Goal: Task Accomplishment & Management: Manage account settings

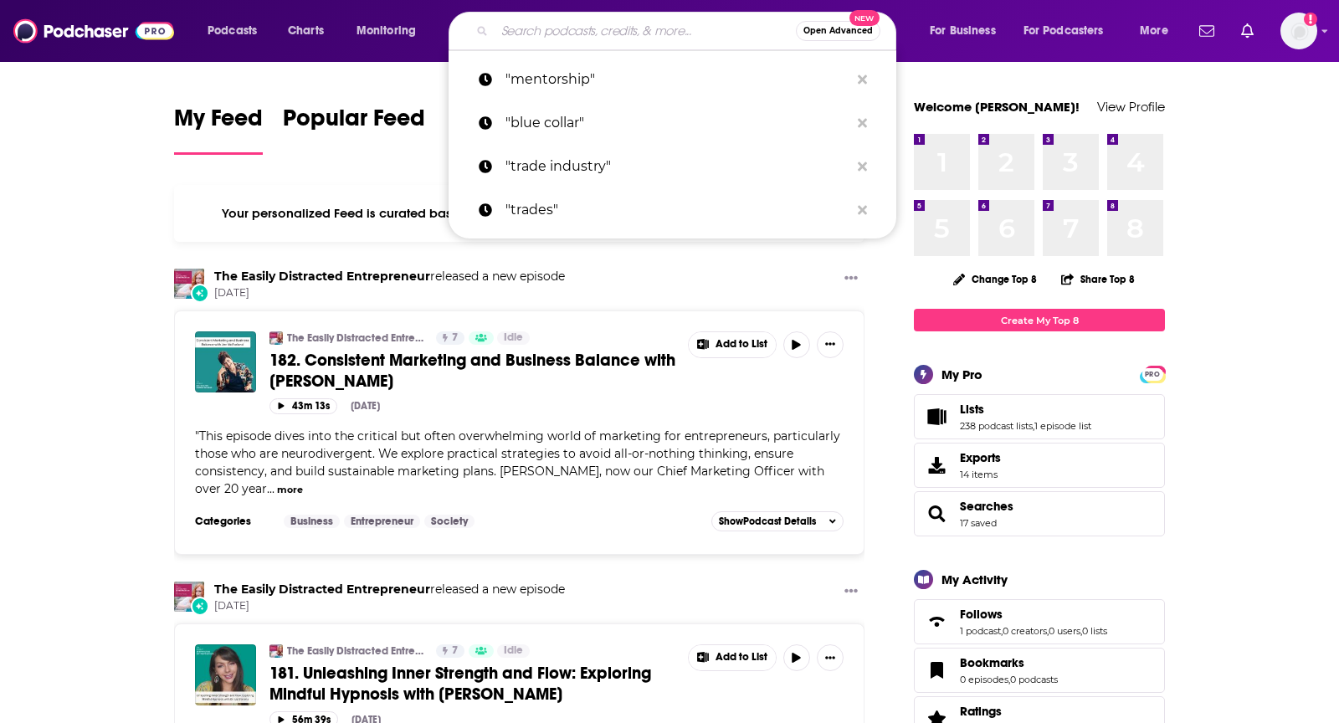
click at [671, 19] on input "Search podcasts, credits, & more..." at bounding box center [645, 31] width 301 height 27
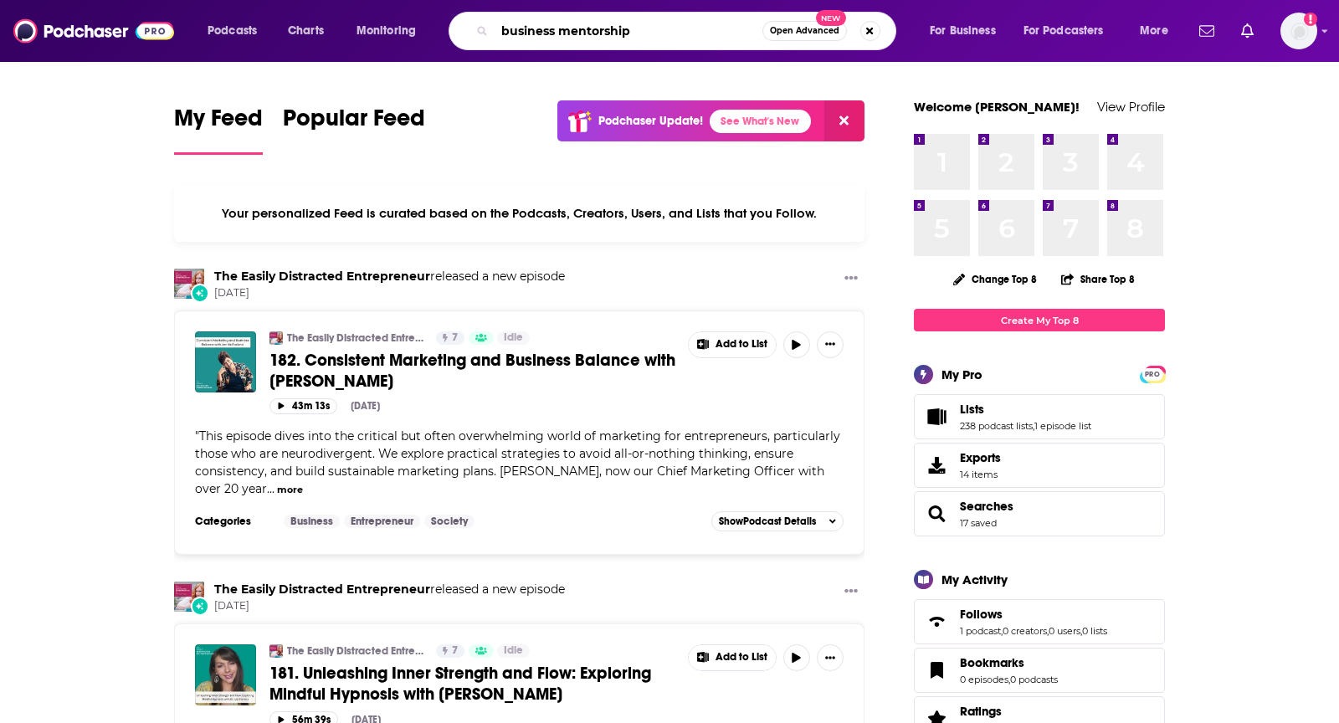
type input "business mentorship"
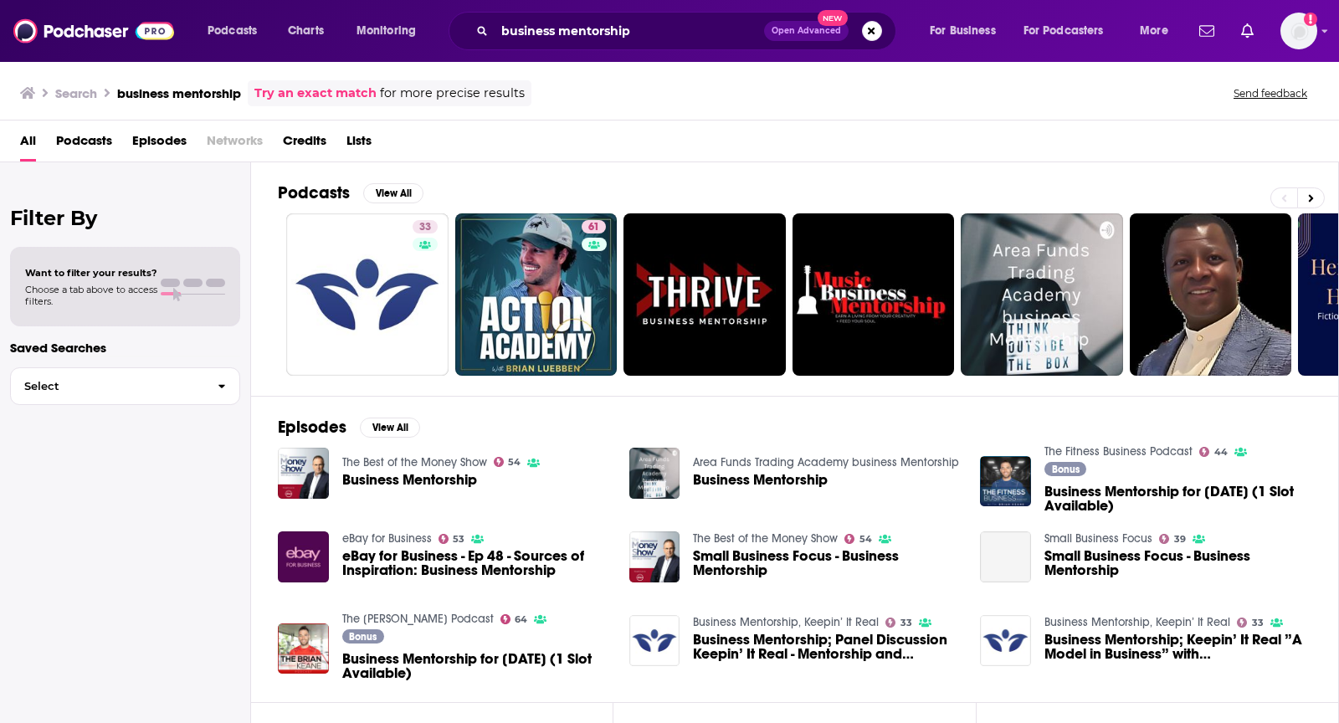
click at [104, 140] on span "Podcasts" at bounding box center [84, 144] width 56 height 34
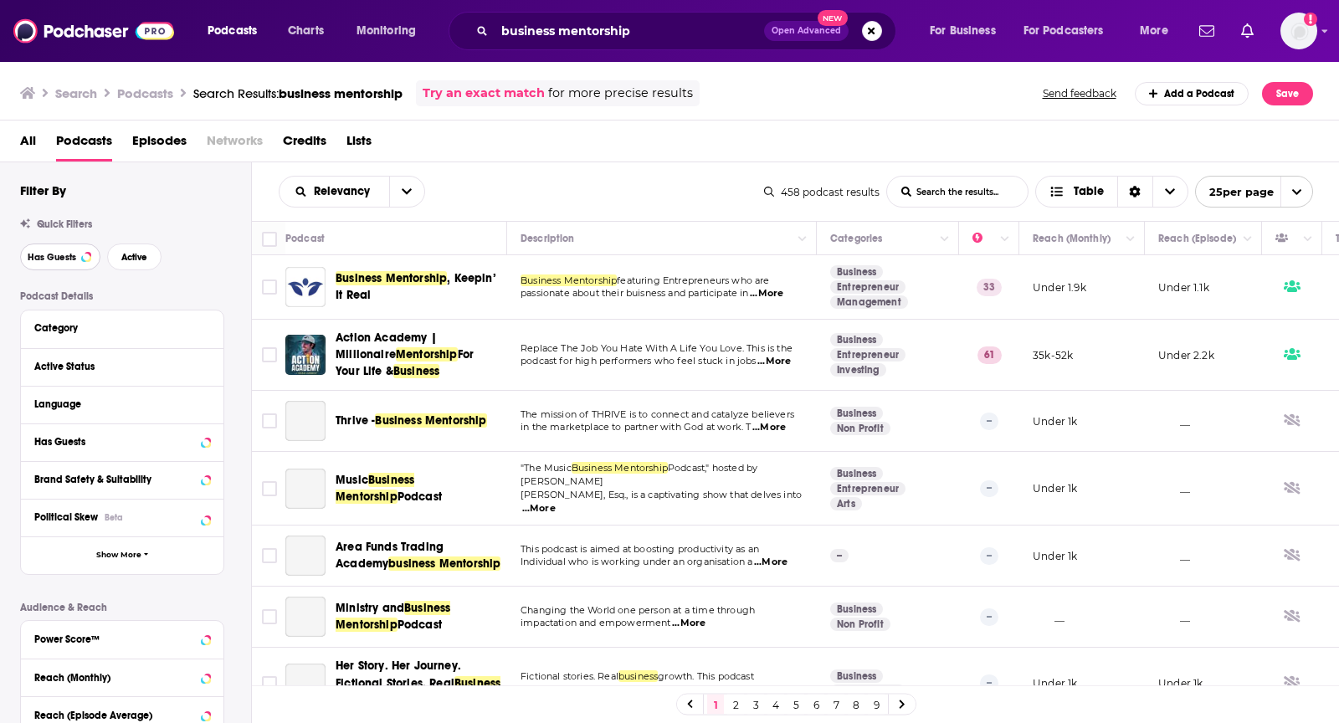
click at [58, 253] on span "Has Guests" at bounding box center [52, 257] width 49 height 9
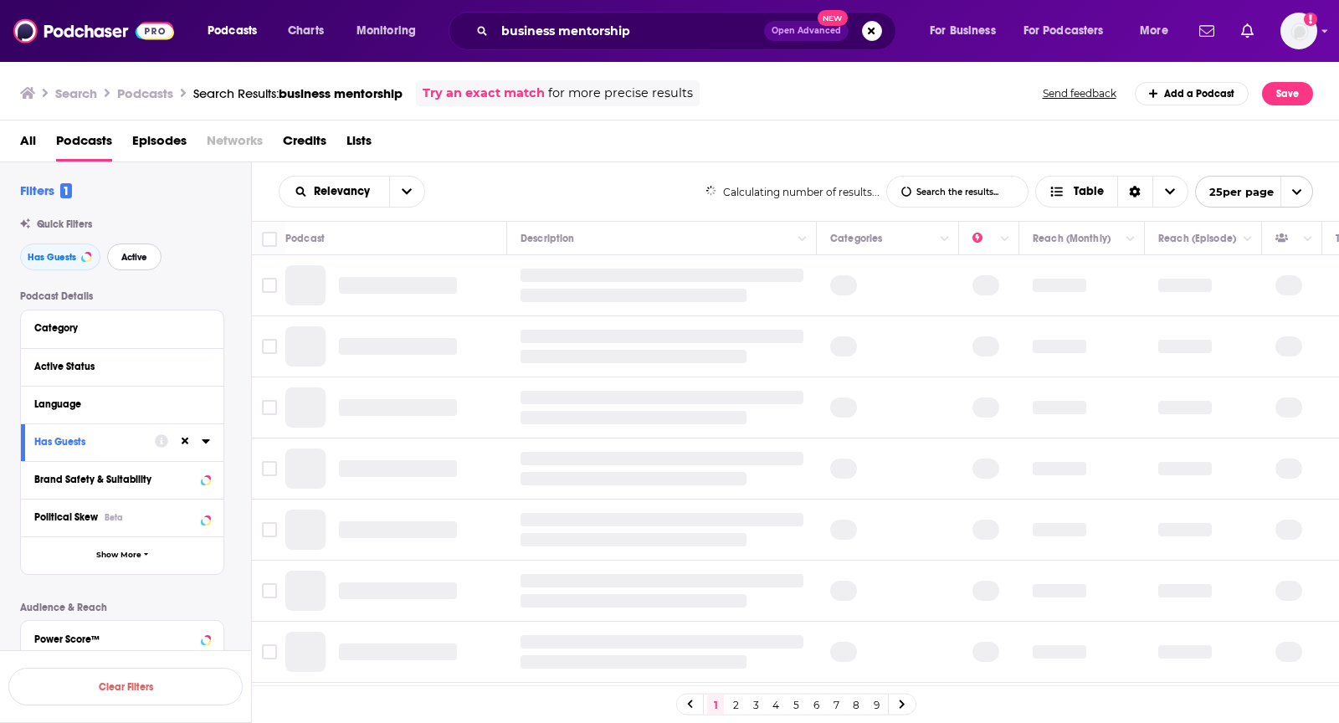
click at [145, 253] on span "Active" at bounding box center [134, 257] width 26 height 9
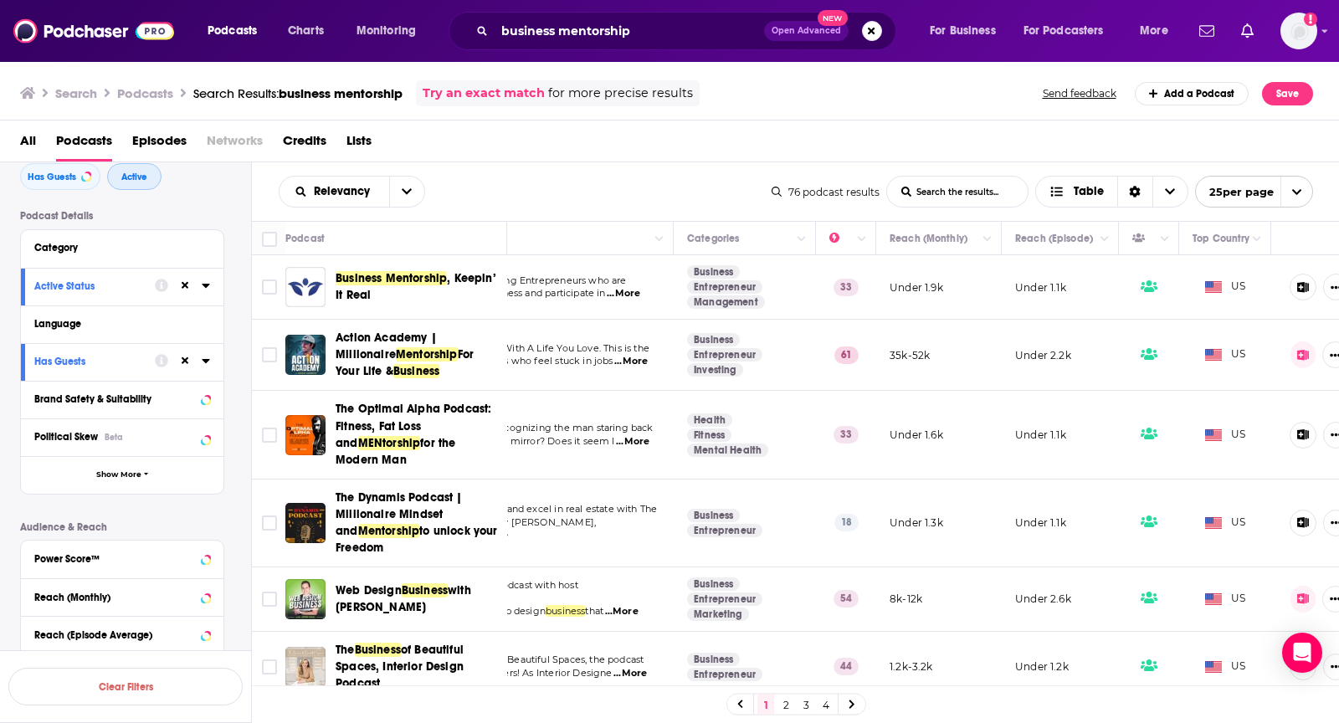
scroll to position [0, 170]
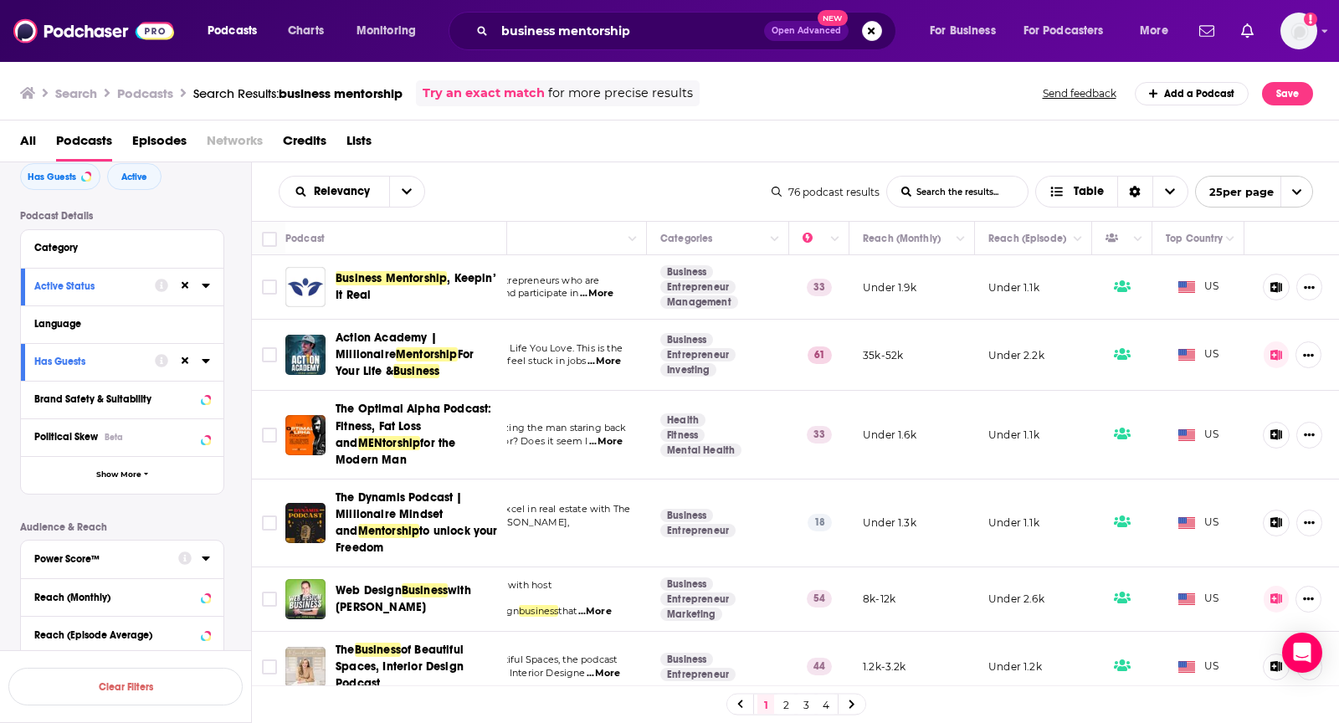
click at [91, 557] on div "Power Score™" at bounding box center [100, 559] width 133 height 12
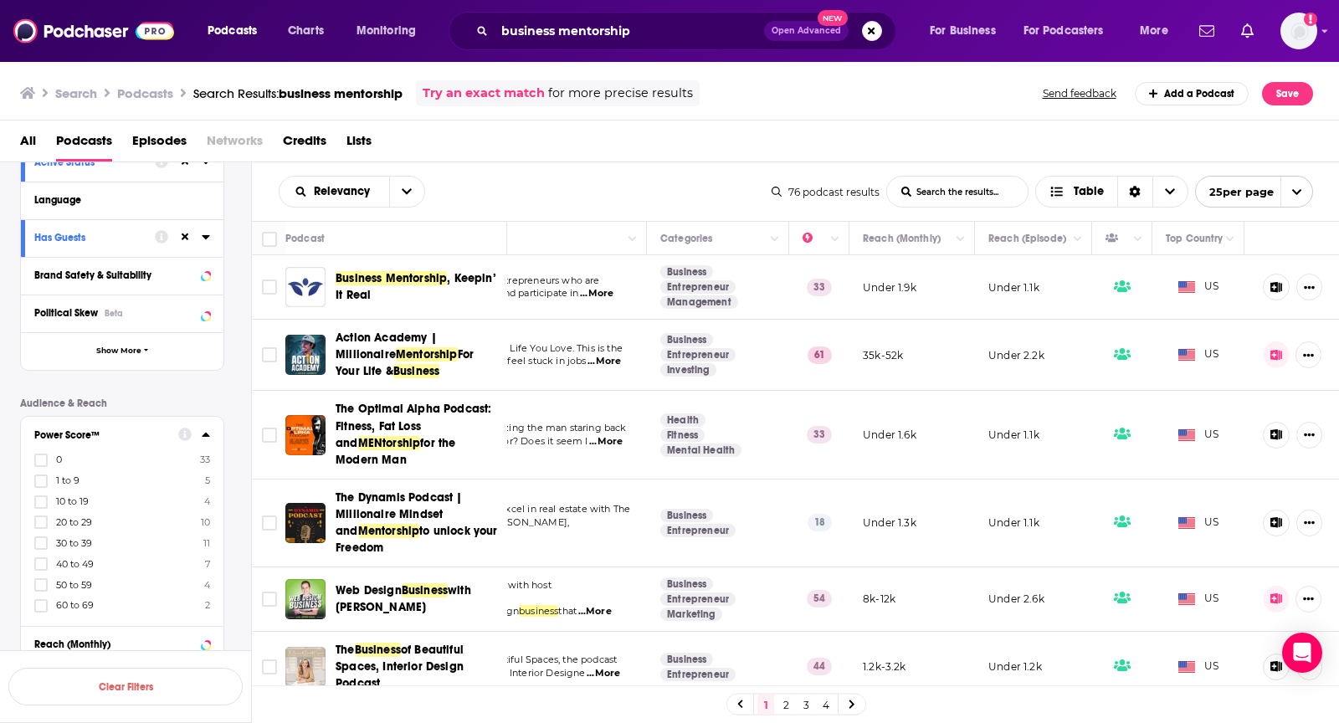
scroll to position [227, 0]
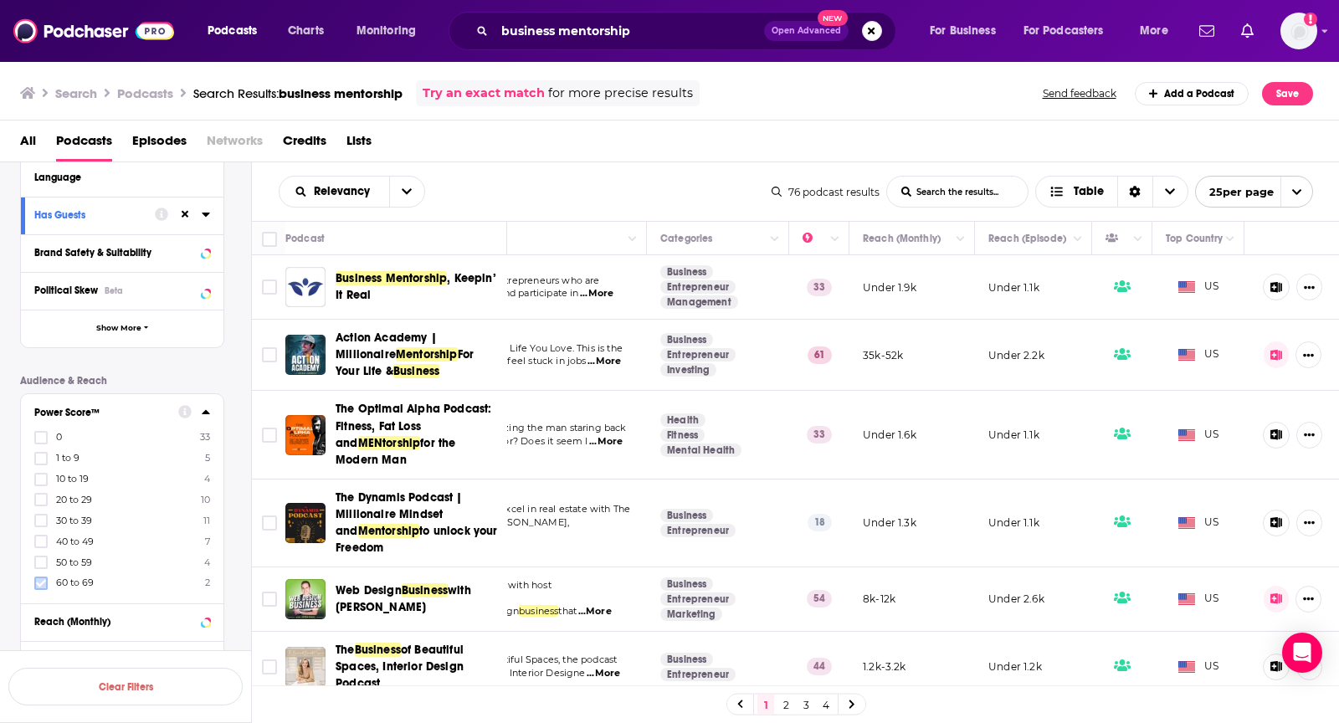
click at [36, 580] on icon at bounding box center [41, 583] width 10 height 8
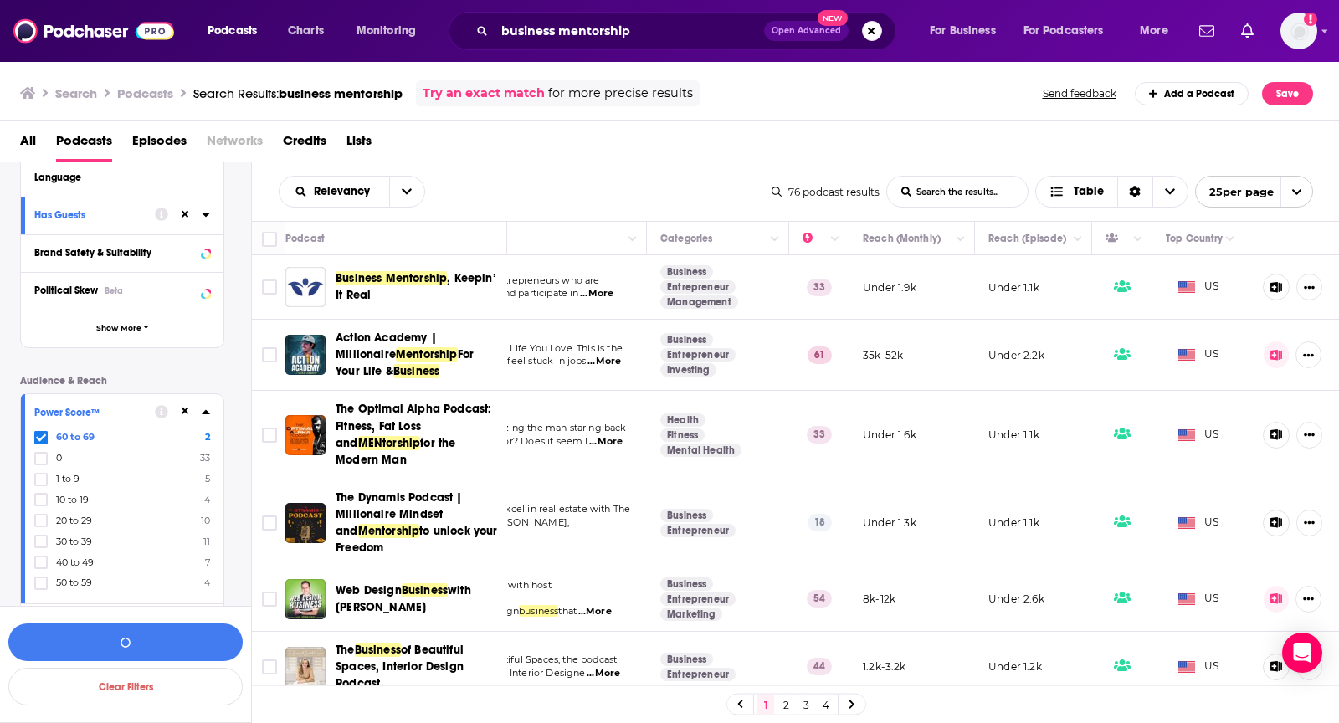
click at [36, 580] on icon at bounding box center [41, 583] width 10 height 8
click at [36, 581] on icon at bounding box center [41, 583] width 10 height 10
click at [53, 648] on button "View 24 Results" at bounding box center [125, 642] width 234 height 38
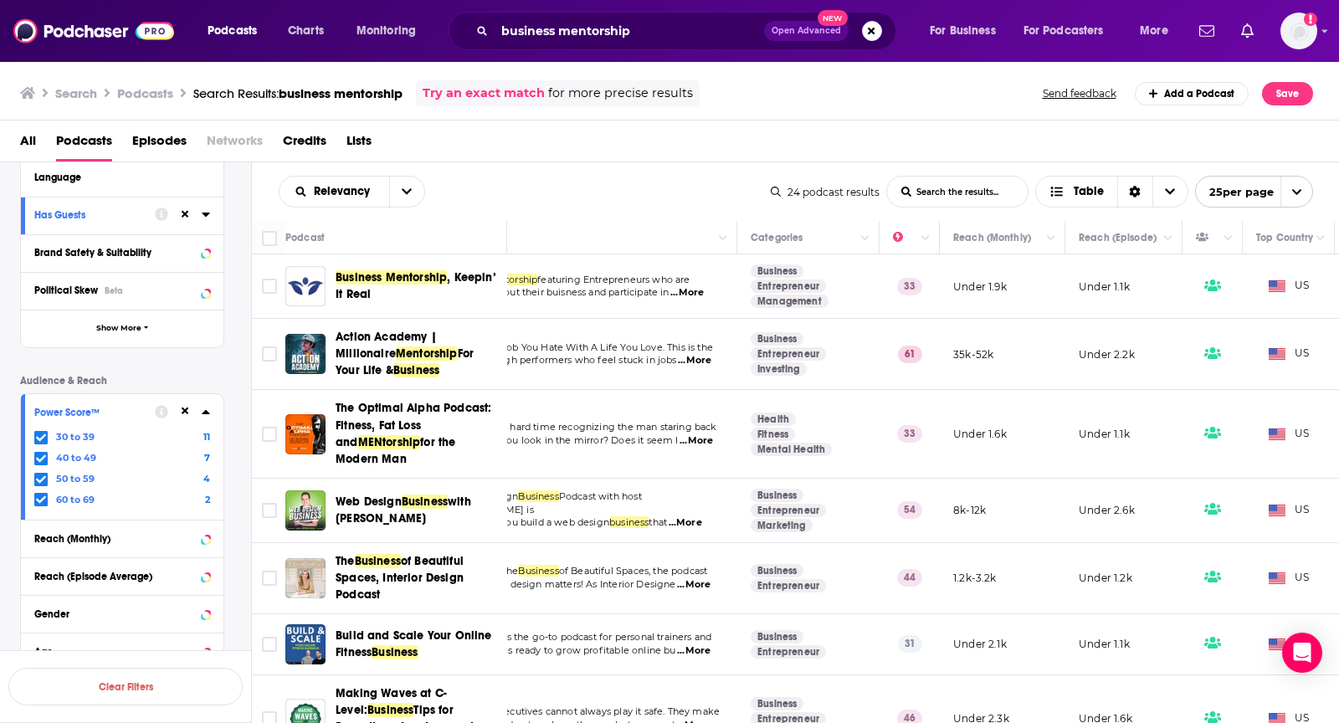
scroll to position [0, 59]
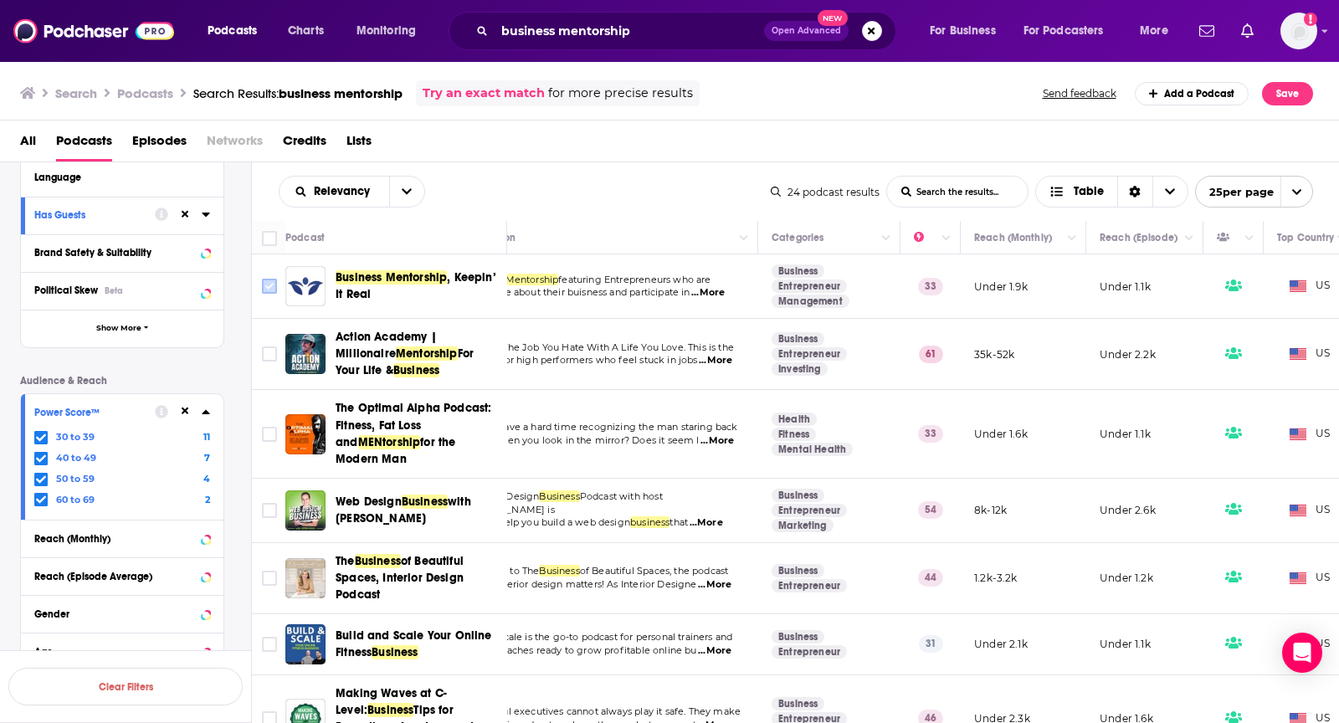
click at [259, 287] on icon "Toggle select row" at bounding box center [269, 286] width 20 height 20
click at [274, 272] on td at bounding box center [268, 286] width 33 height 64
click at [262, 287] on input "Toggle select row" at bounding box center [269, 286] width 15 height 15
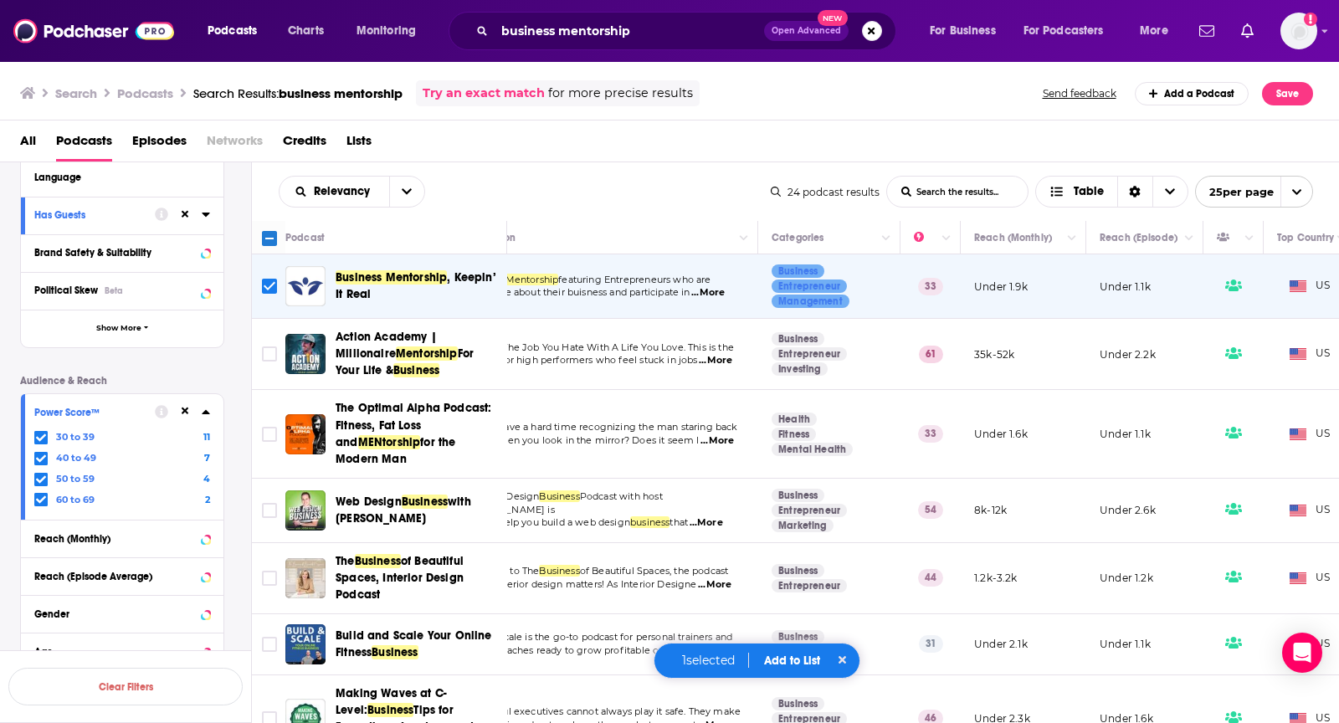
click at [790, 667] on button "Add to List" at bounding box center [792, 661] width 83 height 14
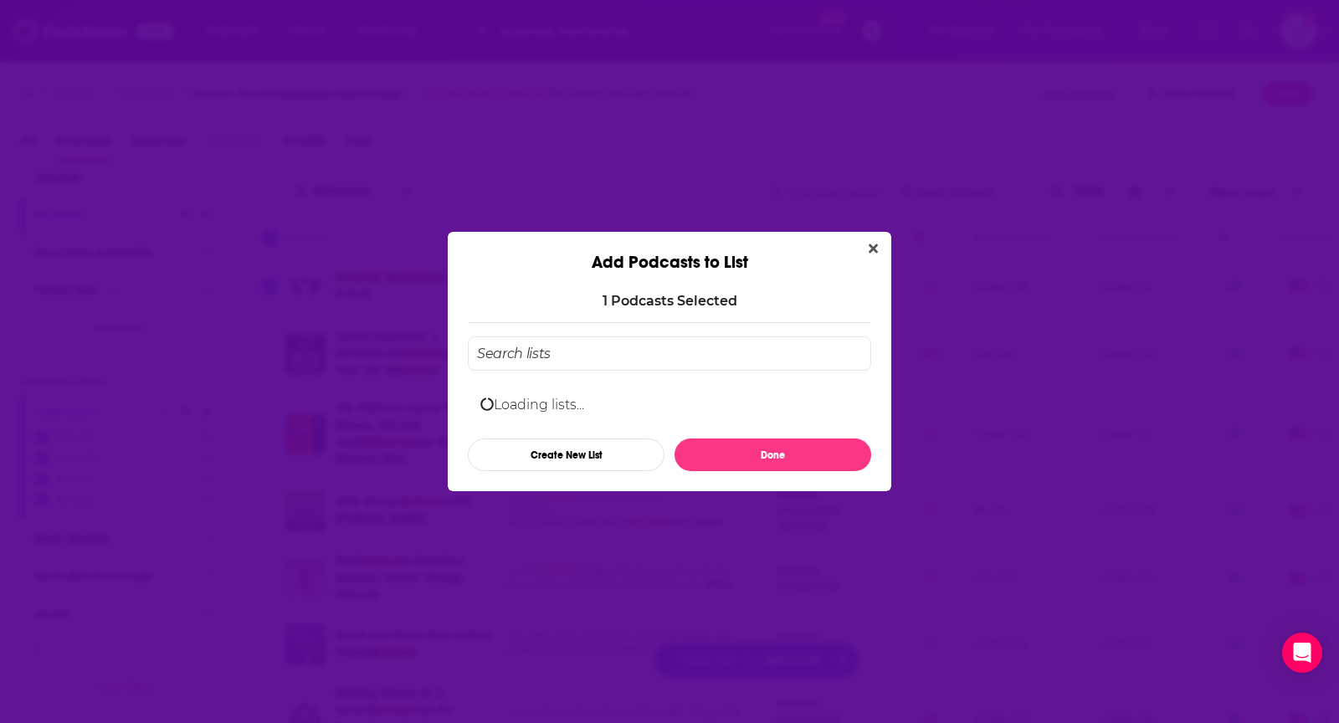
click at [787, 656] on div "Add Podcasts to List 1 Podcast s Selected Loading lists... Create New List Done" at bounding box center [669, 361] width 1339 height 723
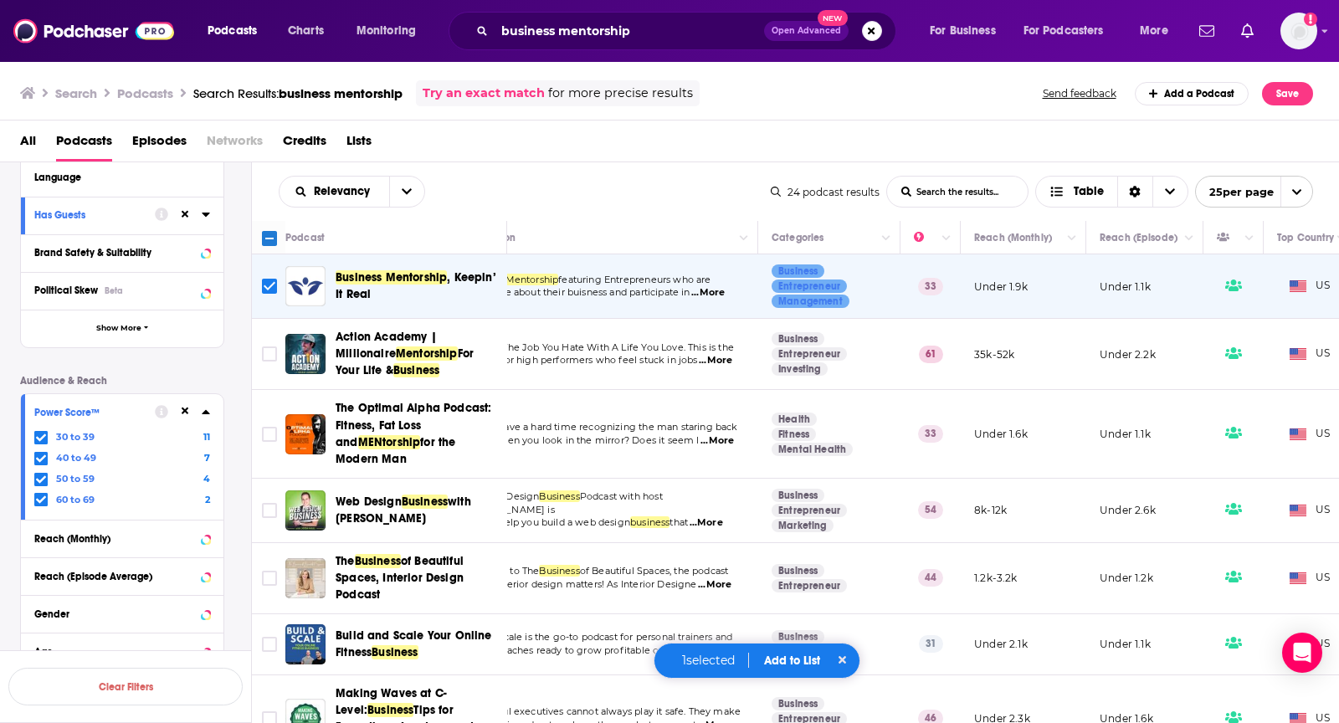
click at [787, 656] on button "Add to List" at bounding box center [792, 661] width 83 height 14
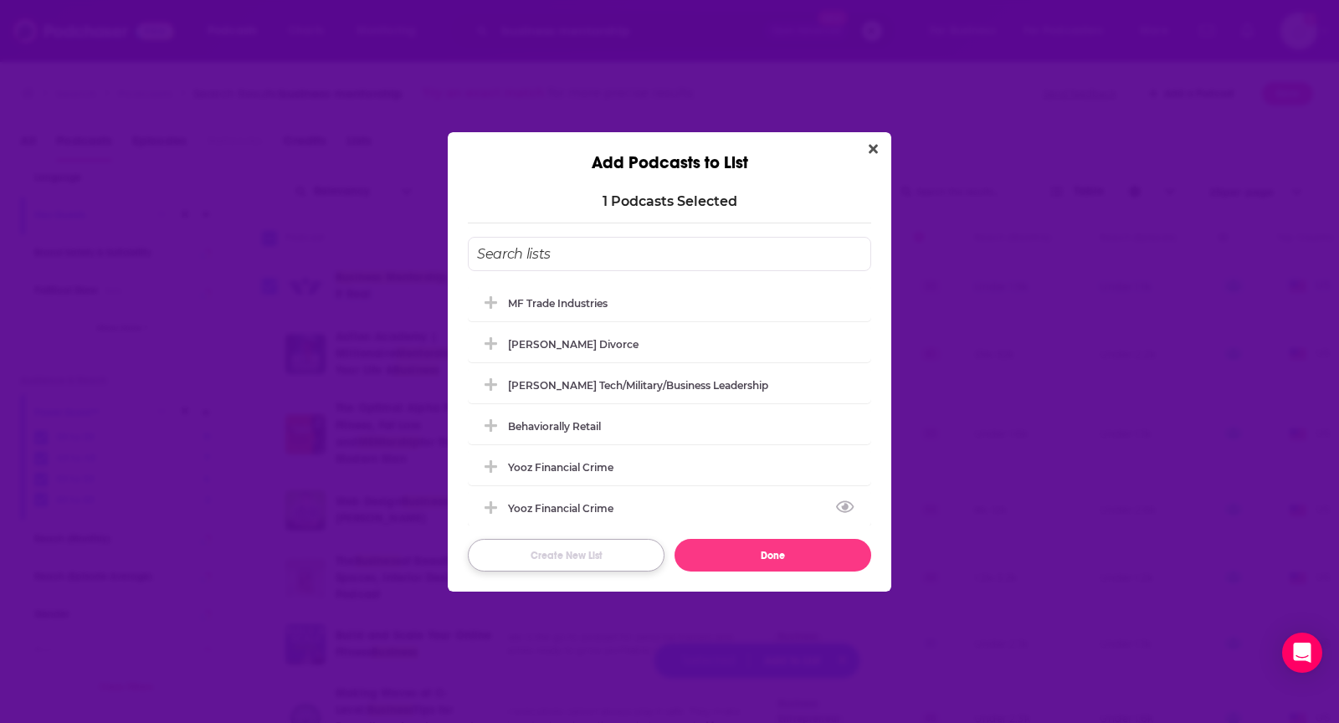
click at [538, 542] on button "Create New List" at bounding box center [566, 555] width 197 height 33
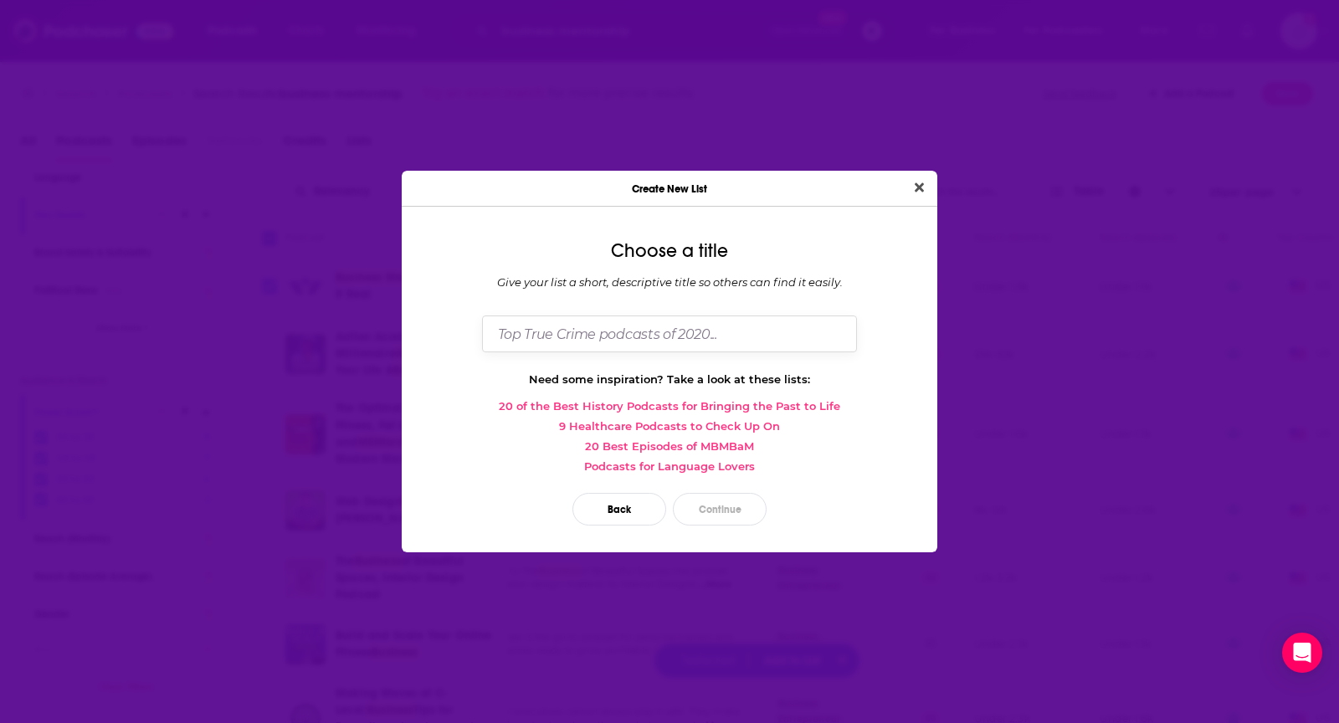
click at [573, 335] on input "Dialog" at bounding box center [669, 334] width 375 height 36
type input "[PERSON_NAME] Business Mentorship"
click at [731, 505] on button "Continue" at bounding box center [720, 509] width 94 height 33
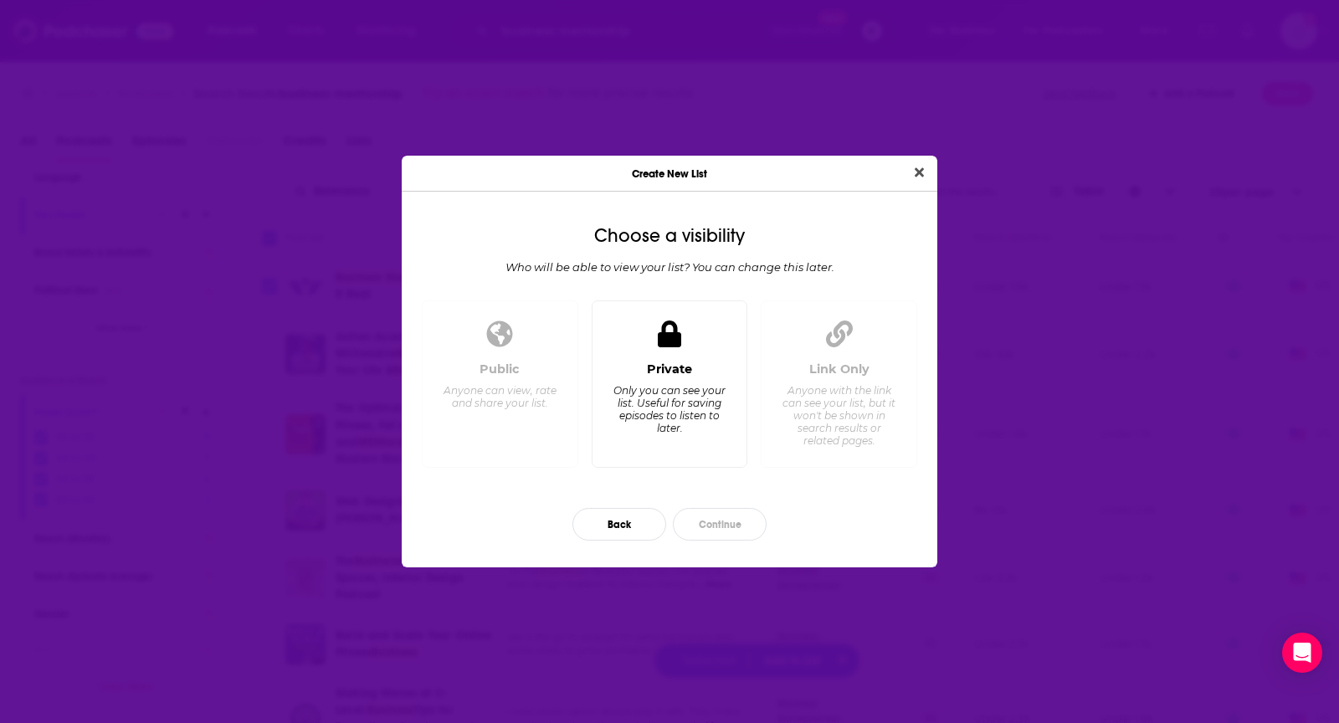
click at [700, 414] on div "Only you can see your list. Useful for saving episodes to listen to later." at bounding box center [669, 409] width 115 height 50
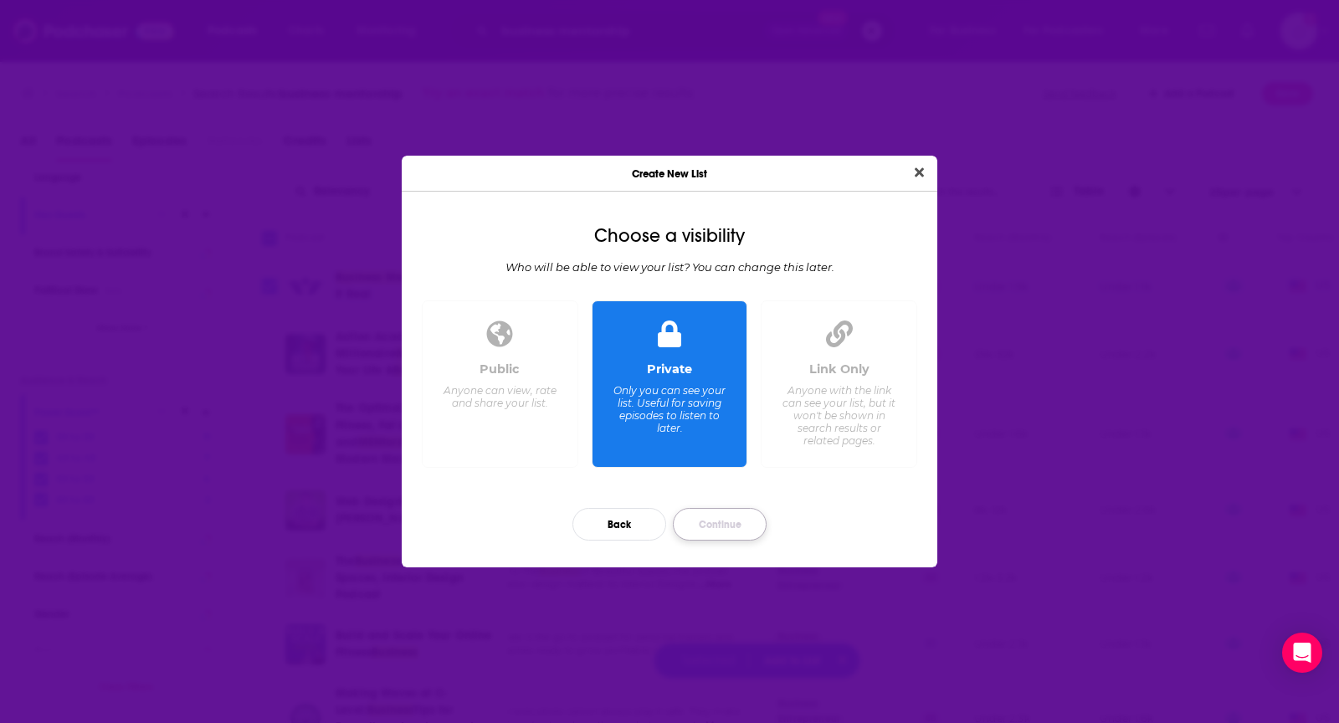
click at [719, 523] on button "Continue" at bounding box center [720, 524] width 94 height 33
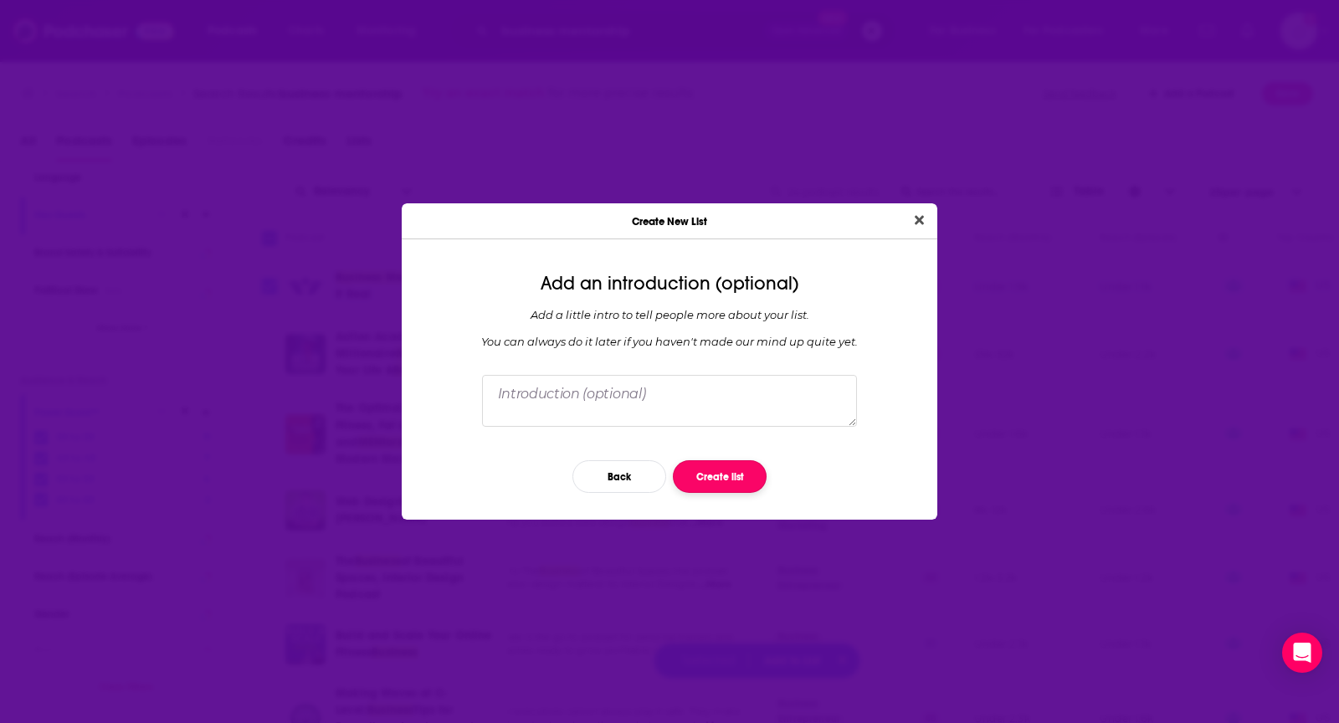
click at [706, 475] on button "Create list" at bounding box center [720, 476] width 94 height 33
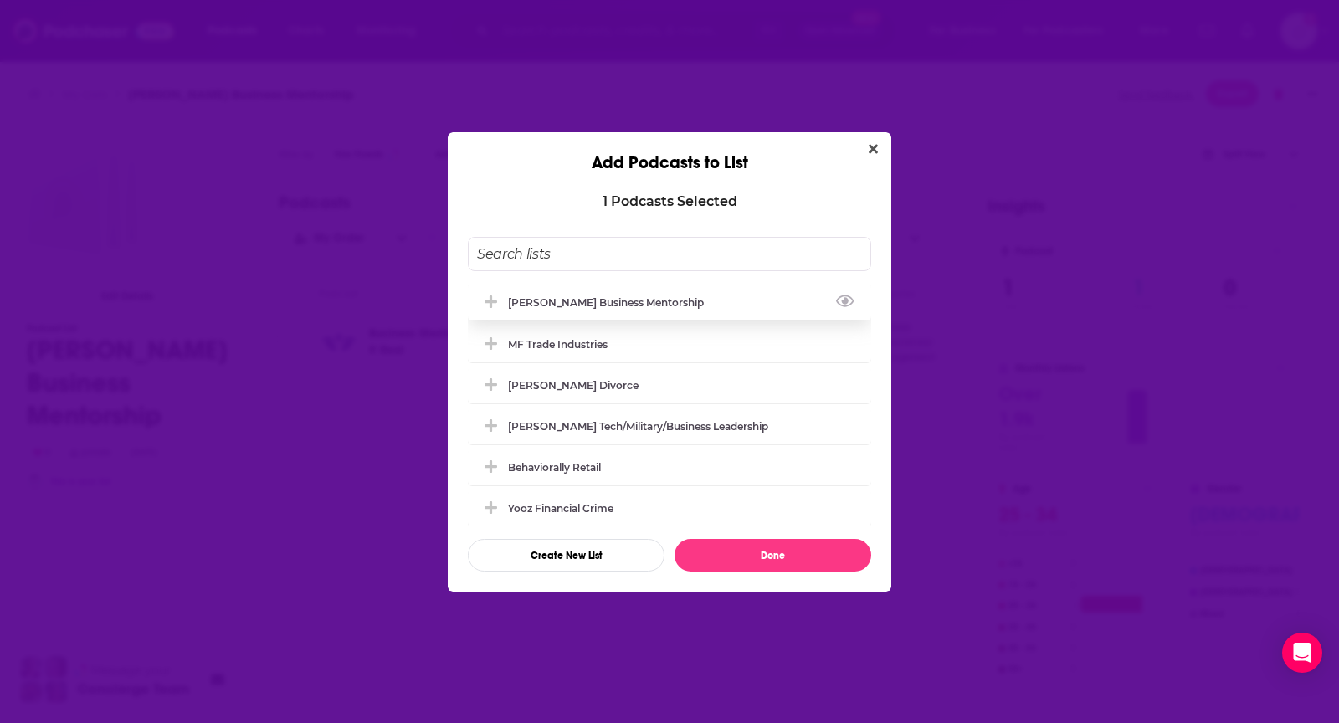
click at [712, 296] on div "[PERSON_NAME] Business Mentorship" at bounding box center [669, 302] width 403 height 37
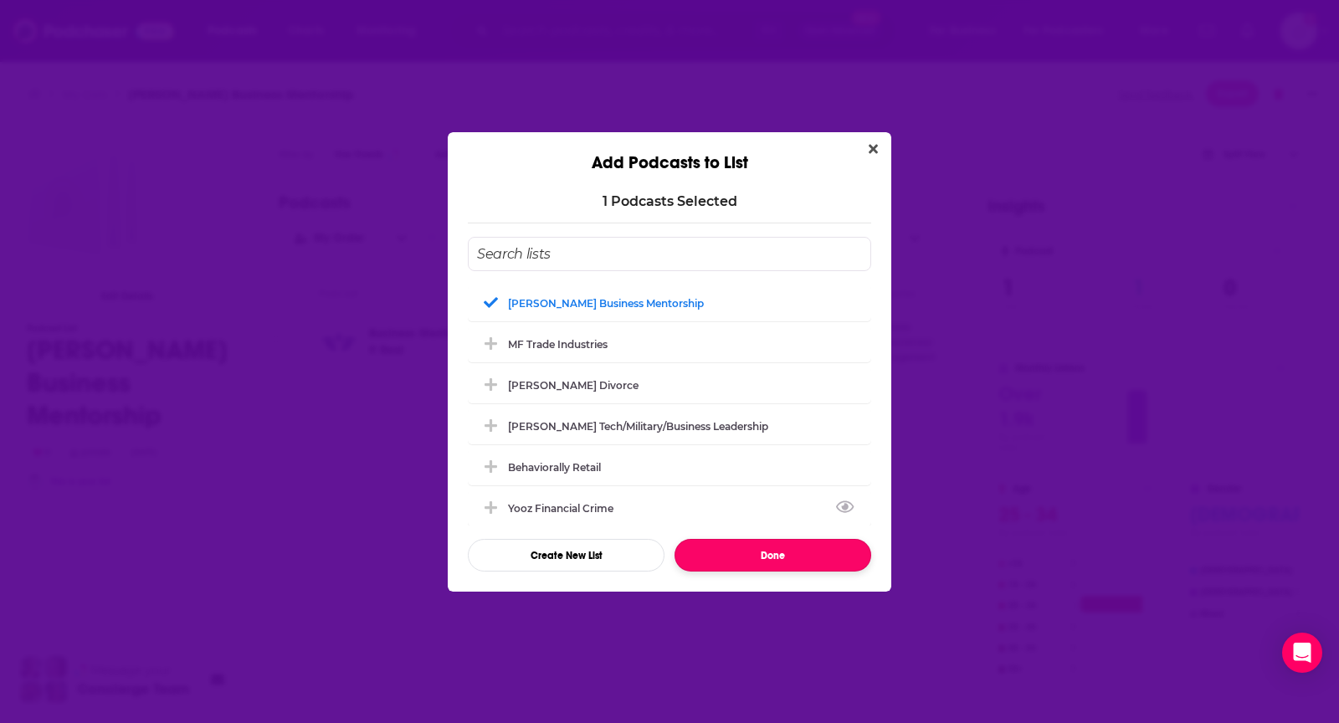
click at [711, 556] on button "Done" at bounding box center [773, 555] width 197 height 33
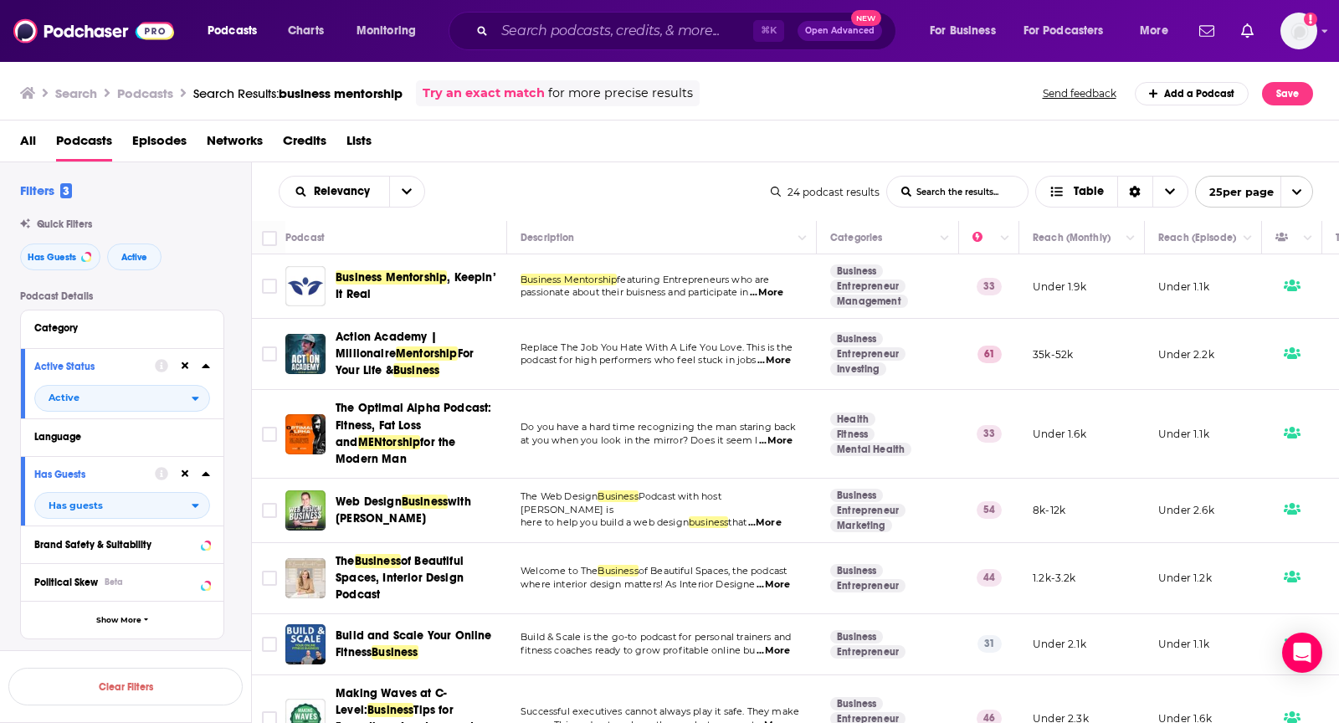
click at [772, 362] on span "...More" at bounding box center [773, 360] width 33 height 13
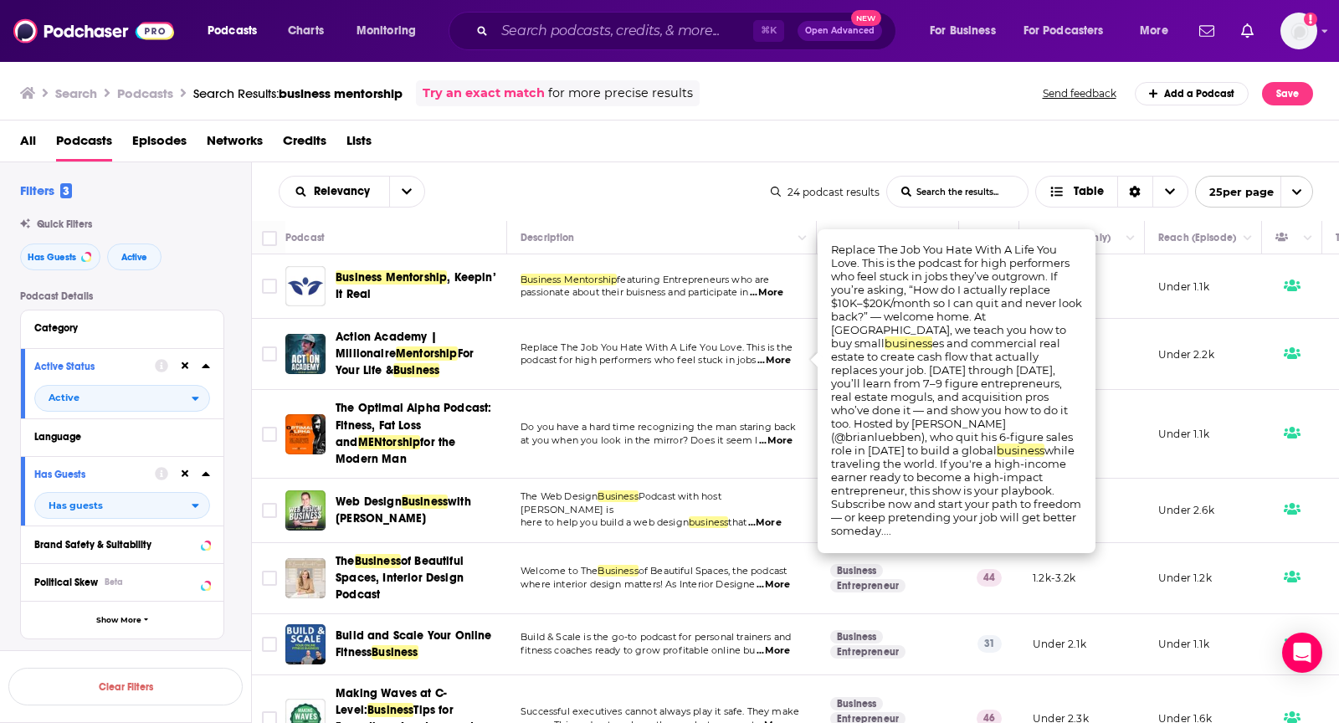
click at [772, 362] on span "...More" at bounding box center [773, 360] width 33 height 13
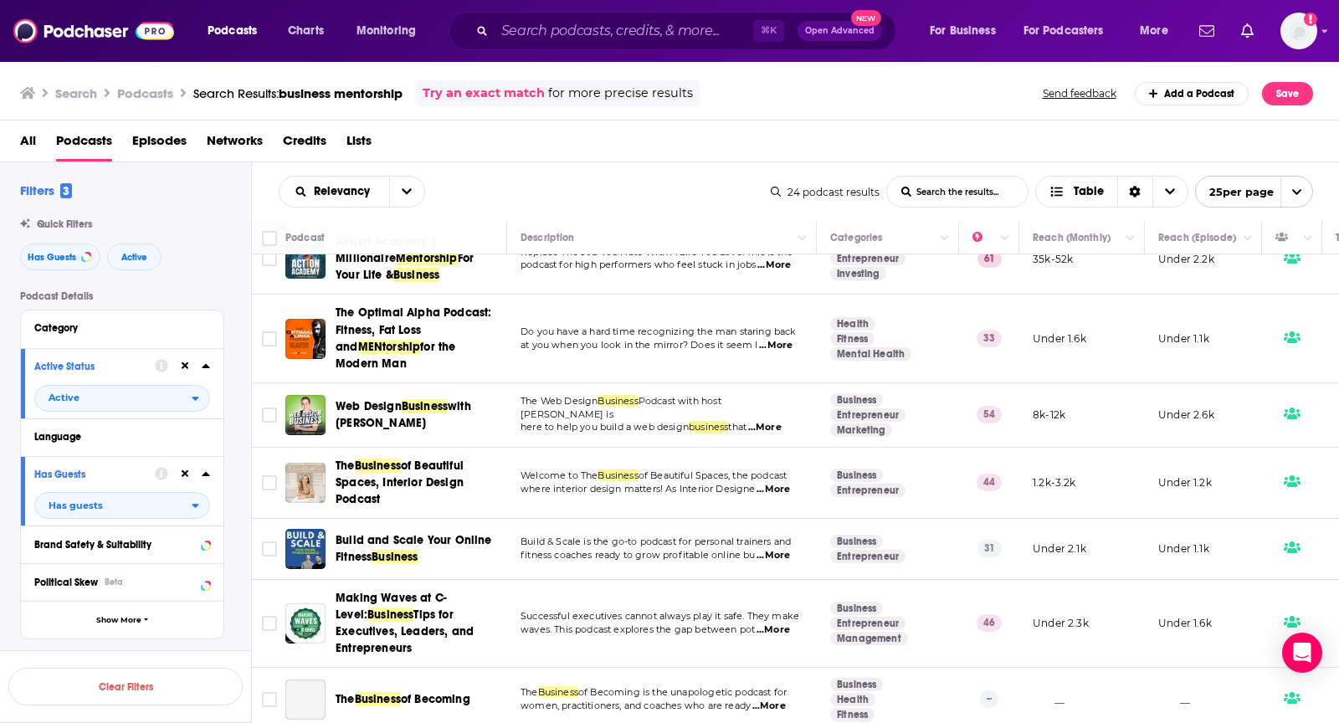
scroll to position [98, 0]
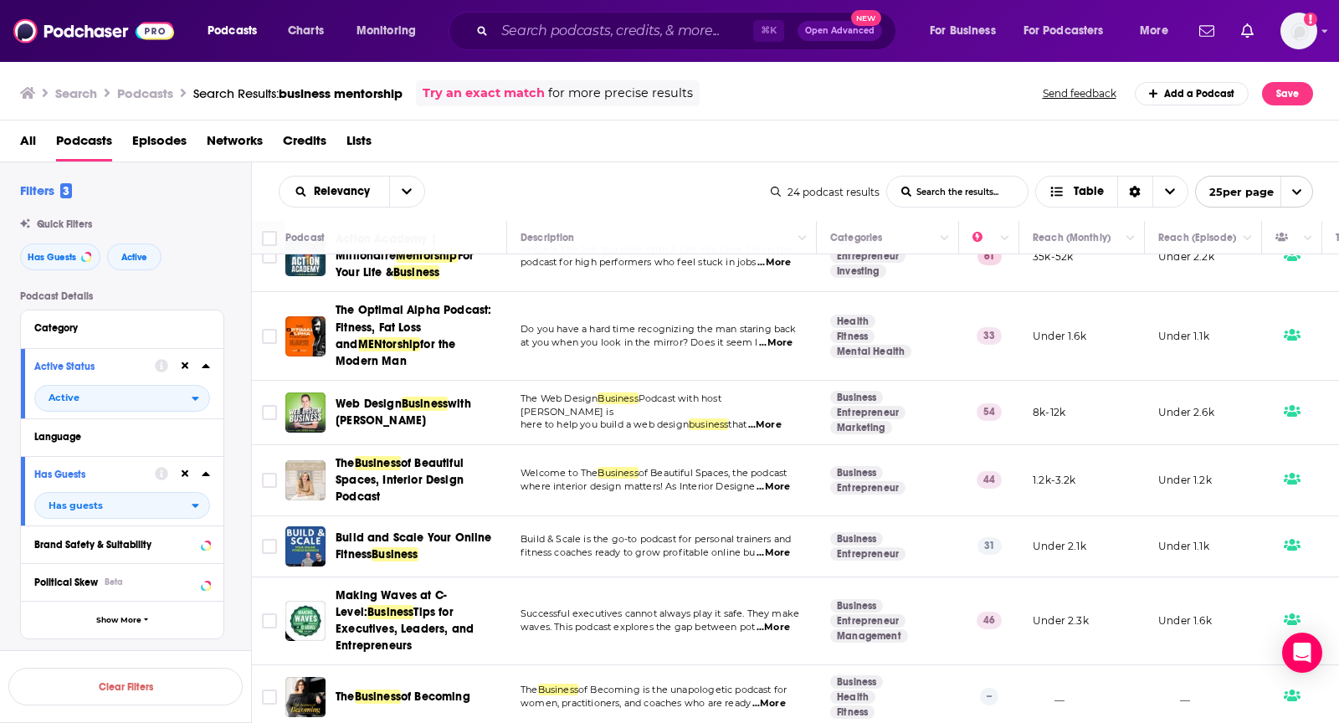
click at [785, 621] on span "...More" at bounding box center [773, 627] width 33 height 13
click at [264, 613] on input "Toggle select row" at bounding box center [269, 620] width 15 height 15
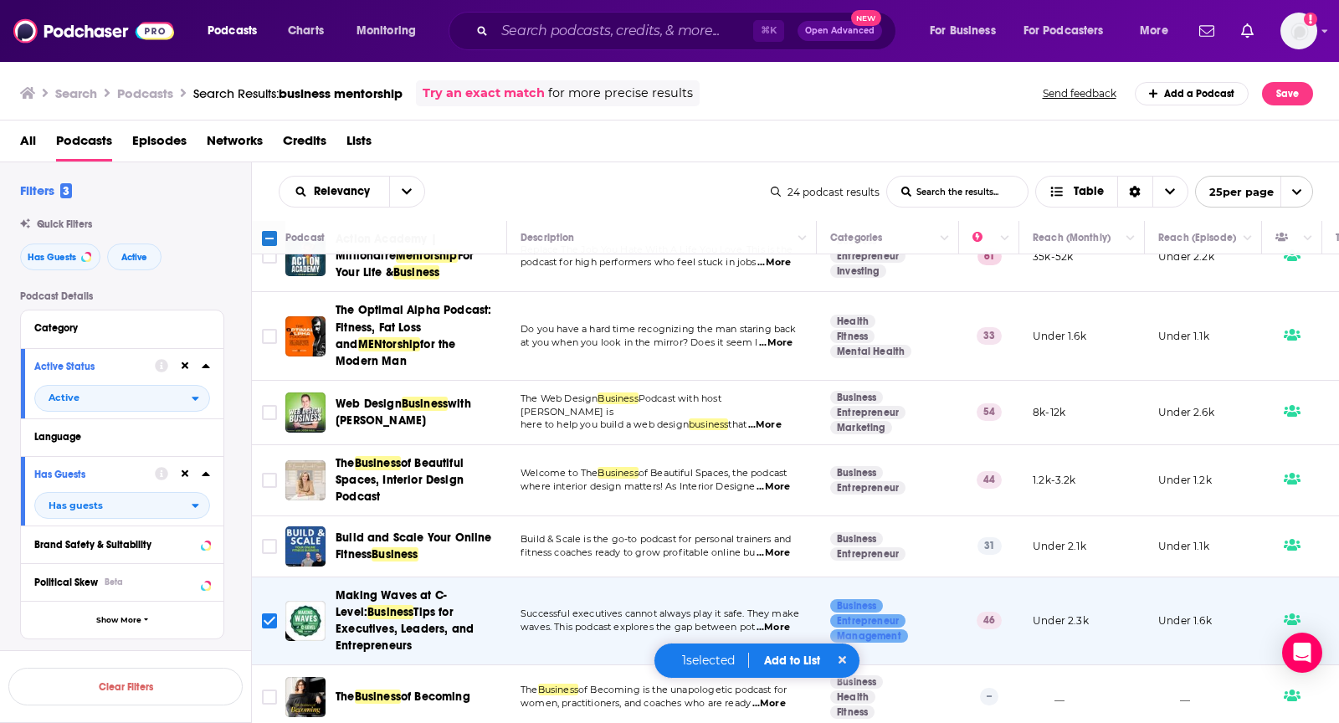
click at [772, 659] on button "Add to List" at bounding box center [792, 661] width 83 height 14
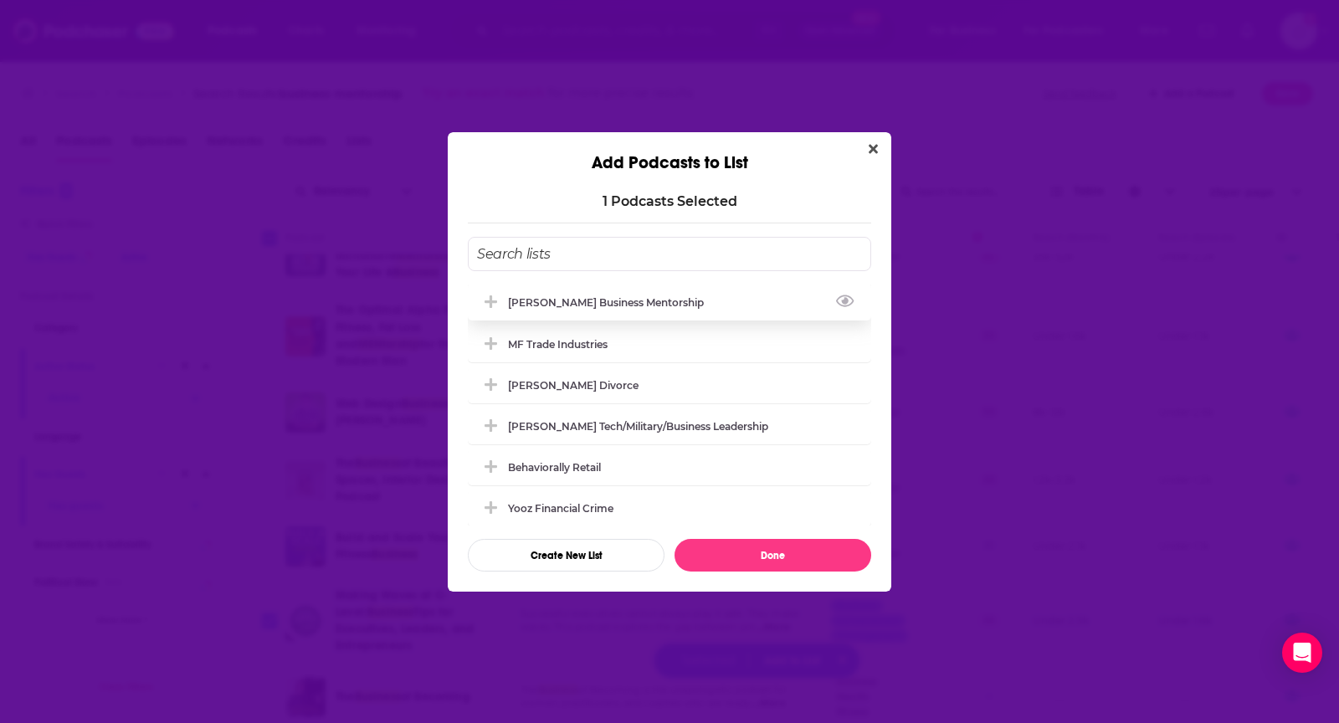
click at [562, 307] on div "[PERSON_NAME] Business Mentorship" at bounding box center [611, 302] width 206 height 13
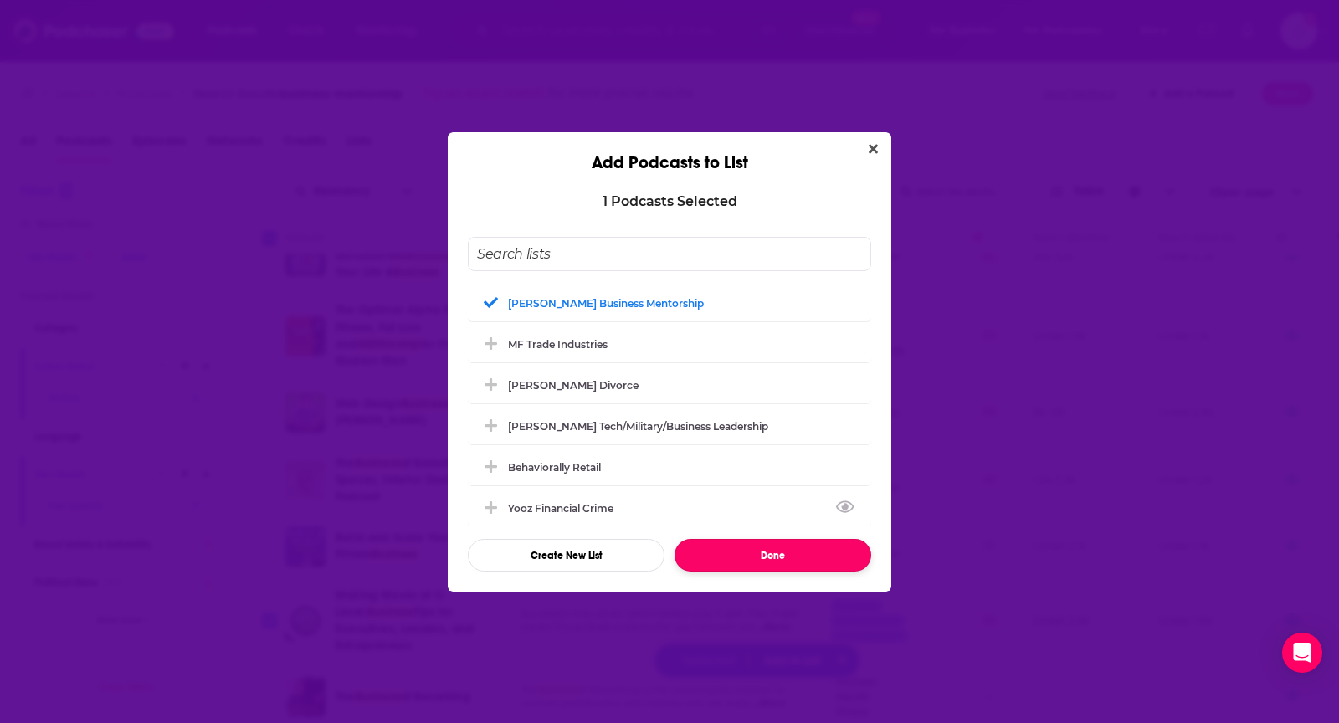
click at [740, 566] on button "Done" at bounding box center [773, 555] width 197 height 33
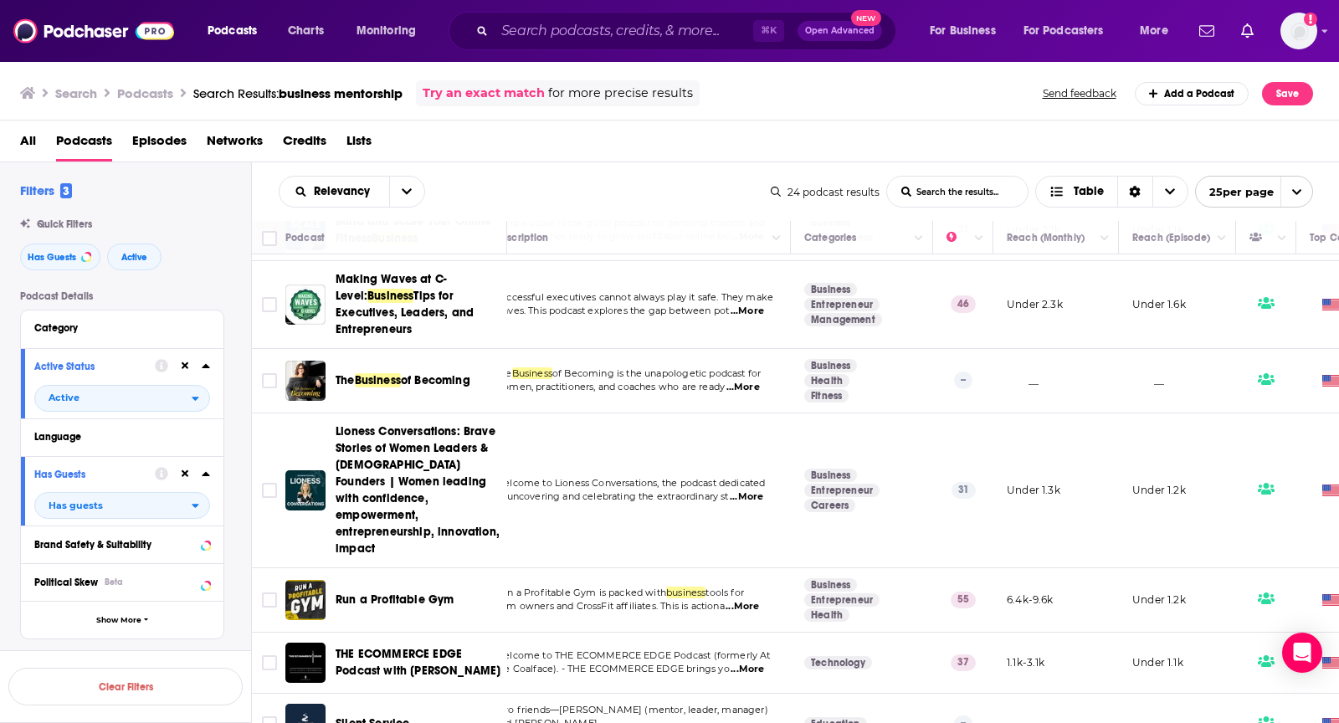
scroll to position [314, 26]
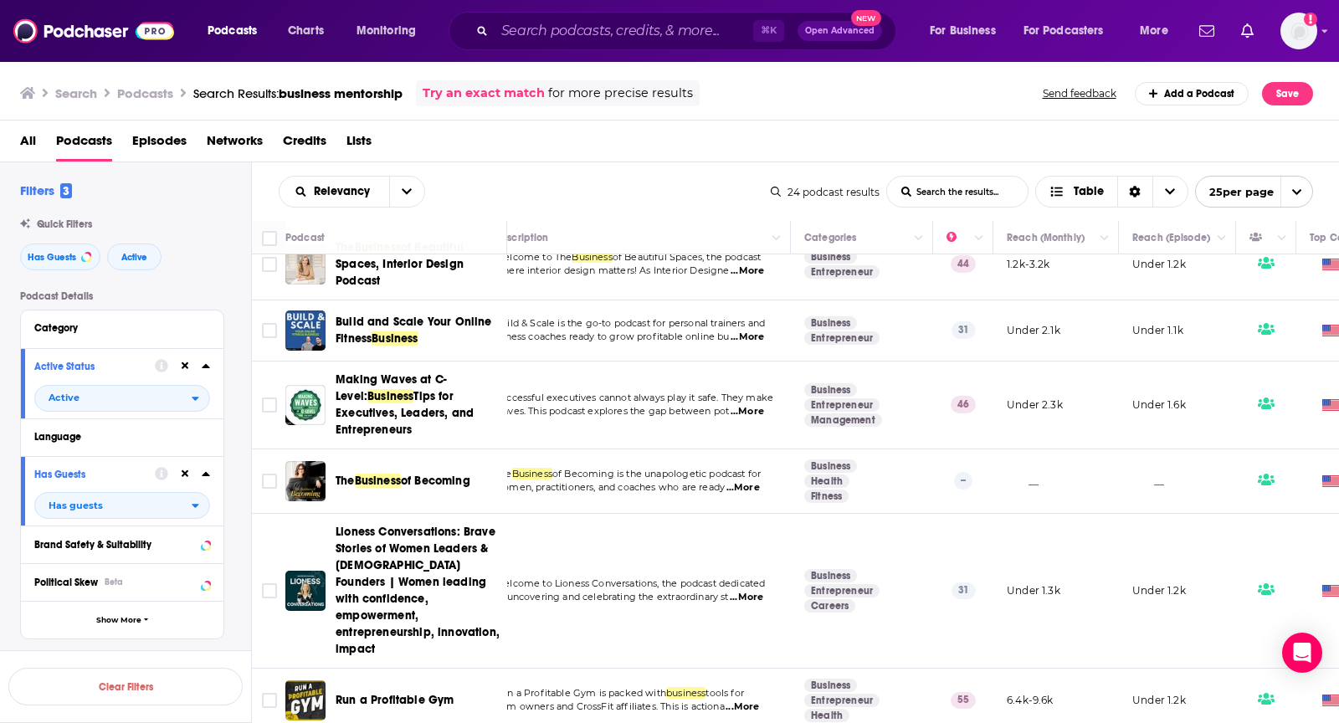
click at [596, 17] on div "⌘ K Open Advanced New" at bounding box center [673, 31] width 448 height 38
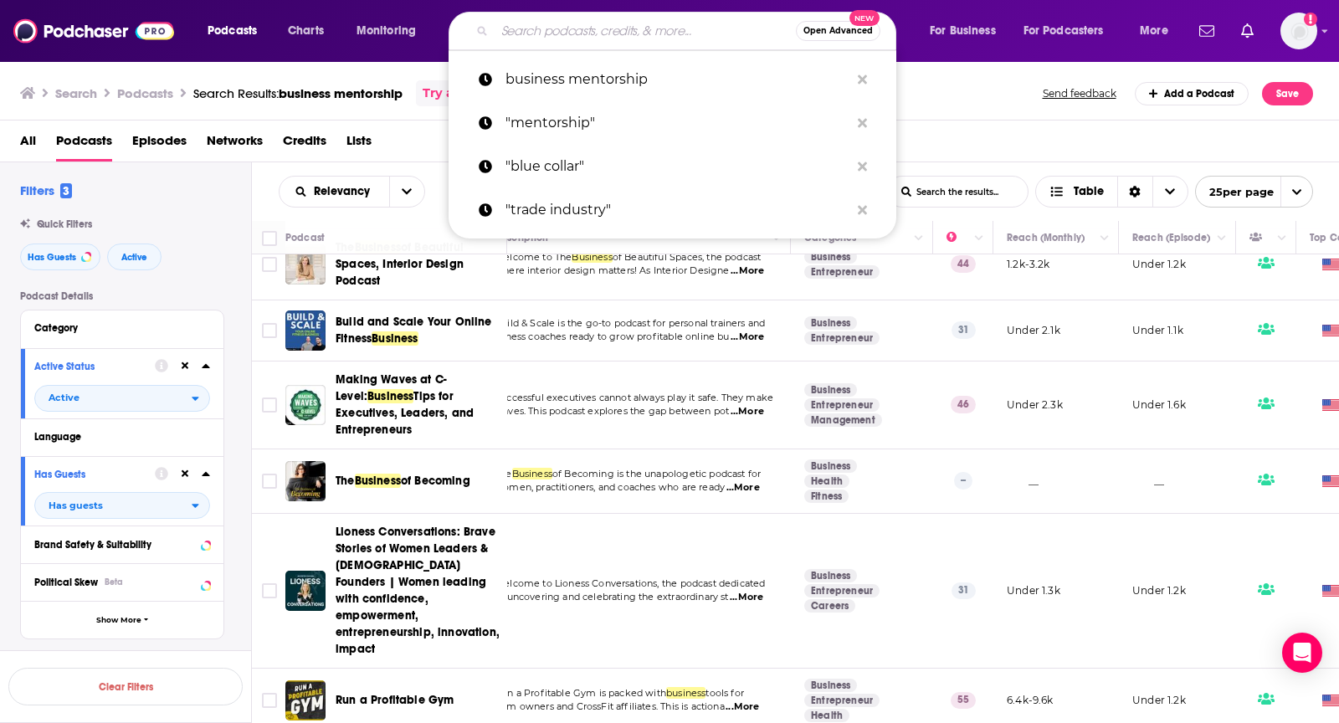
click at [585, 41] on input "Search podcasts, credits, & more..." at bounding box center [645, 31] width 301 height 27
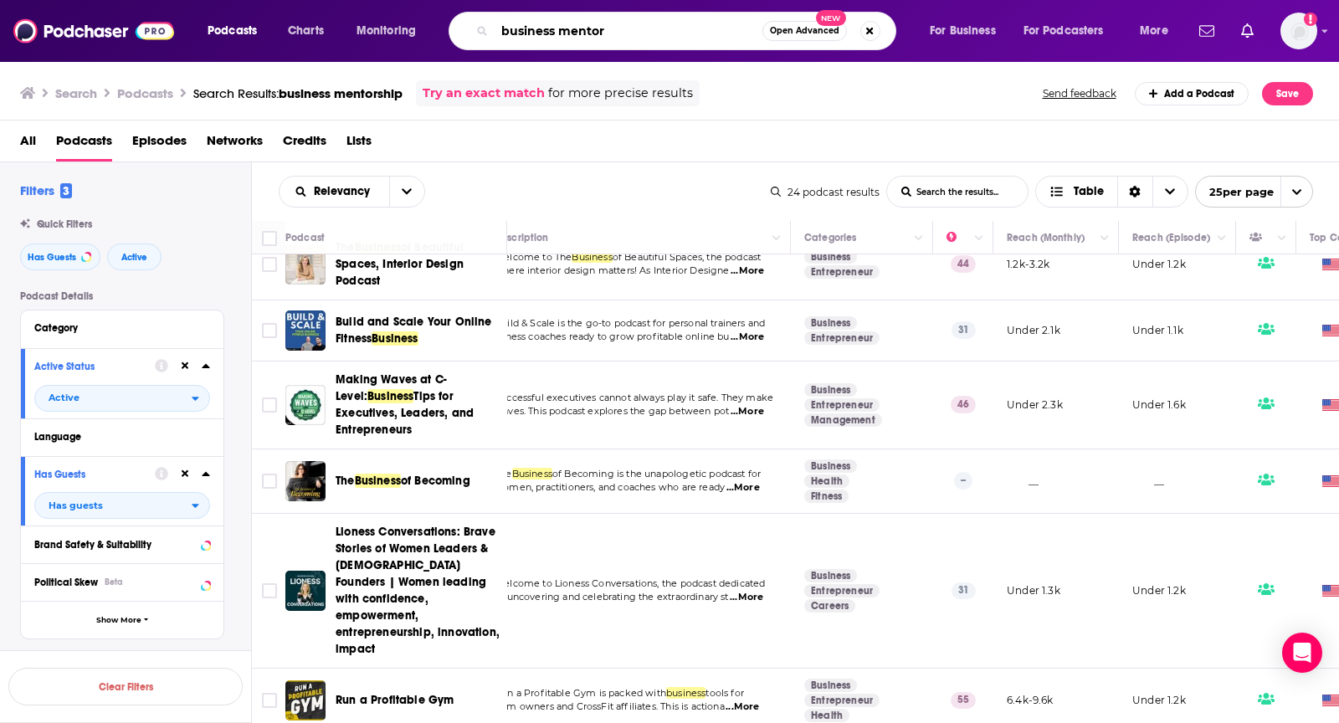
type input "business mentor"
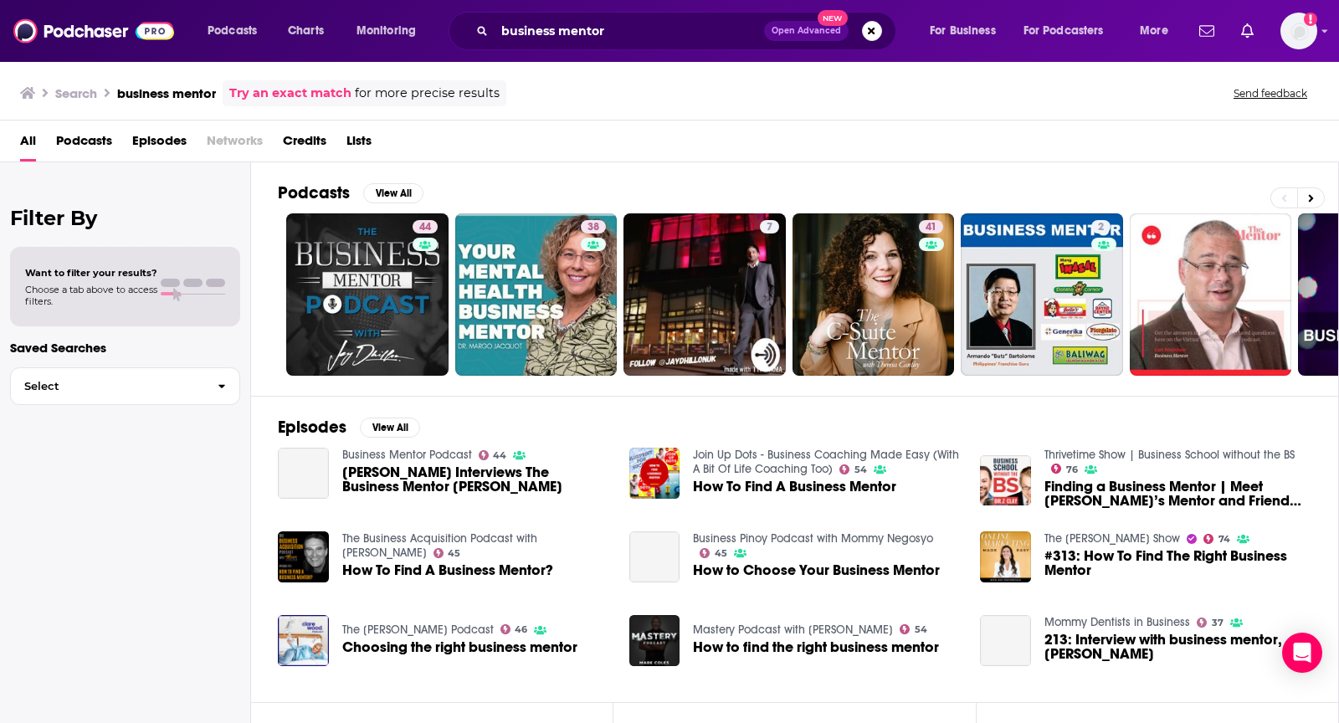
click at [74, 134] on span "Podcasts" at bounding box center [84, 144] width 56 height 34
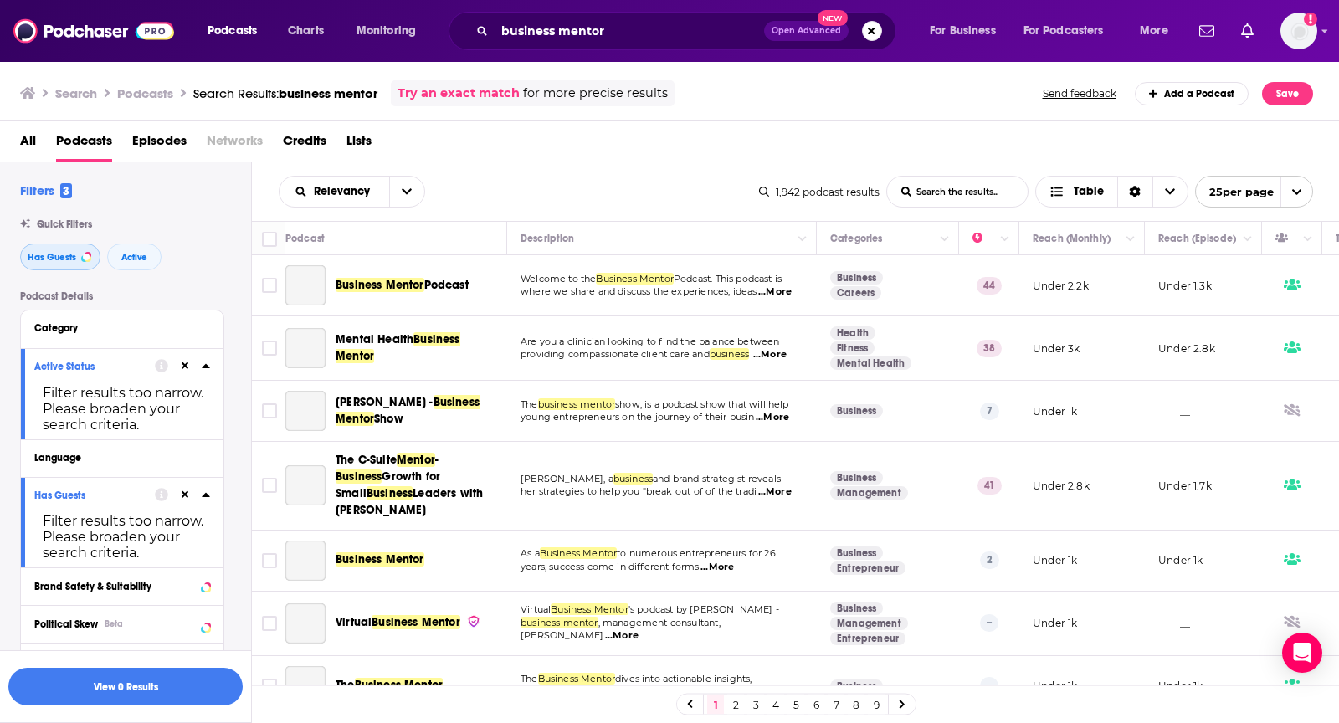
click at [68, 259] on span "Has Guests" at bounding box center [52, 257] width 49 height 9
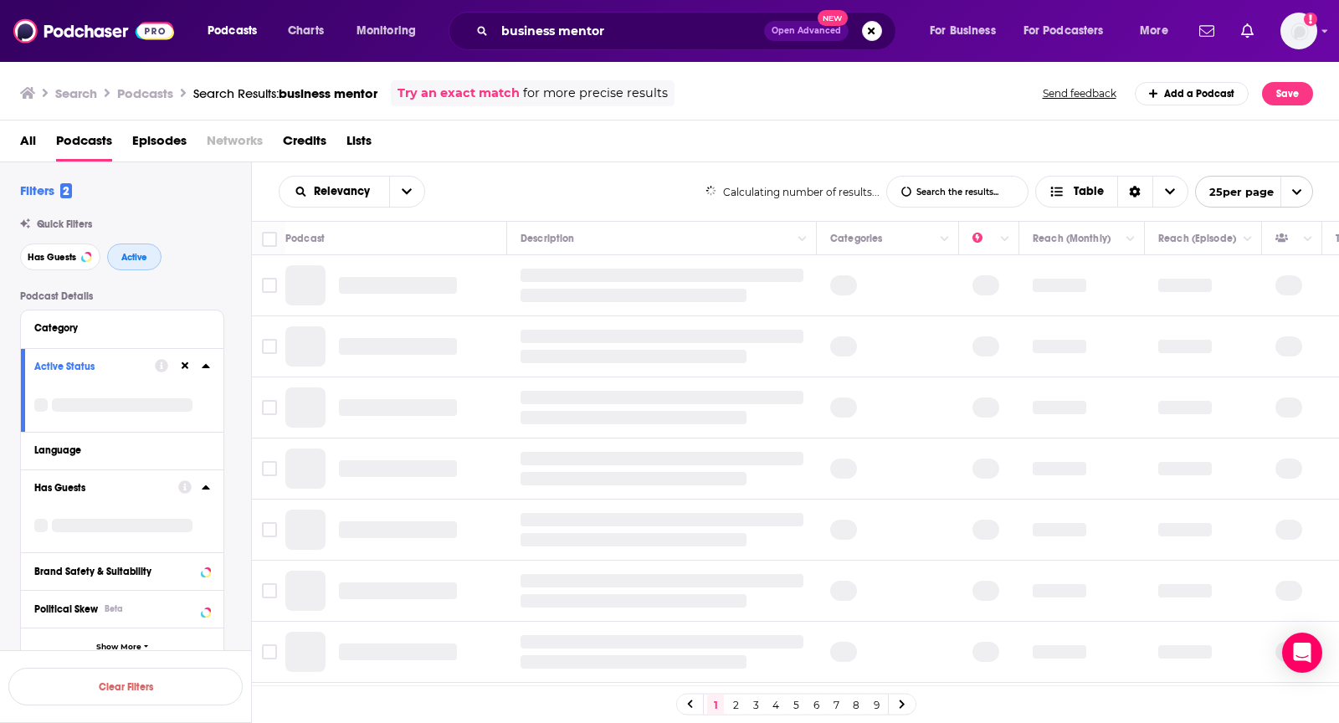
click at [147, 254] on button "Active" at bounding box center [134, 257] width 54 height 27
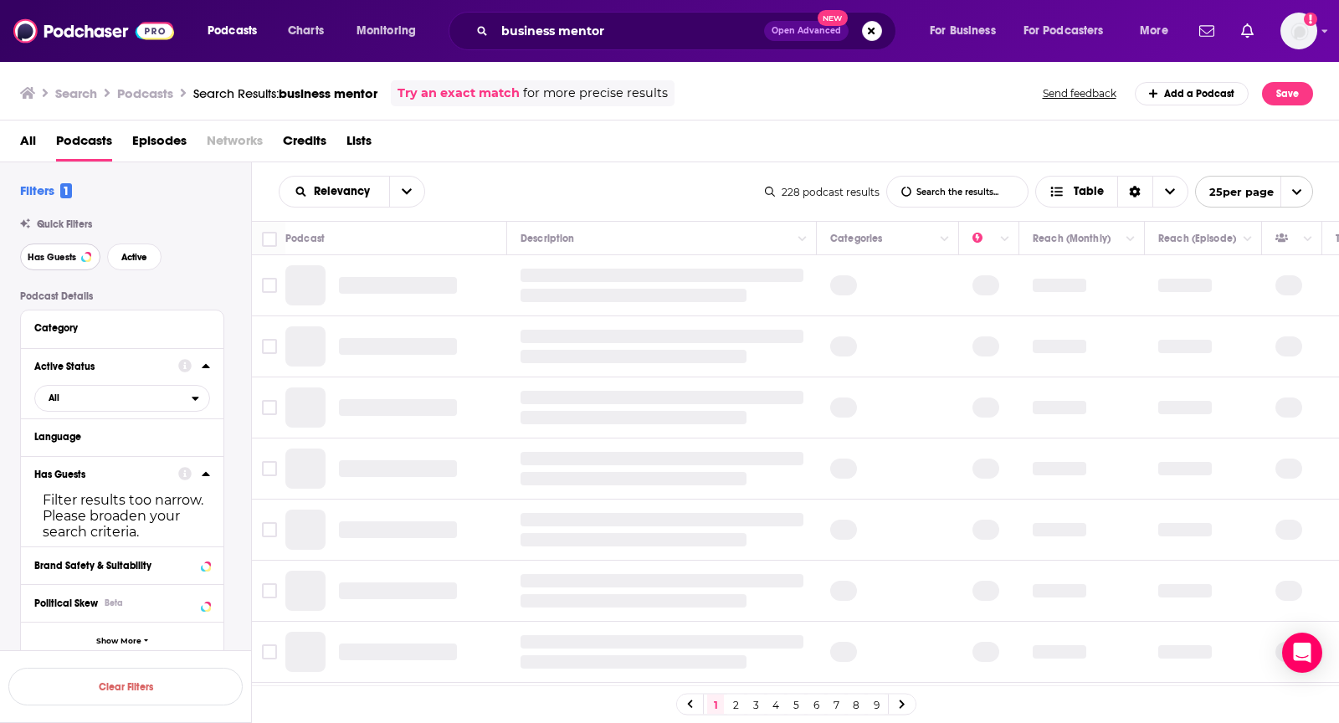
click at [72, 263] on button "Has Guests" at bounding box center [60, 257] width 80 height 27
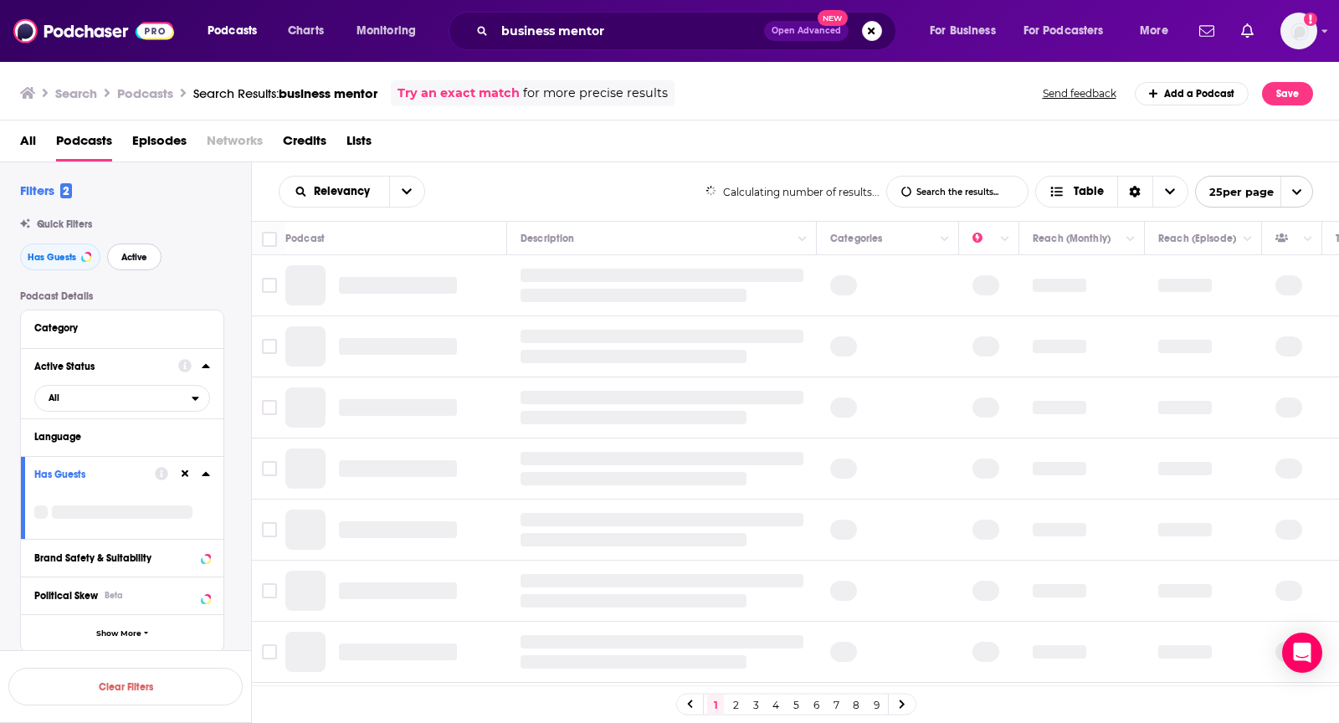
click at [132, 259] on span "Active" at bounding box center [134, 257] width 26 height 9
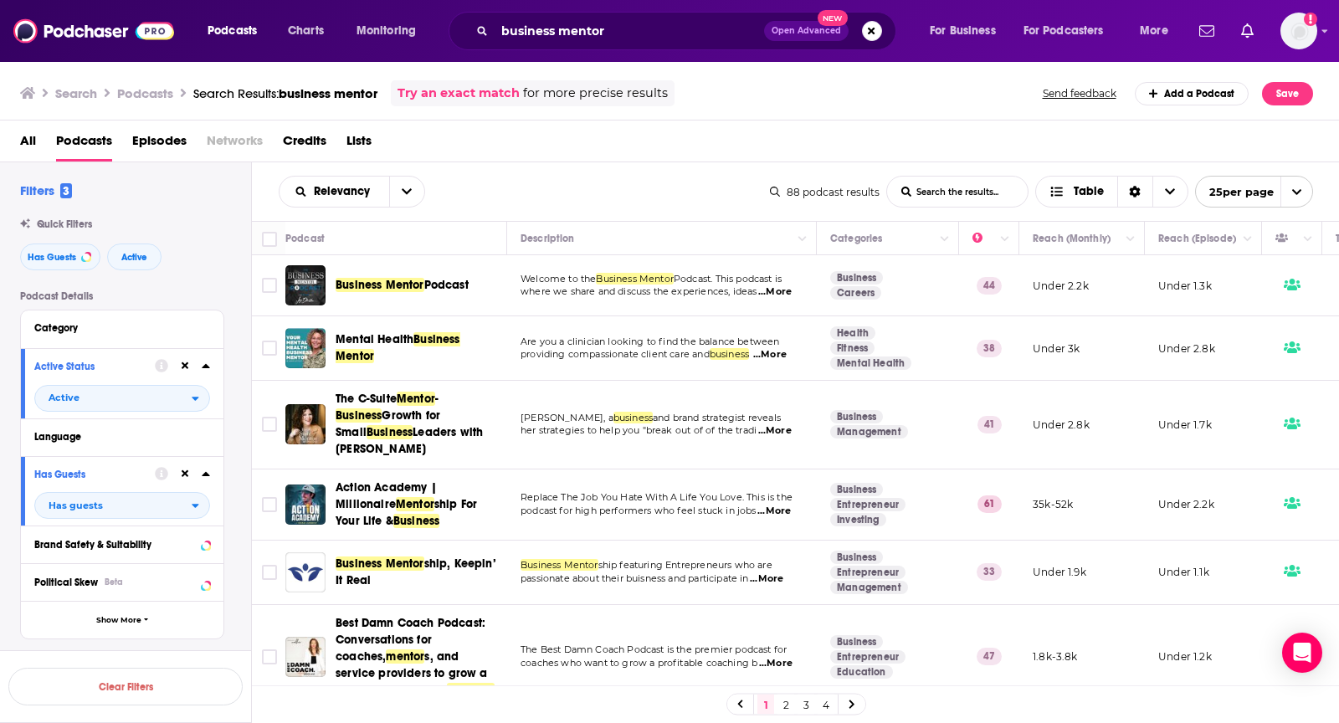
click at [792, 287] on span "...More" at bounding box center [774, 291] width 33 height 13
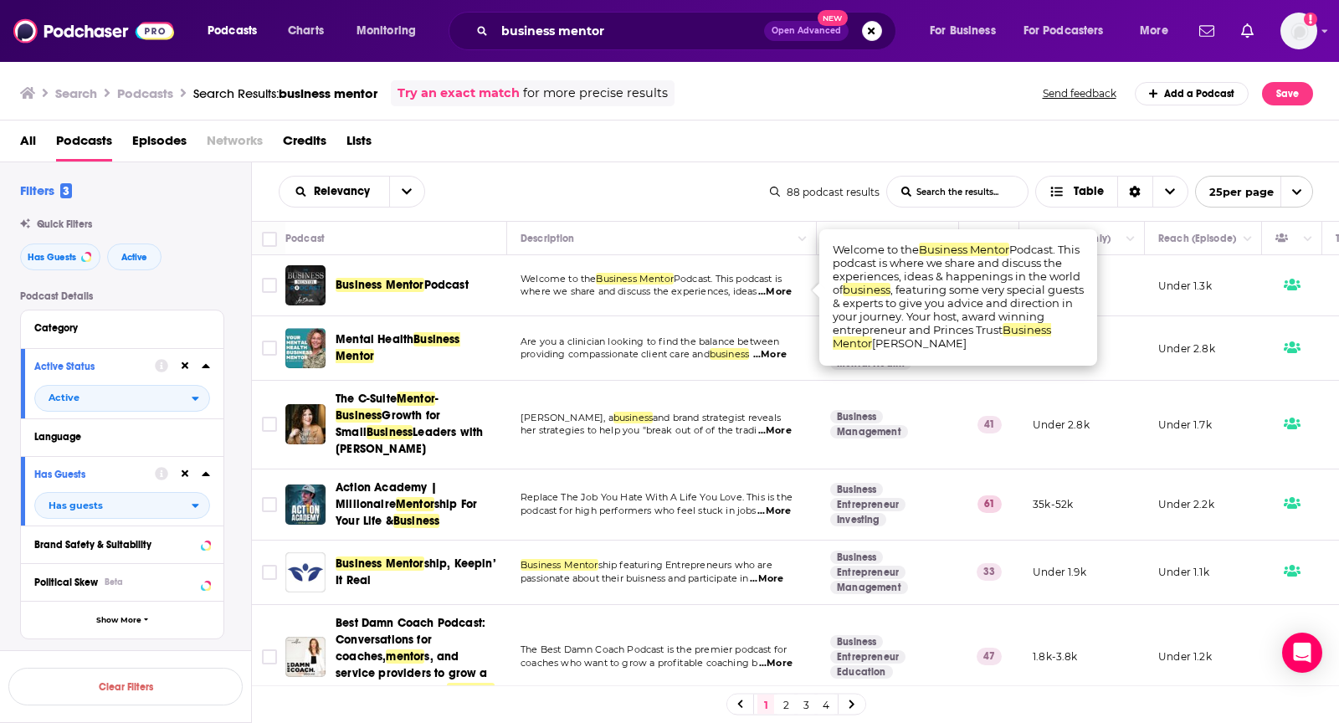
click at [792, 287] on span "...More" at bounding box center [774, 291] width 33 height 13
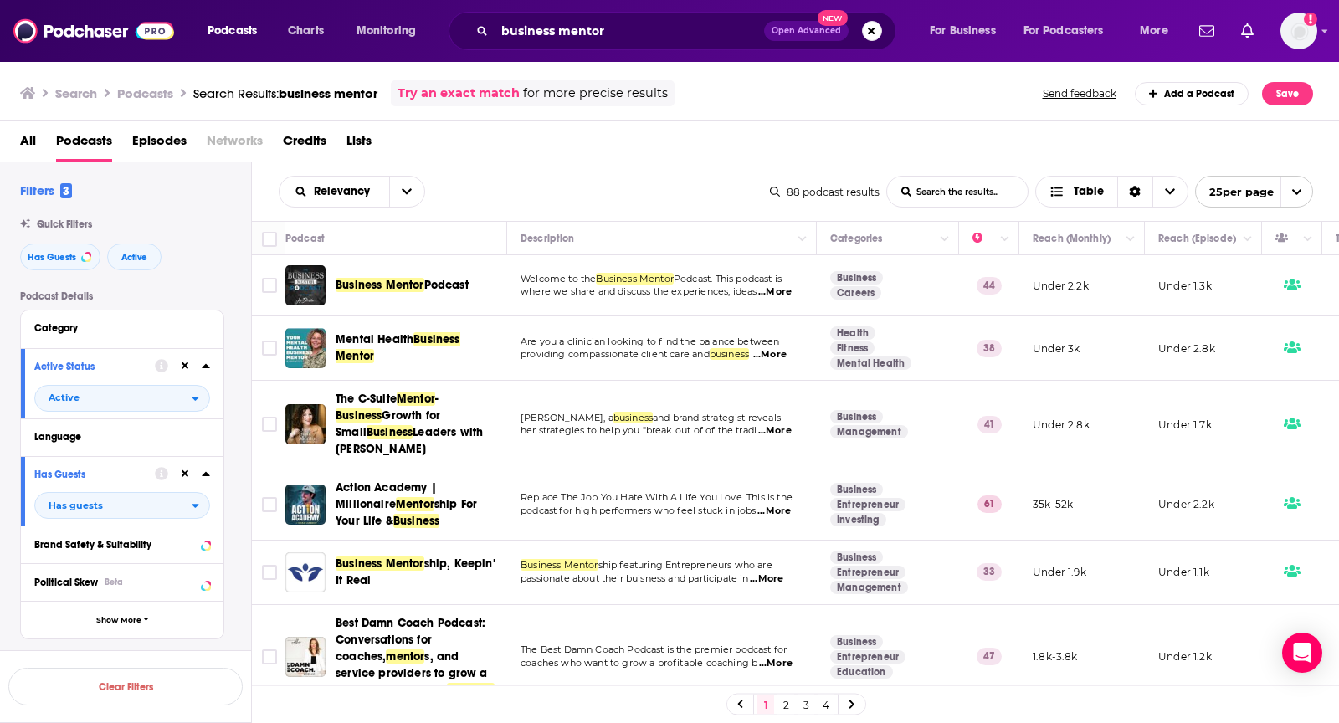
click at [788, 289] on span "...More" at bounding box center [774, 291] width 33 height 13
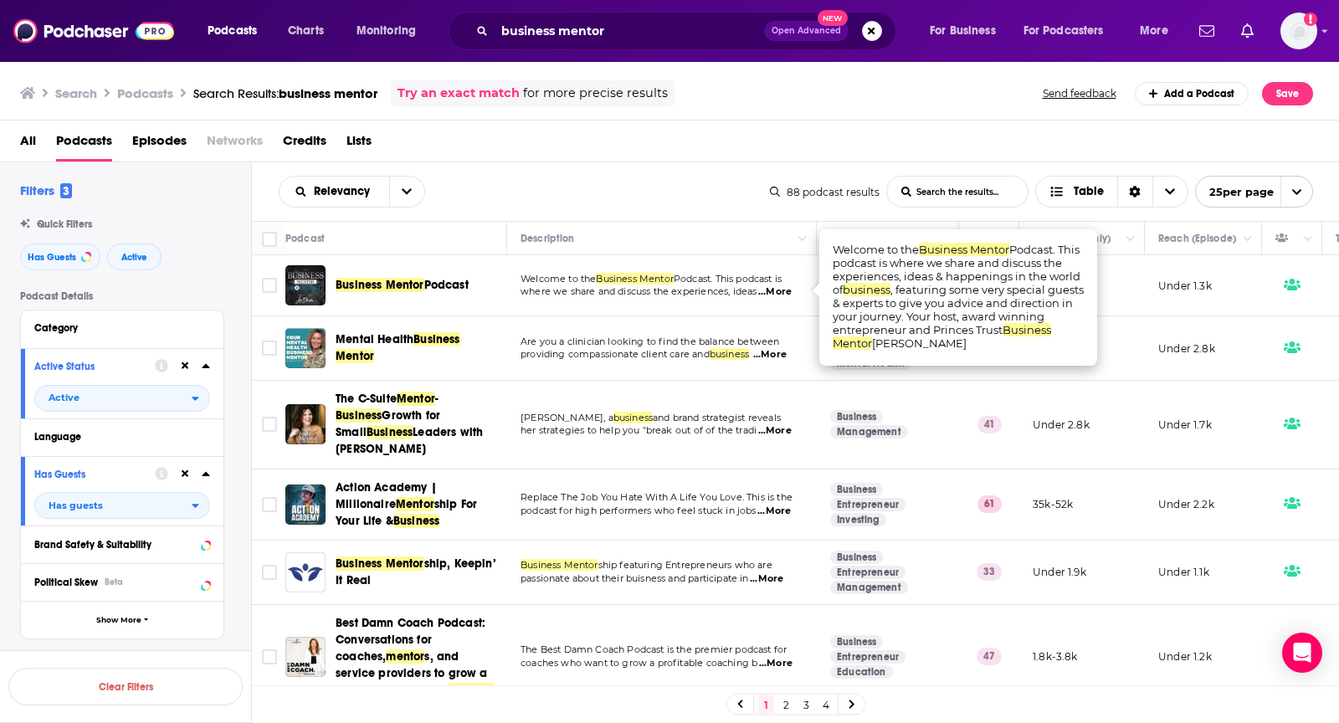
click at [788, 289] on span "...More" at bounding box center [774, 291] width 33 height 13
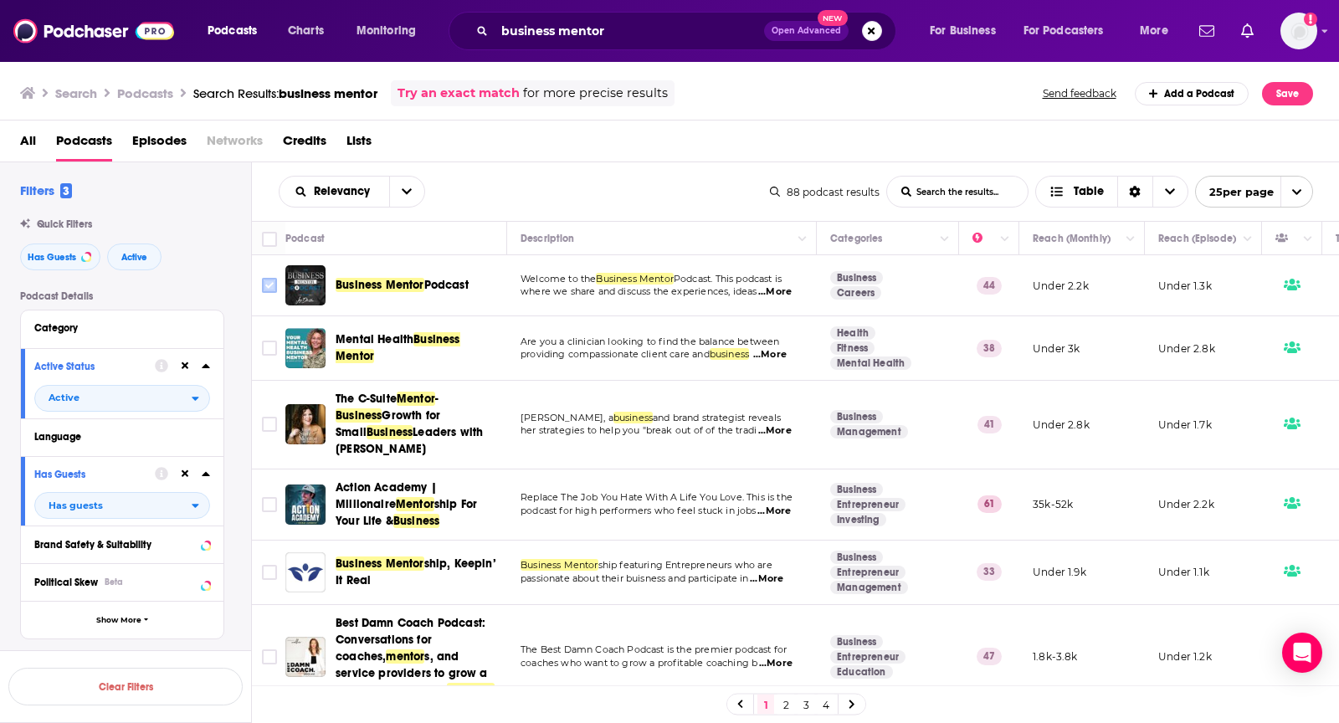
click at [264, 285] on input "Toggle select row" at bounding box center [269, 285] width 15 height 15
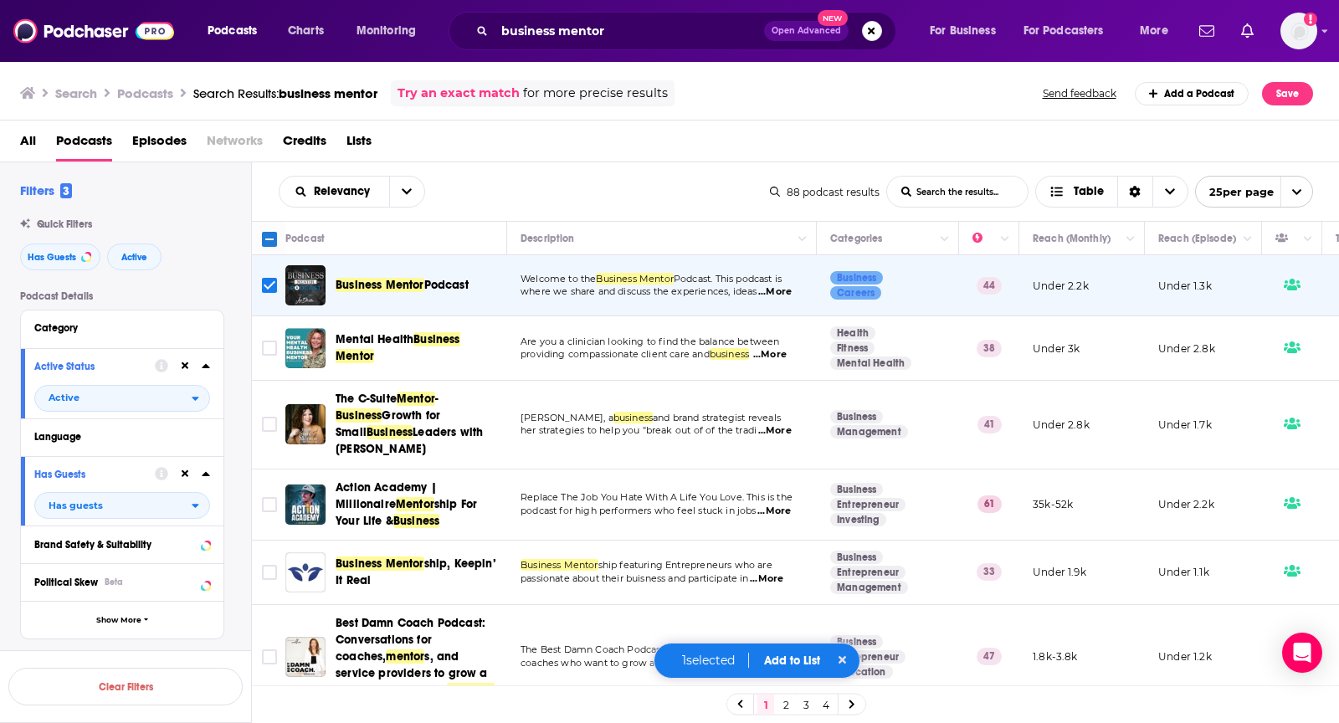
click at [797, 654] on button "Add to List" at bounding box center [792, 661] width 83 height 14
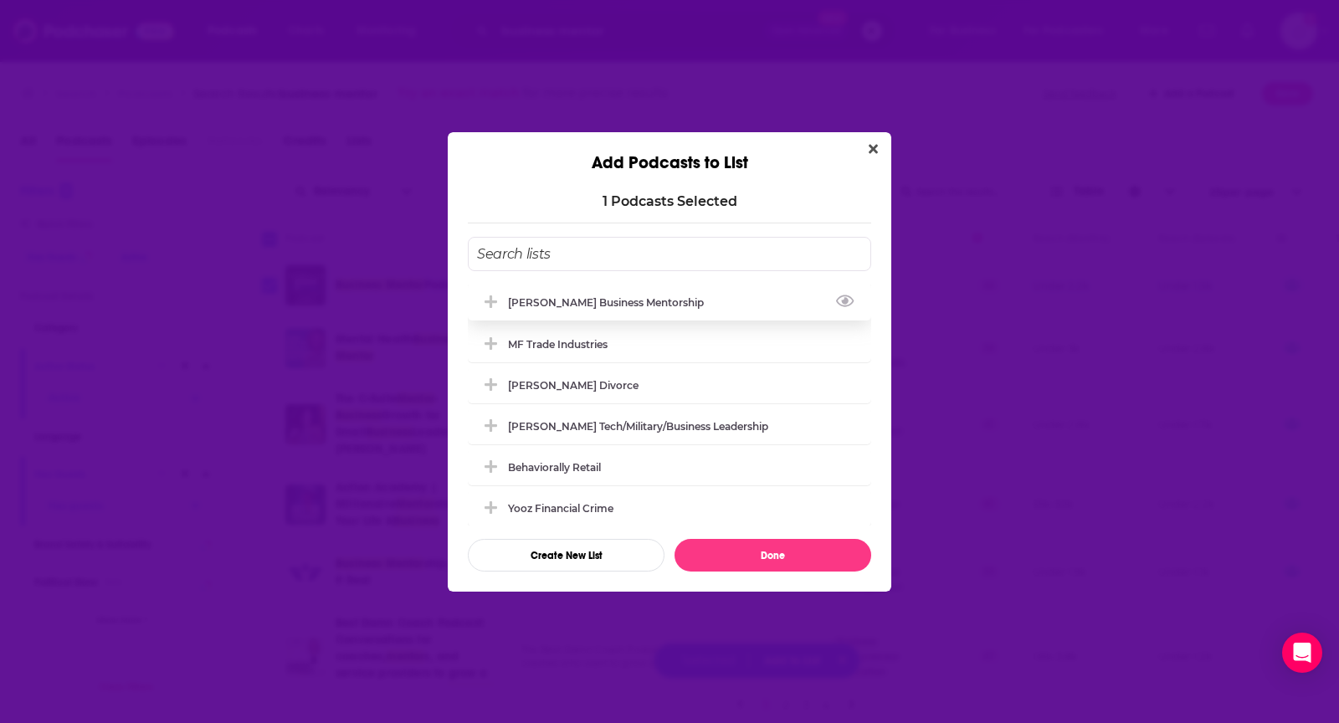
click at [731, 300] on div "[PERSON_NAME] Business Mentorship" at bounding box center [669, 302] width 403 height 37
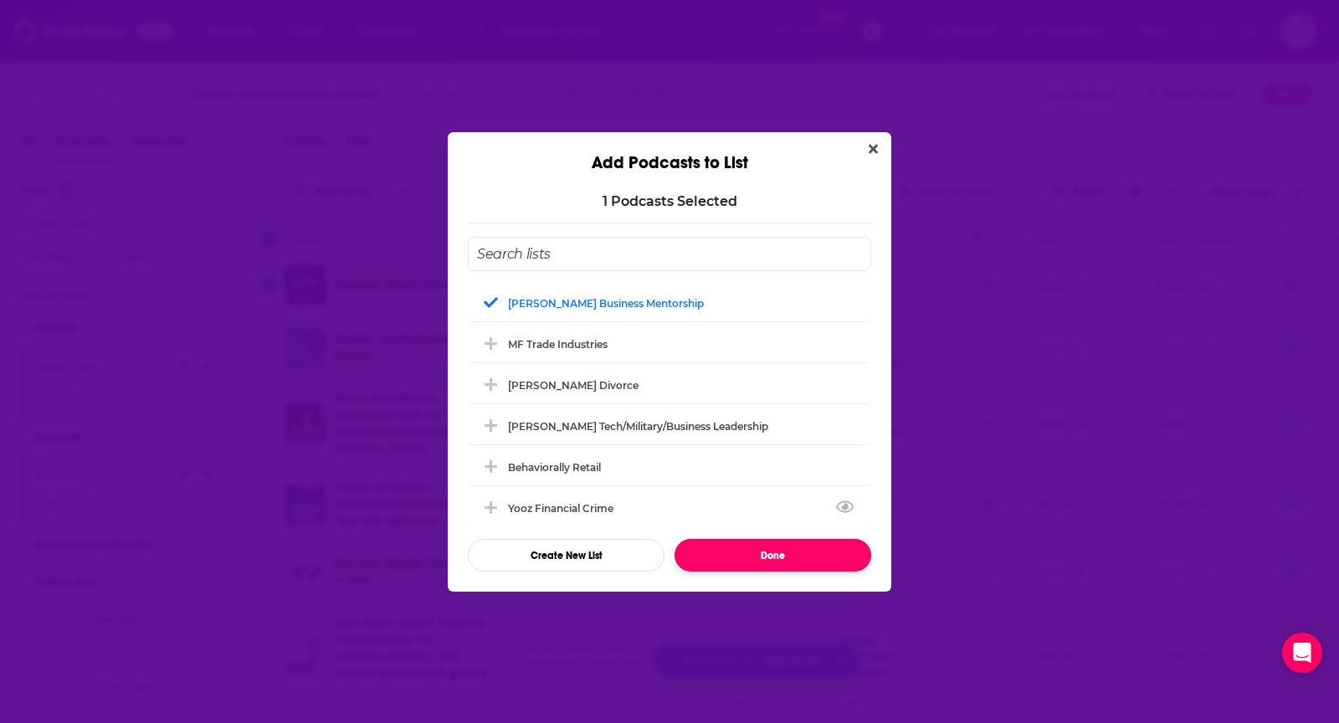
click at [708, 548] on button "Done" at bounding box center [773, 555] width 197 height 33
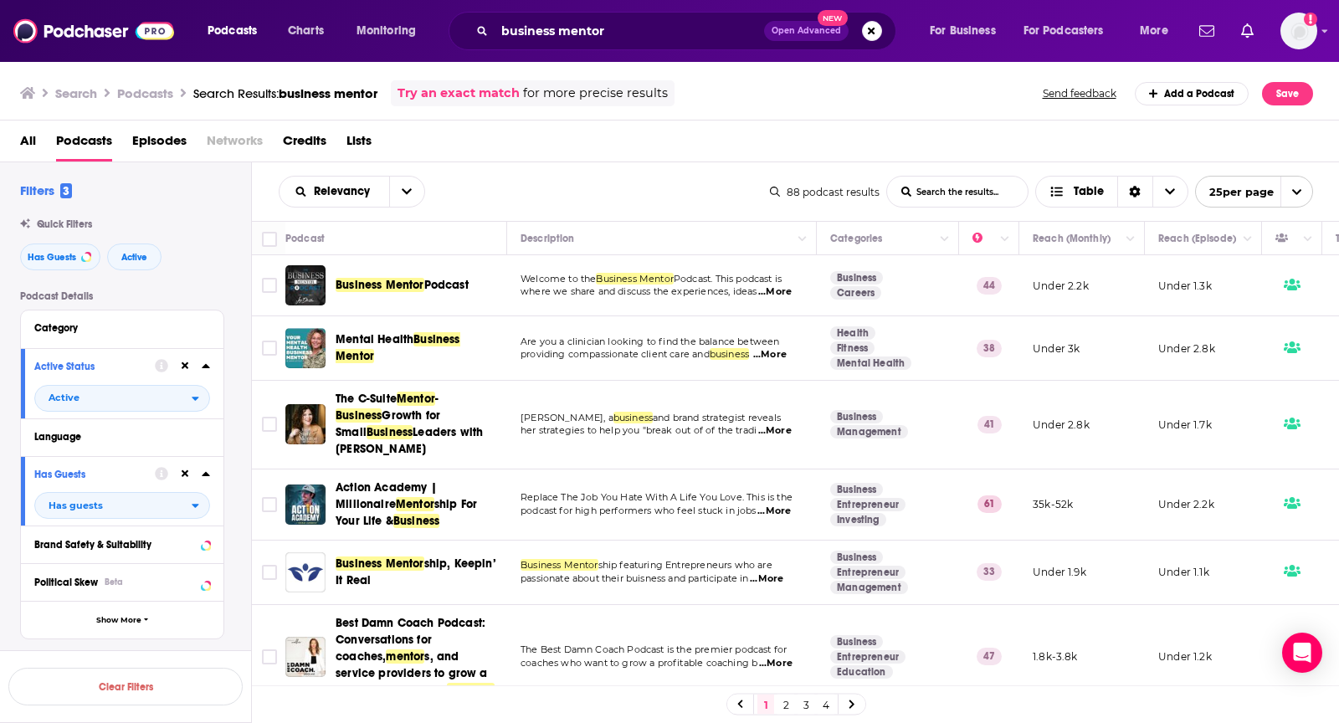
click at [768, 424] on span "...More" at bounding box center [774, 430] width 33 height 13
click at [659, 162] on div "Relevancy List Search Input Search the results... Table 88 podcast results List…" at bounding box center [796, 191] width 1088 height 59
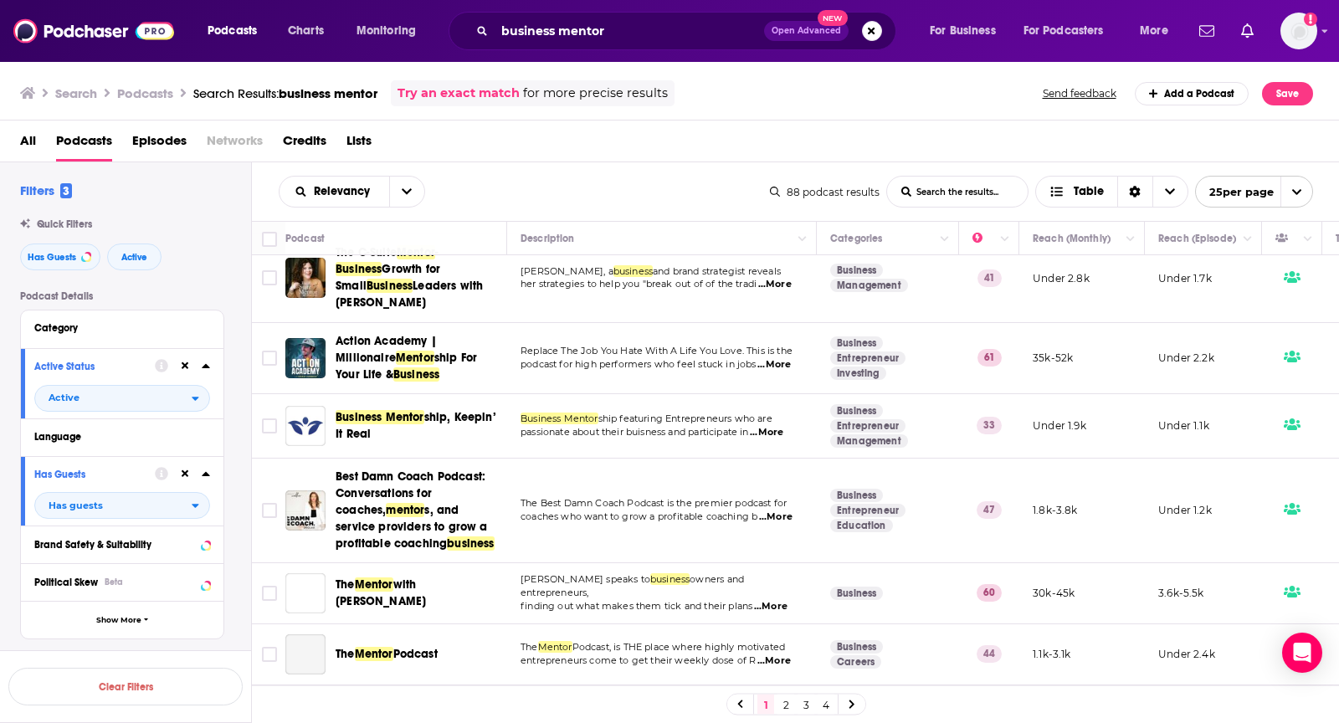
scroll to position [147, 0]
click at [785, 599] on span "...More" at bounding box center [770, 605] width 33 height 13
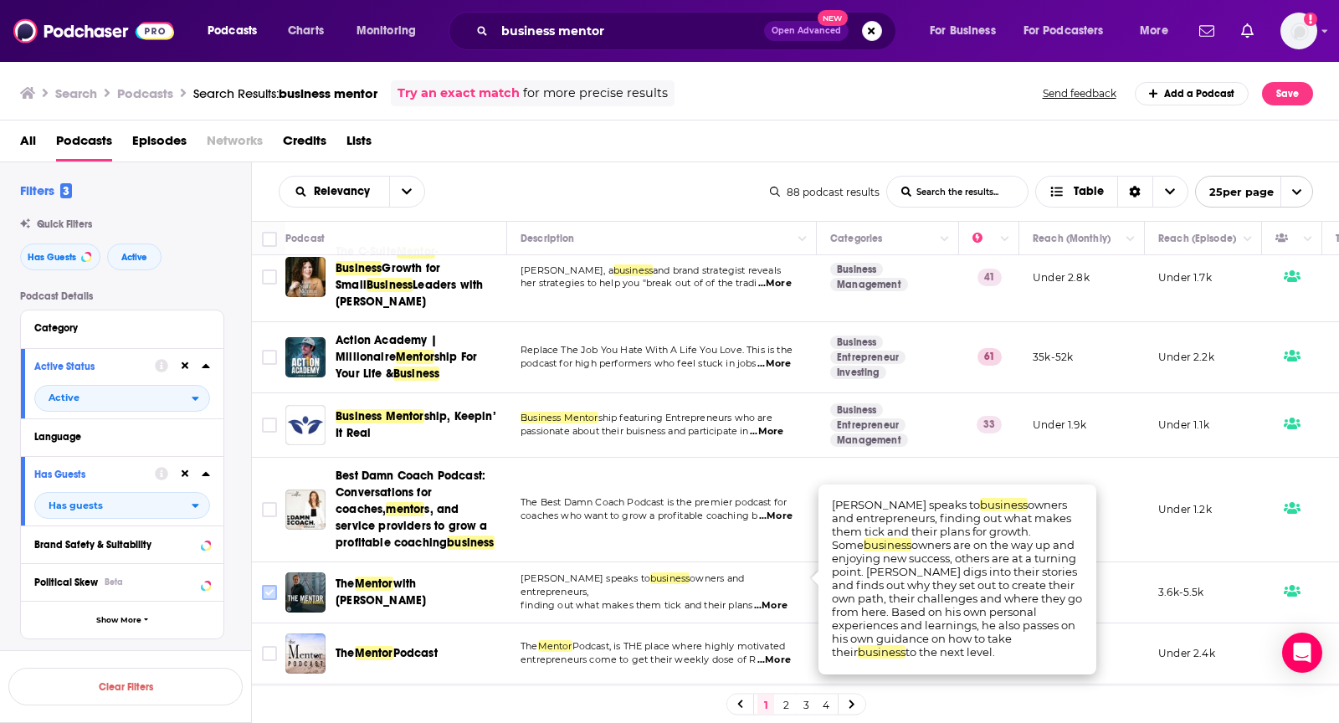
click at [263, 585] on input "Toggle select row" at bounding box center [269, 592] width 15 height 15
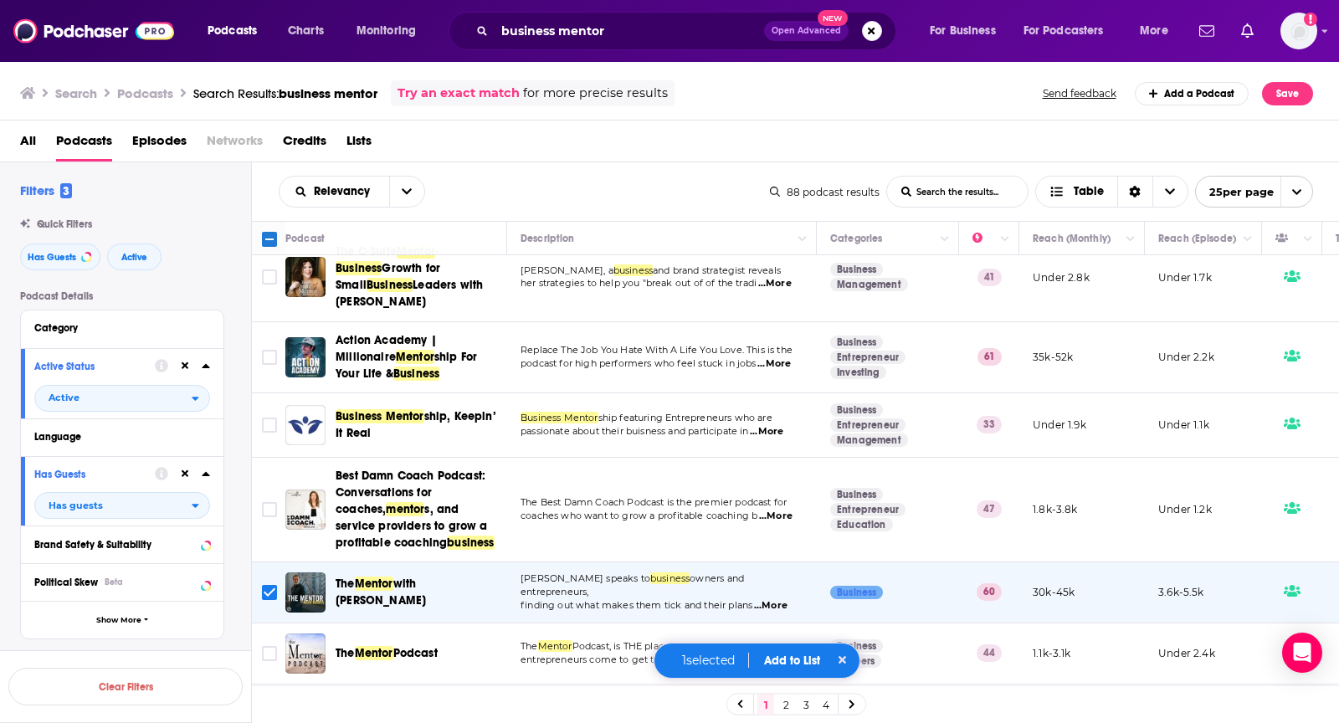
click at [784, 659] on button "Add to List" at bounding box center [792, 661] width 83 height 14
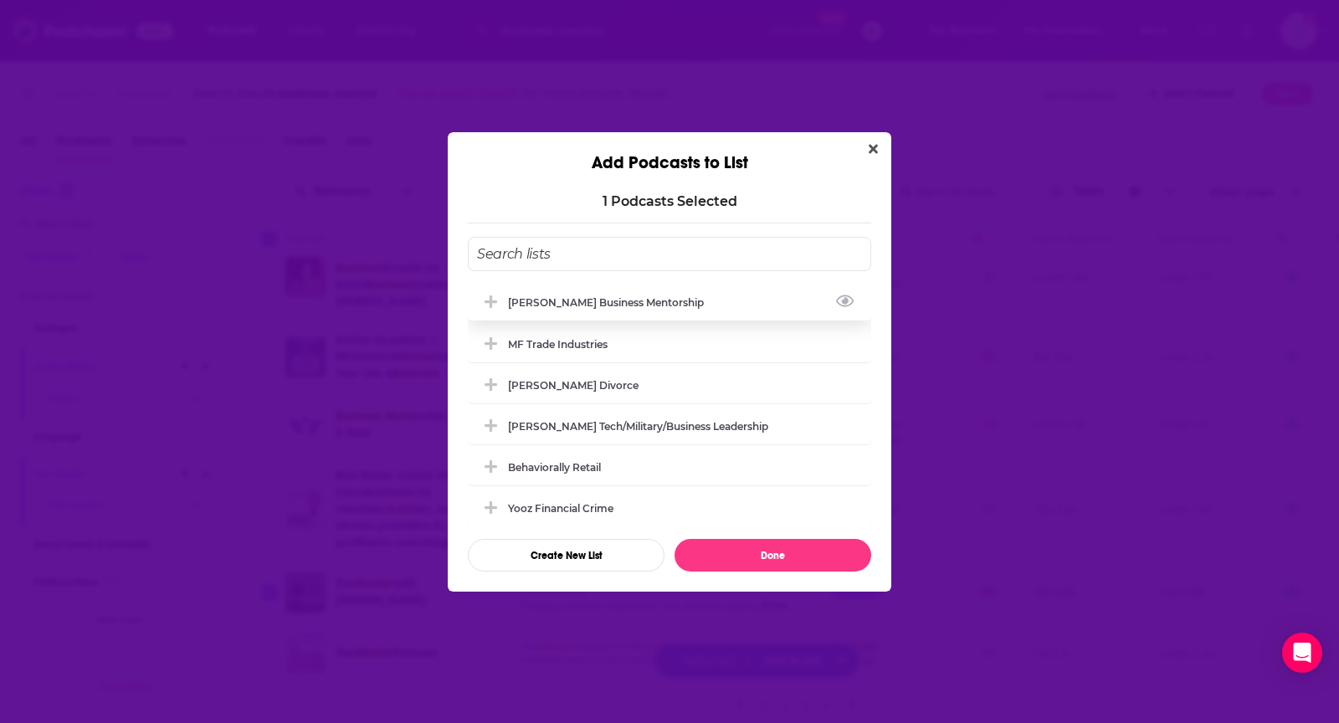
click at [680, 309] on div "[PERSON_NAME] Business Mentorship" at bounding box center [669, 302] width 403 height 37
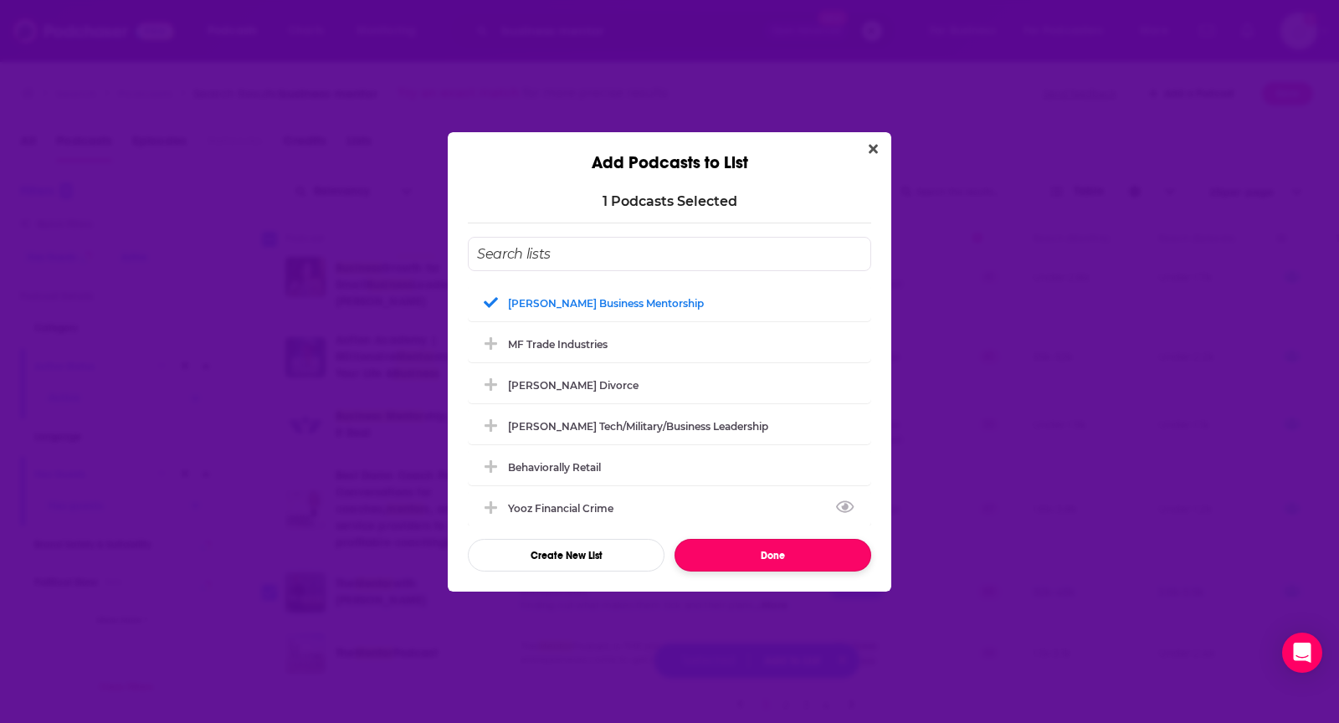
click at [713, 557] on button "Done" at bounding box center [773, 555] width 197 height 33
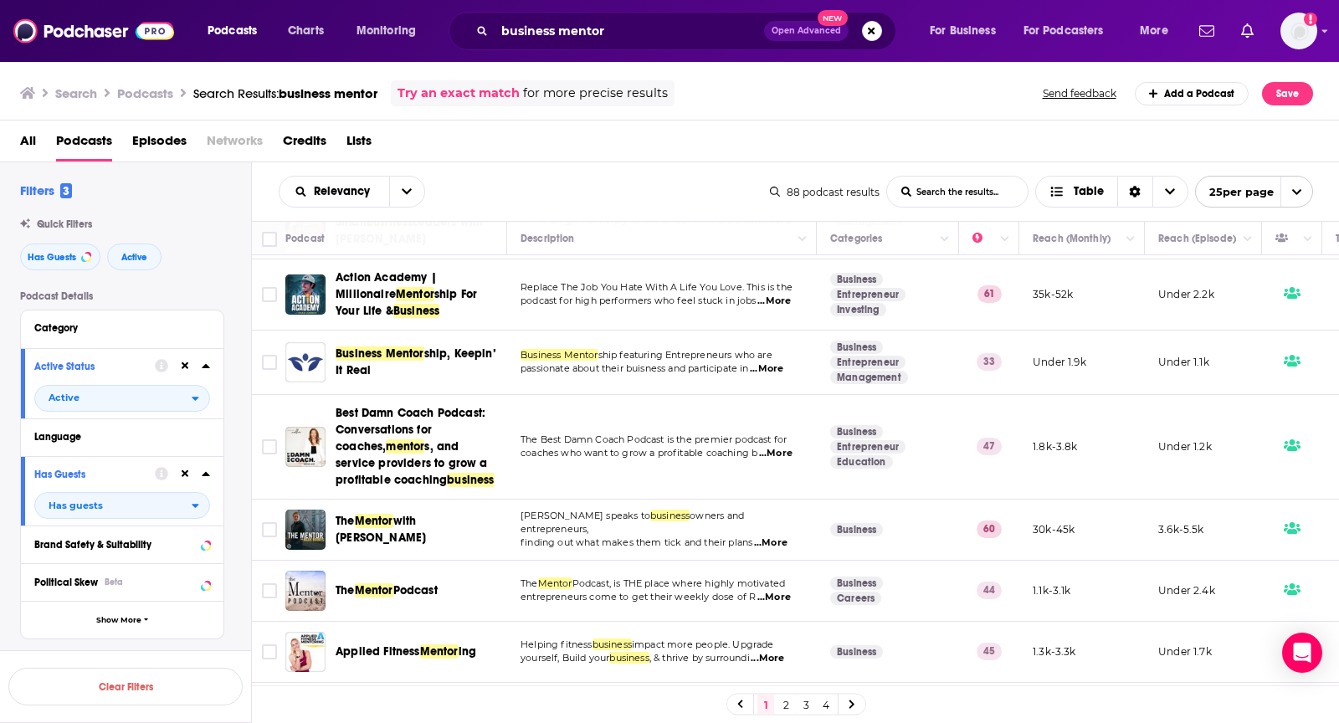
scroll to position [223, 0]
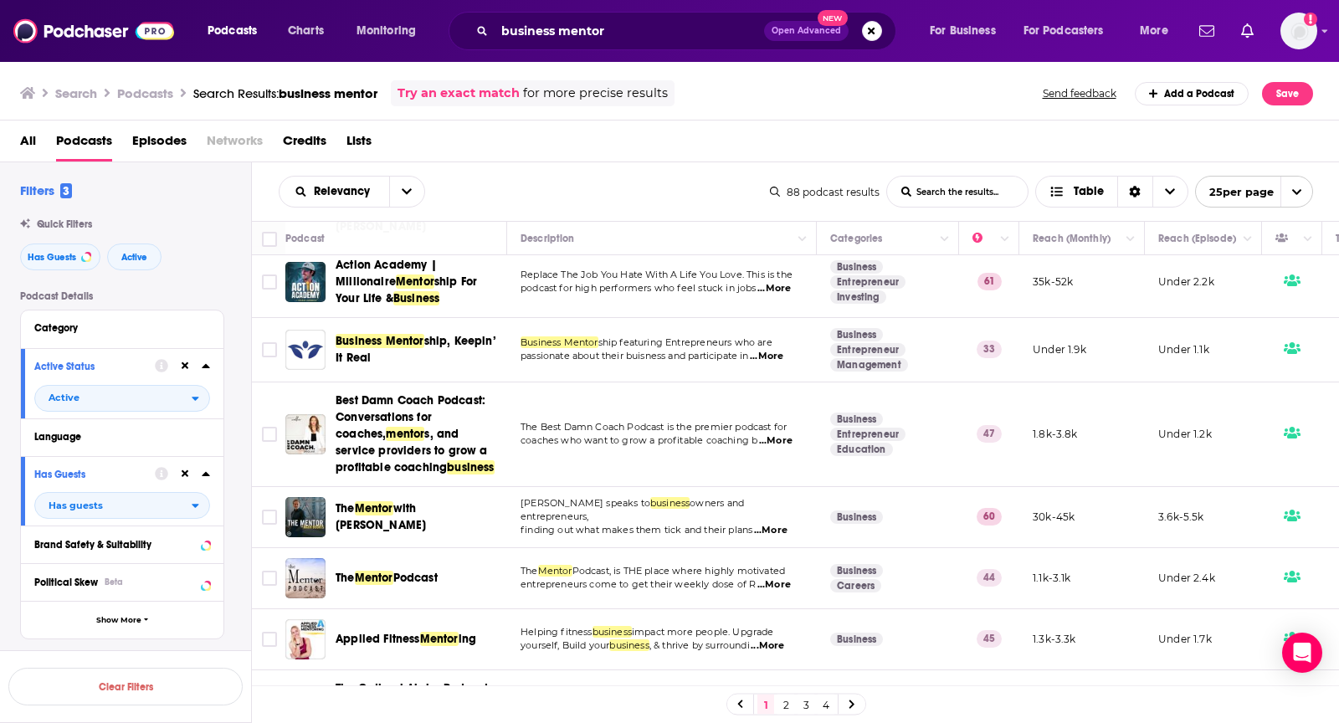
click at [775, 578] on span "...More" at bounding box center [773, 584] width 33 height 13
click at [265, 571] on input "Toggle select row" at bounding box center [269, 578] width 15 height 15
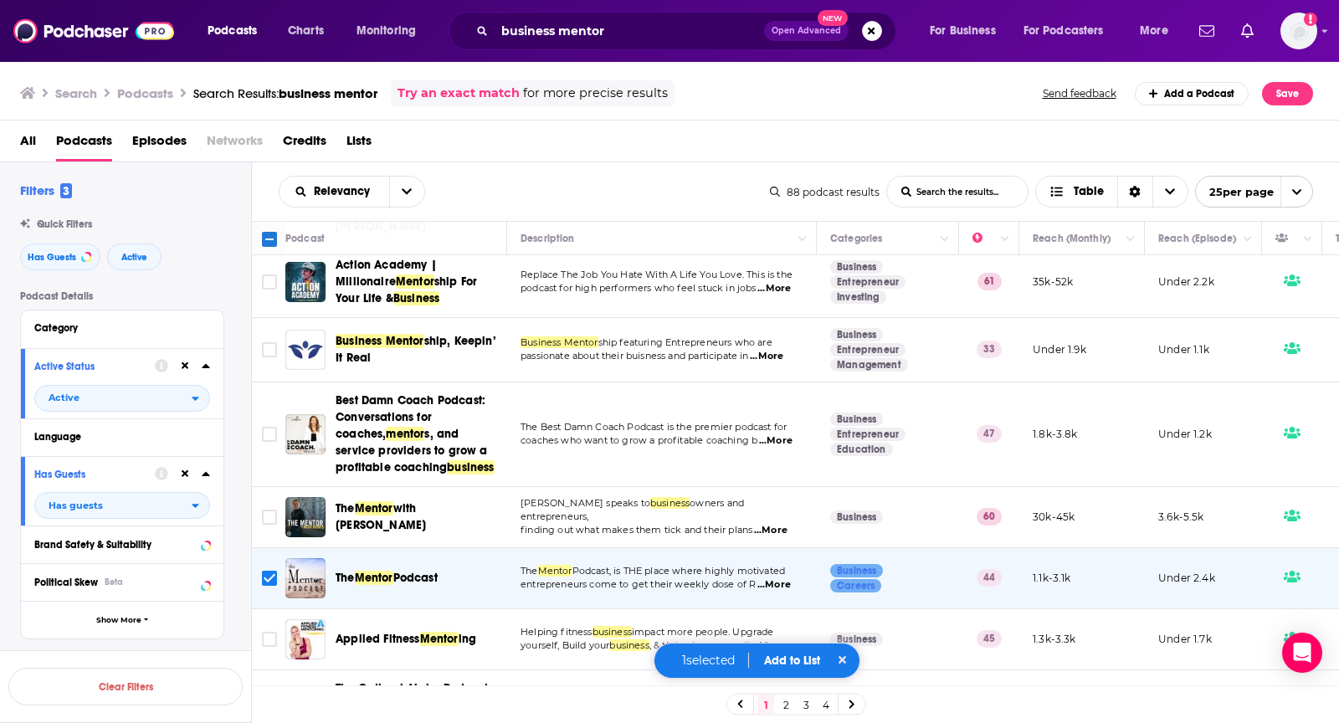
click at [779, 661] on button "Add to List" at bounding box center [792, 661] width 83 height 14
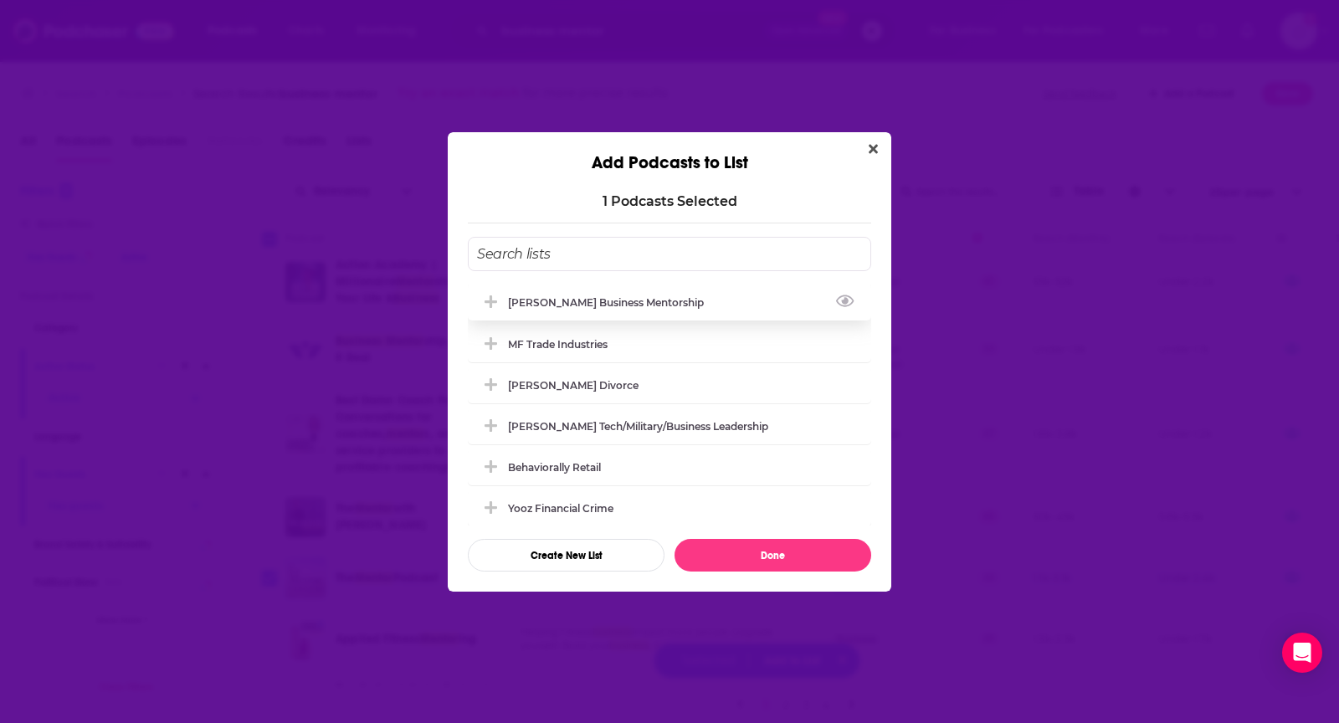
click at [742, 300] on div "[PERSON_NAME] Business Mentorship" at bounding box center [669, 302] width 403 height 37
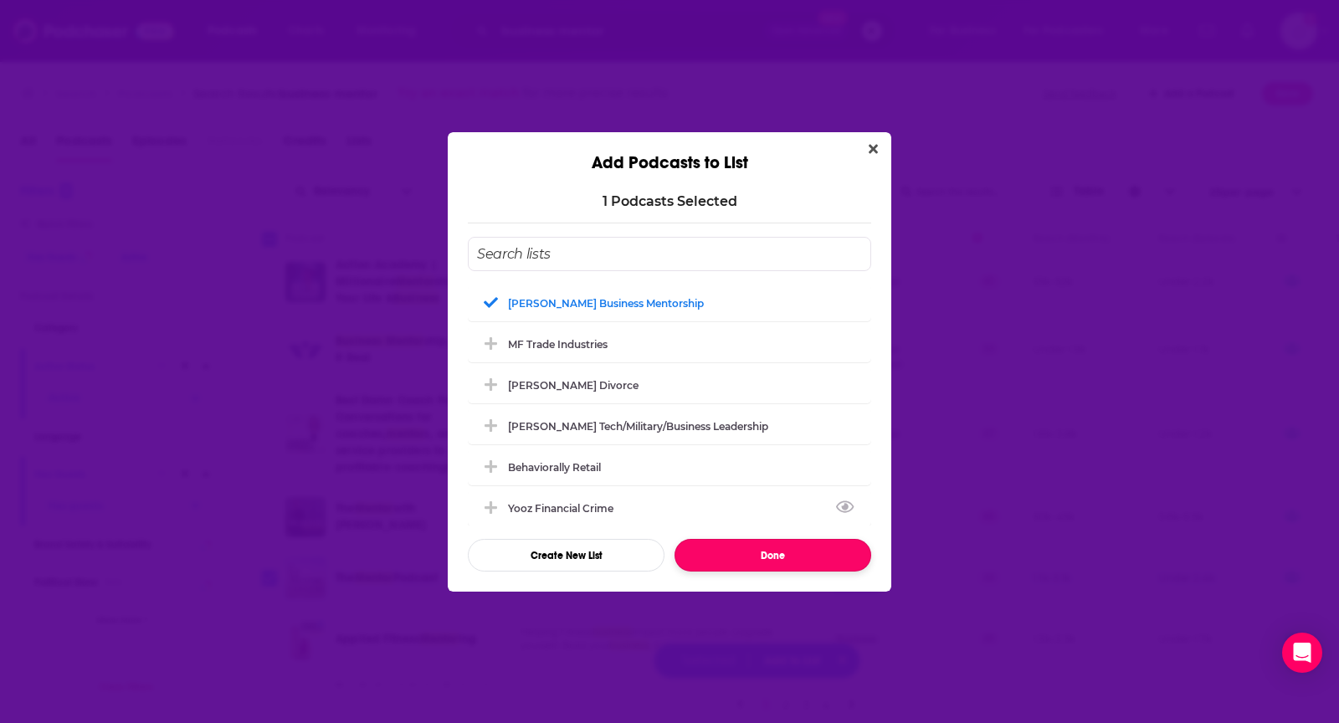
click at [744, 562] on button "Done" at bounding box center [773, 555] width 197 height 33
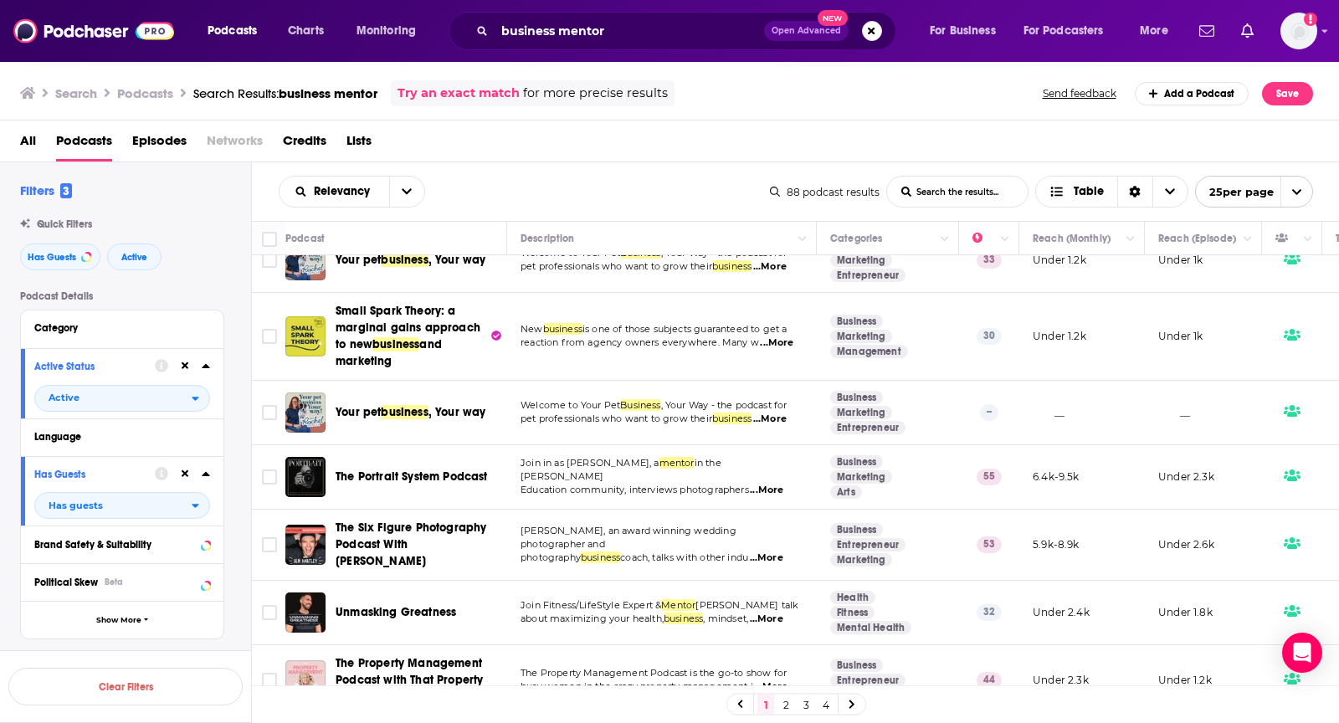
scroll to position [1284, 0]
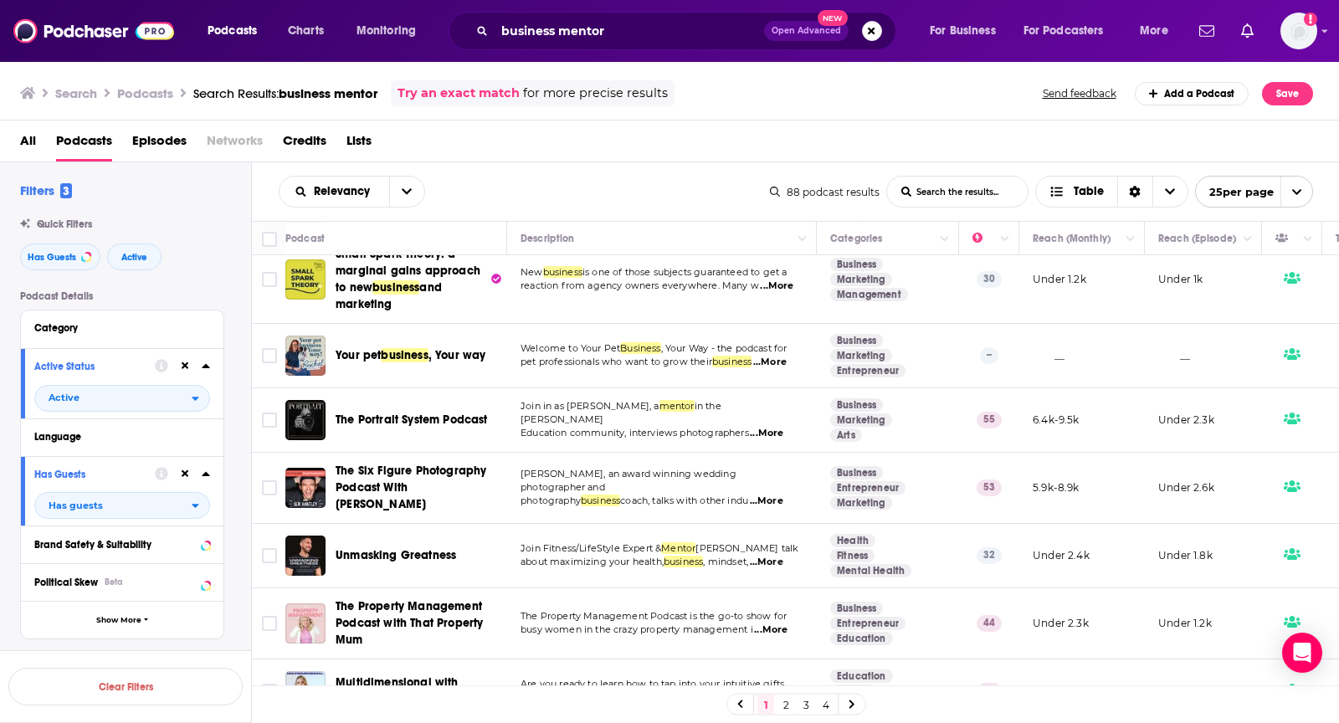
click at [786, 707] on link "2" at bounding box center [785, 705] width 17 height 20
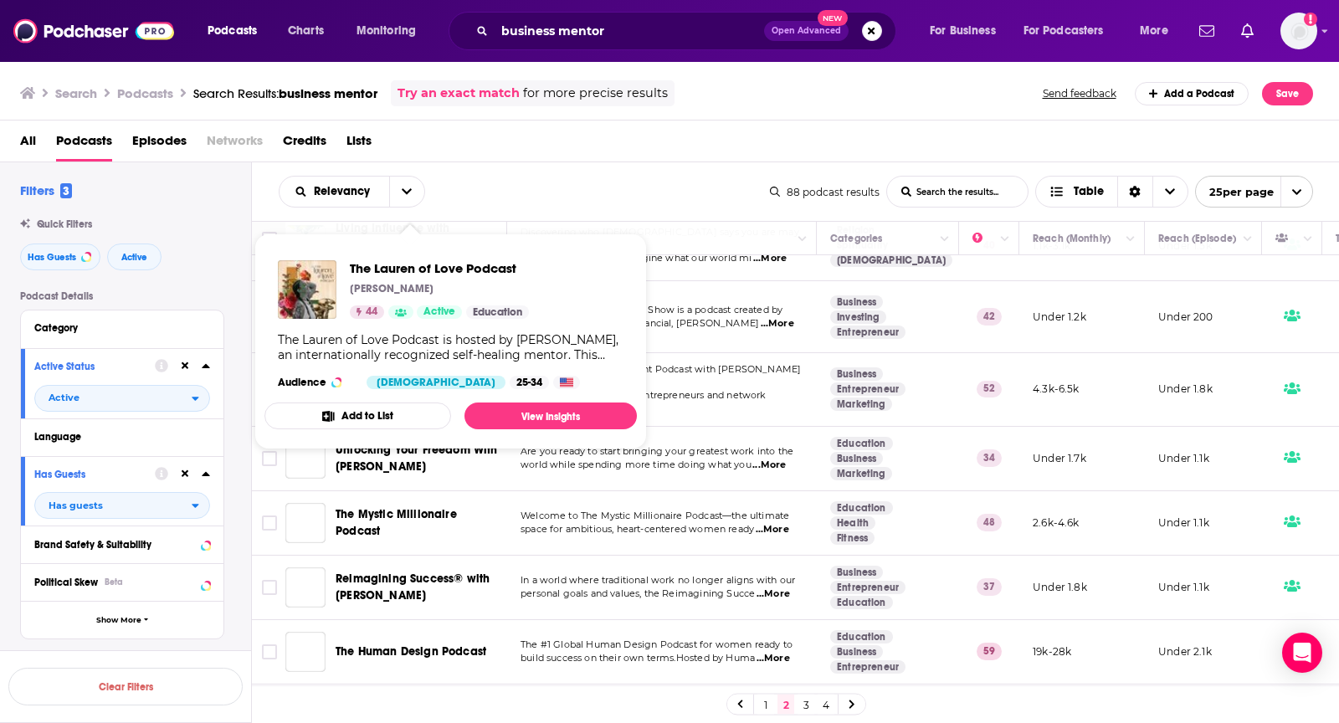
scroll to position [1133, 0]
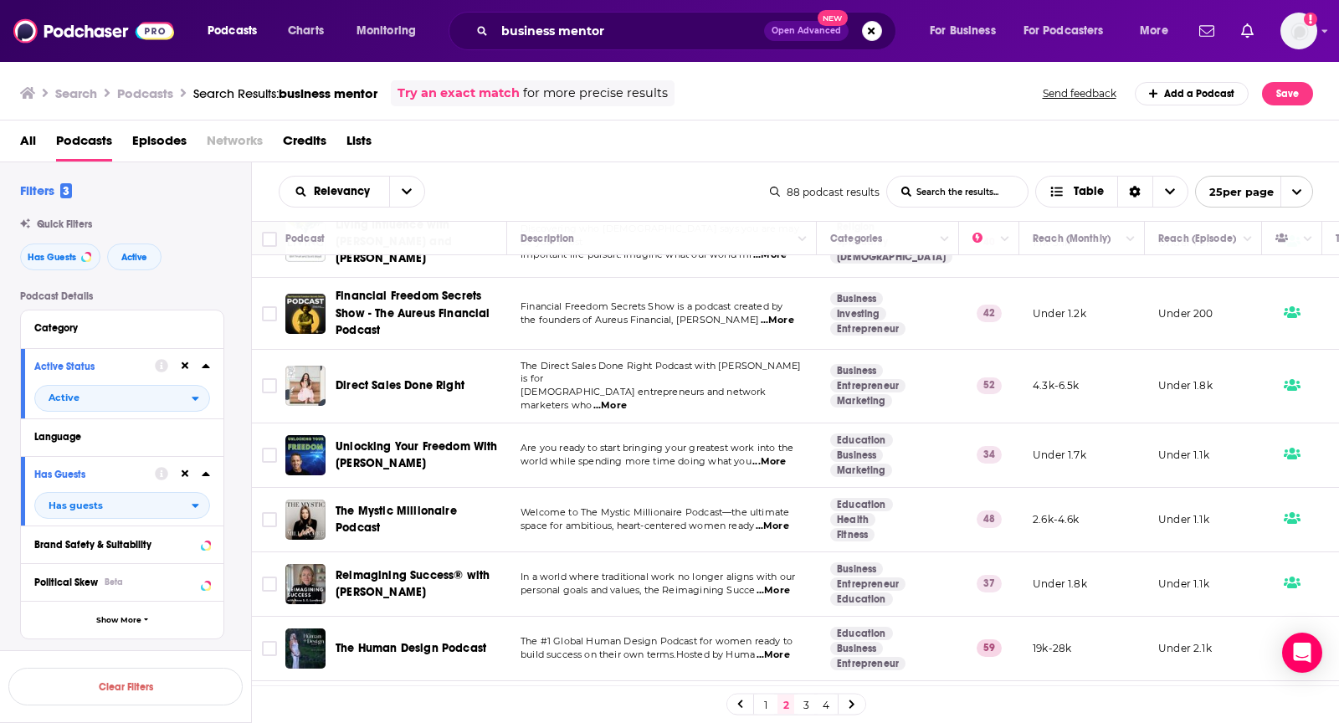
click at [804, 705] on link "3" at bounding box center [806, 705] width 17 height 20
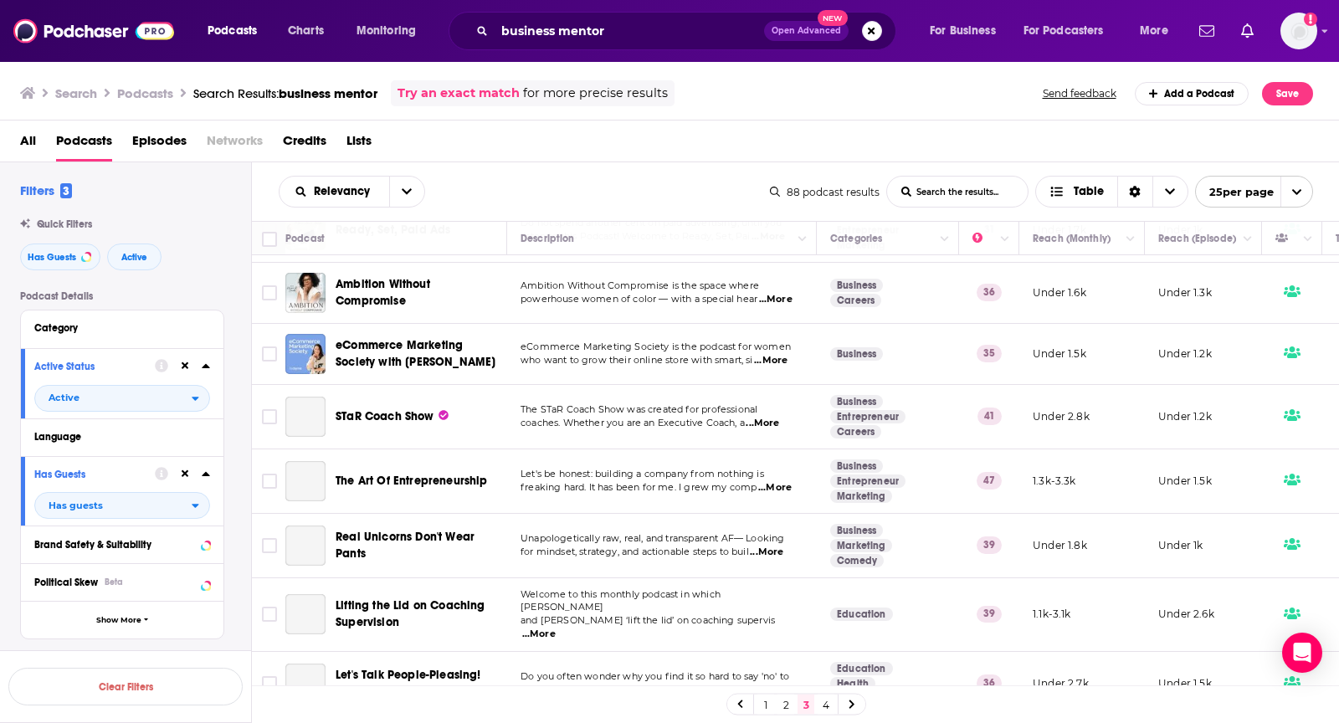
scroll to position [1190, 0]
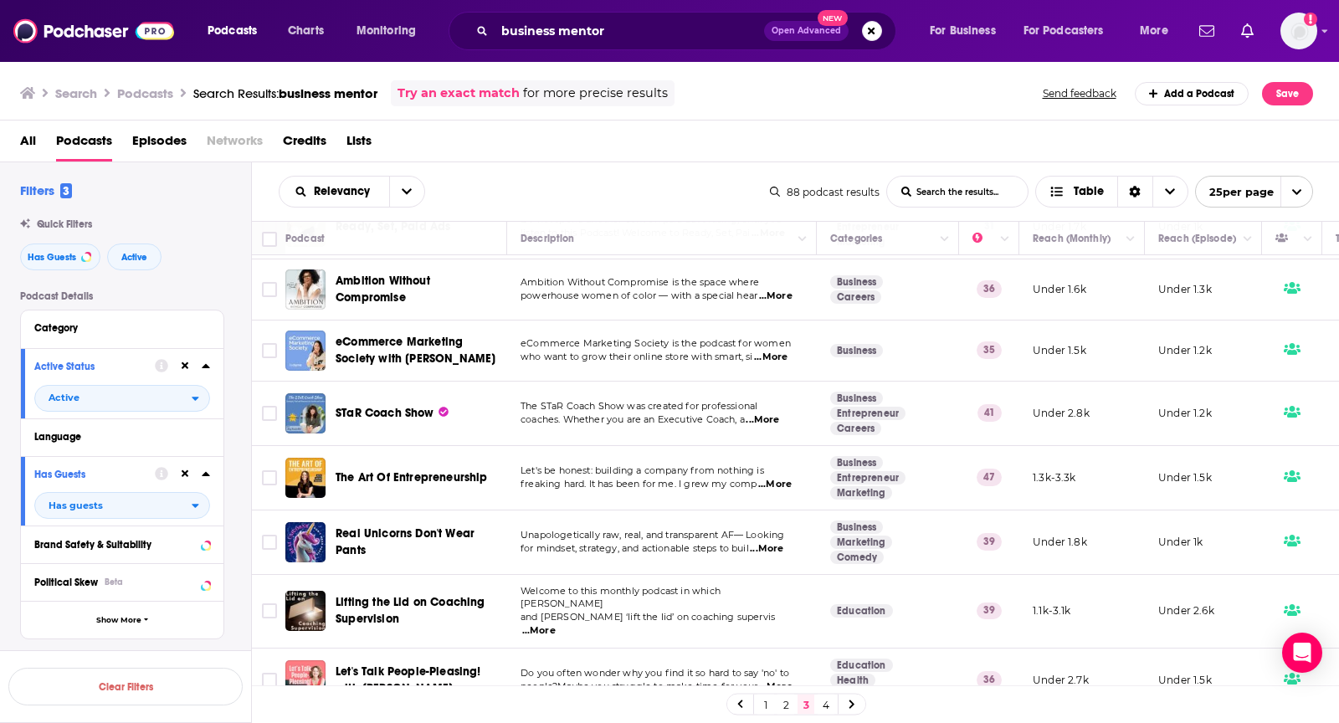
click at [824, 698] on link "4" at bounding box center [826, 705] width 17 height 20
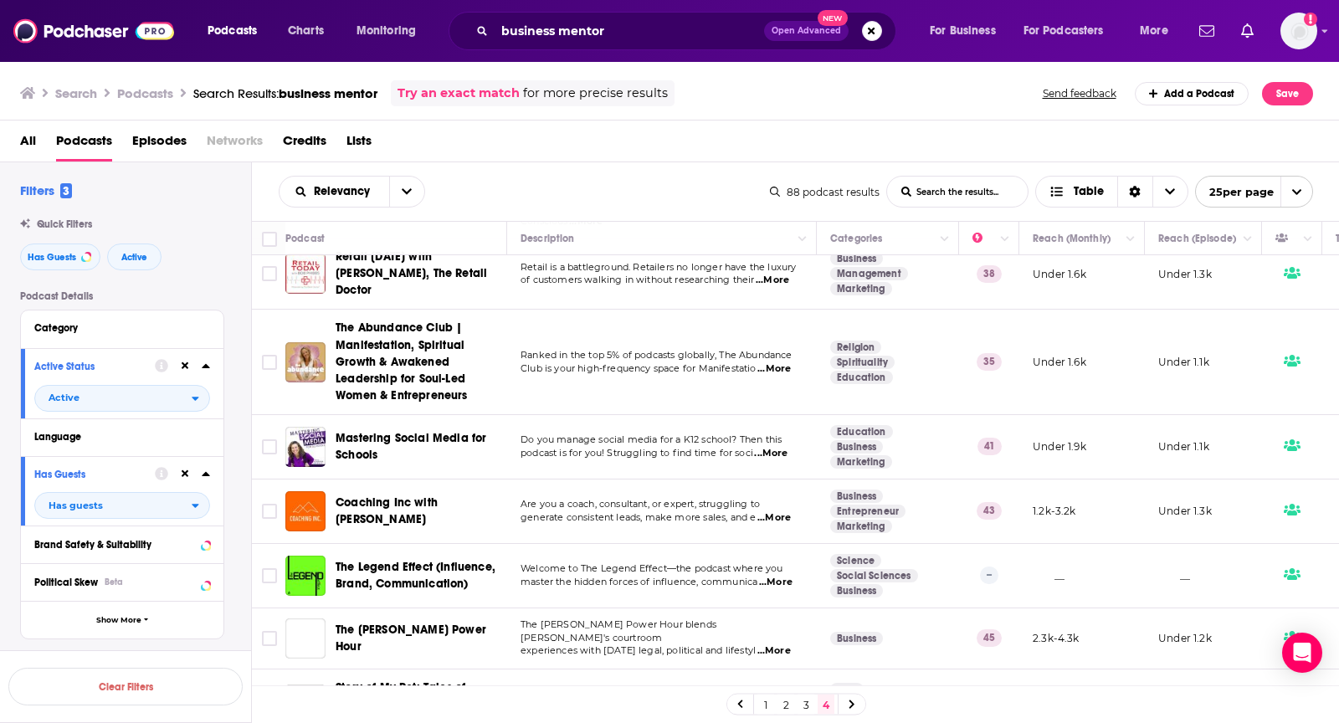
scroll to position [441, 0]
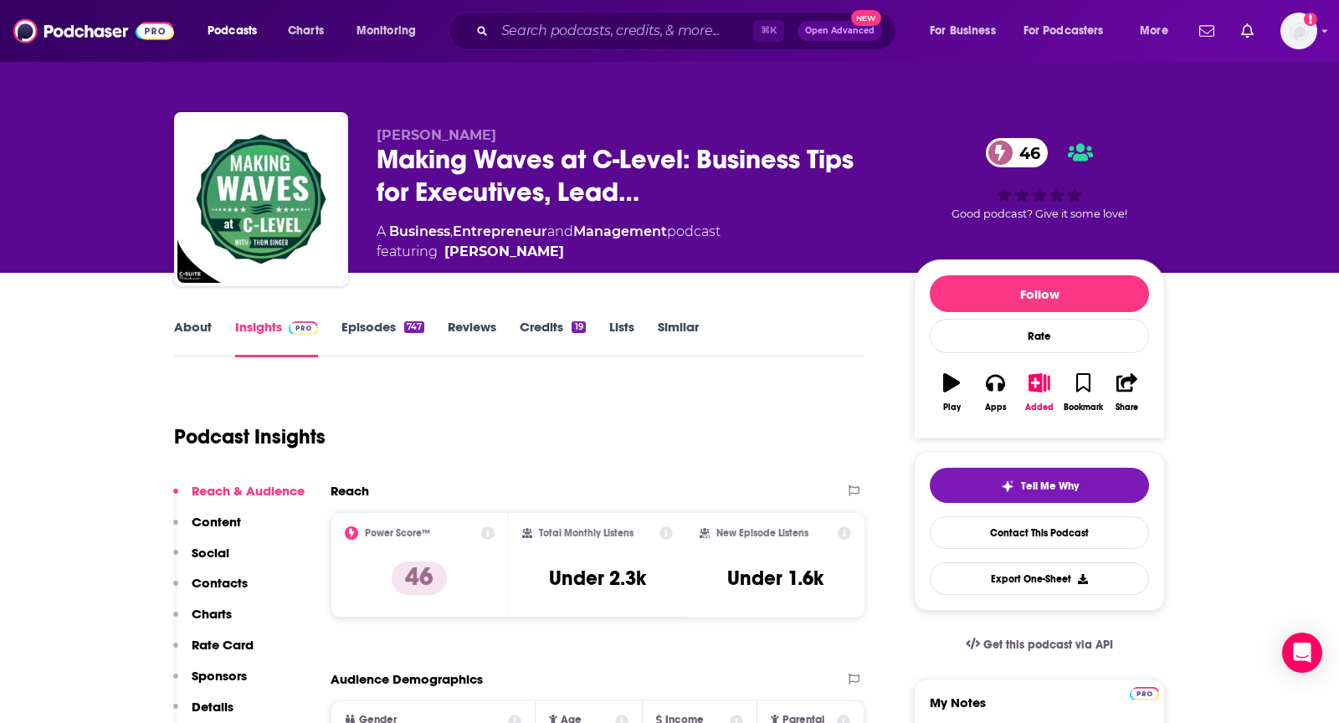
click at [685, 323] on link "Similar" at bounding box center [678, 338] width 41 height 38
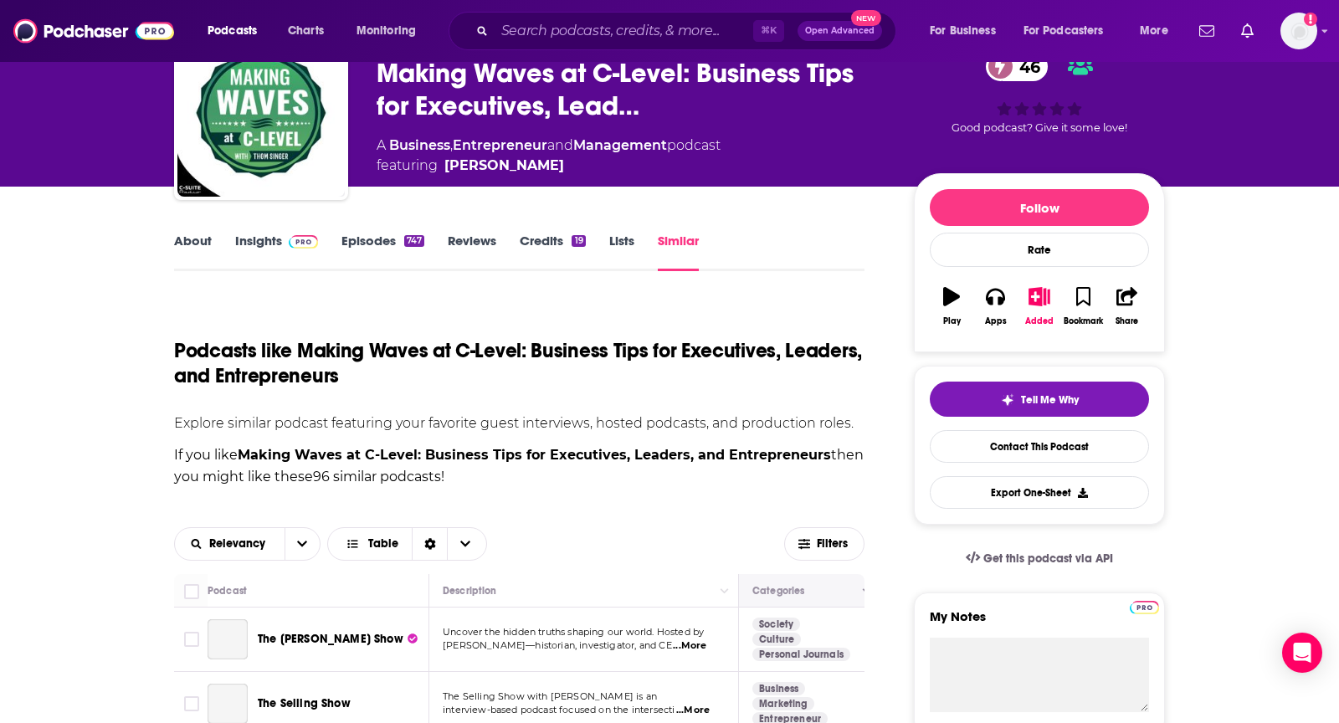
scroll to position [90, 0]
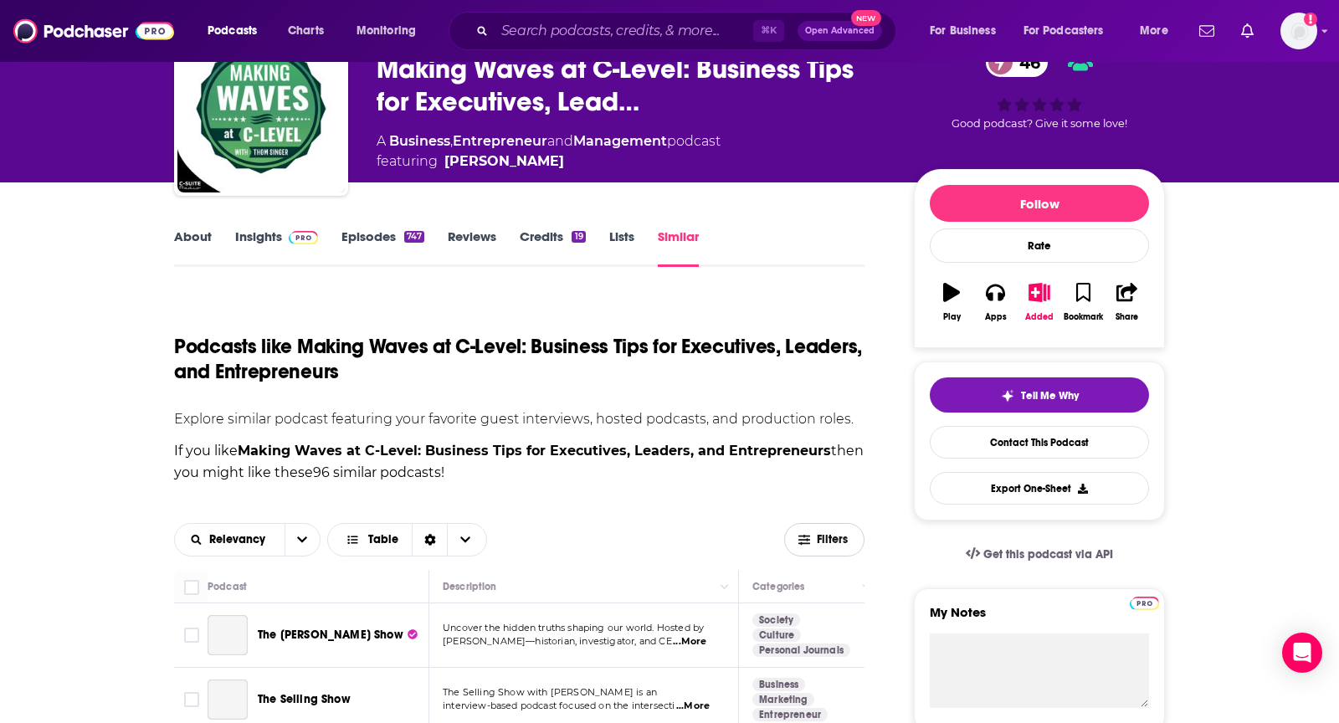
click at [813, 547] on button "Filters" at bounding box center [824, 539] width 80 height 33
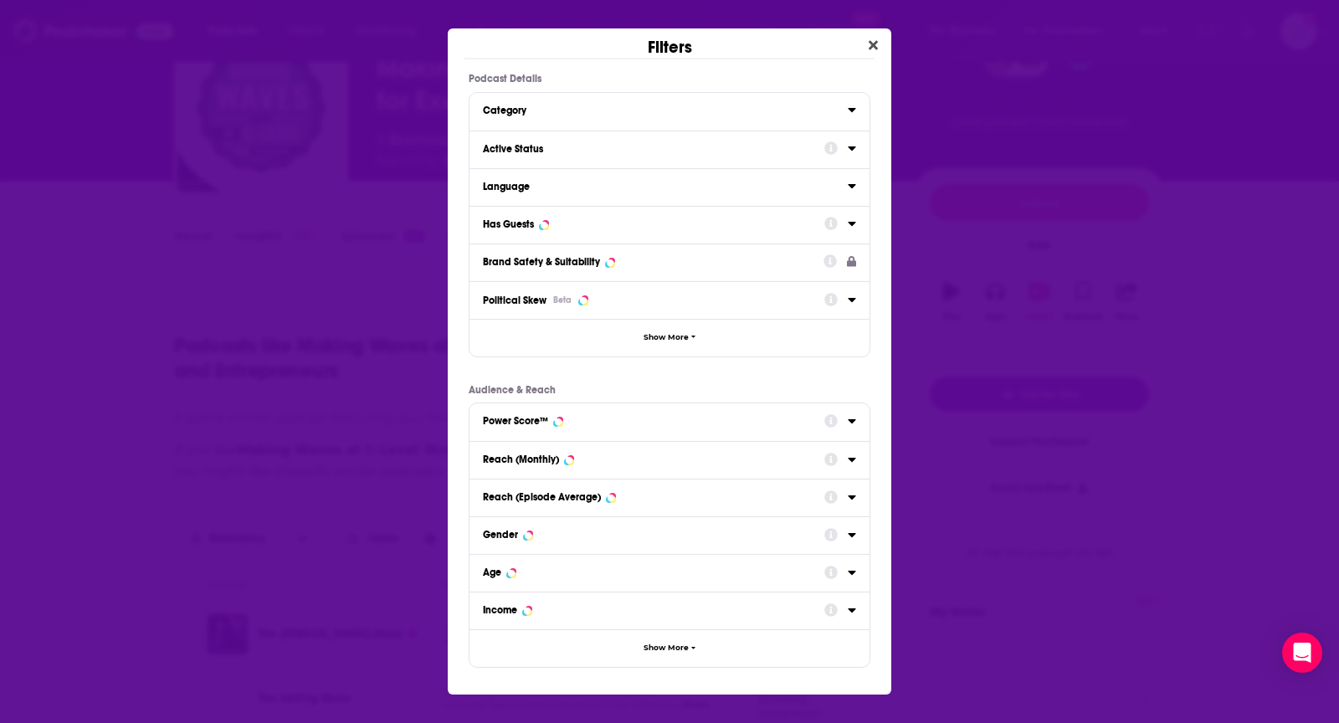
scroll to position [0, 0]
click at [644, 223] on div "Has Guests" at bounding box center [648, 224] width 331 height 12
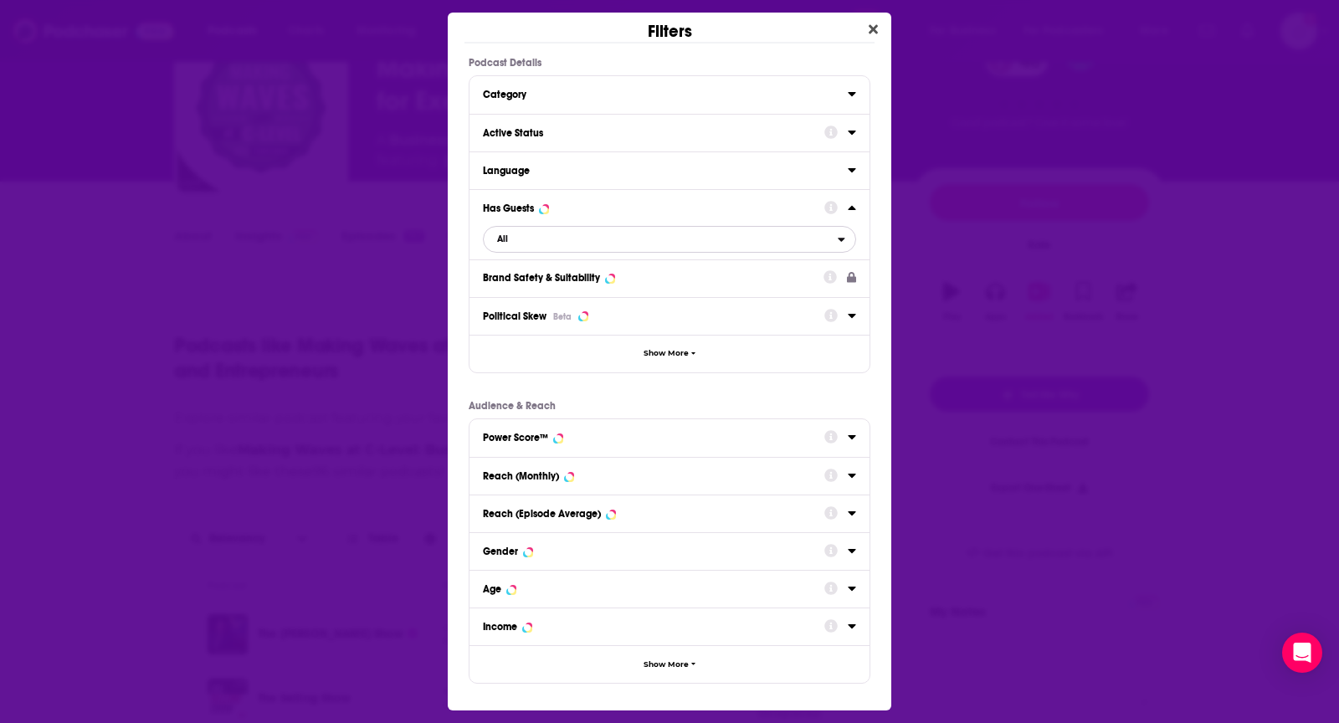
click at [584, 248] on span "All" at bounding box center [661, 239] width 354 height 22
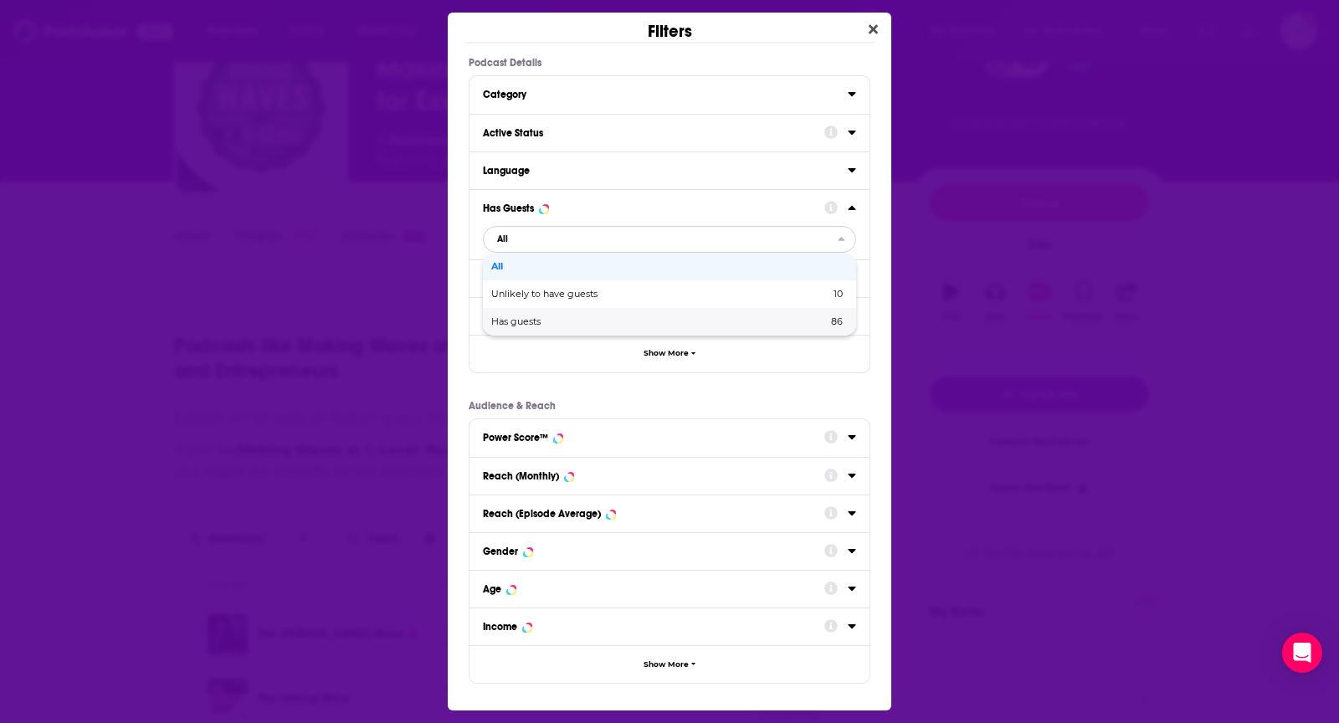
click at [556, 324] on span "Has guests" at bounding box center [587, 321] width 192 height 9
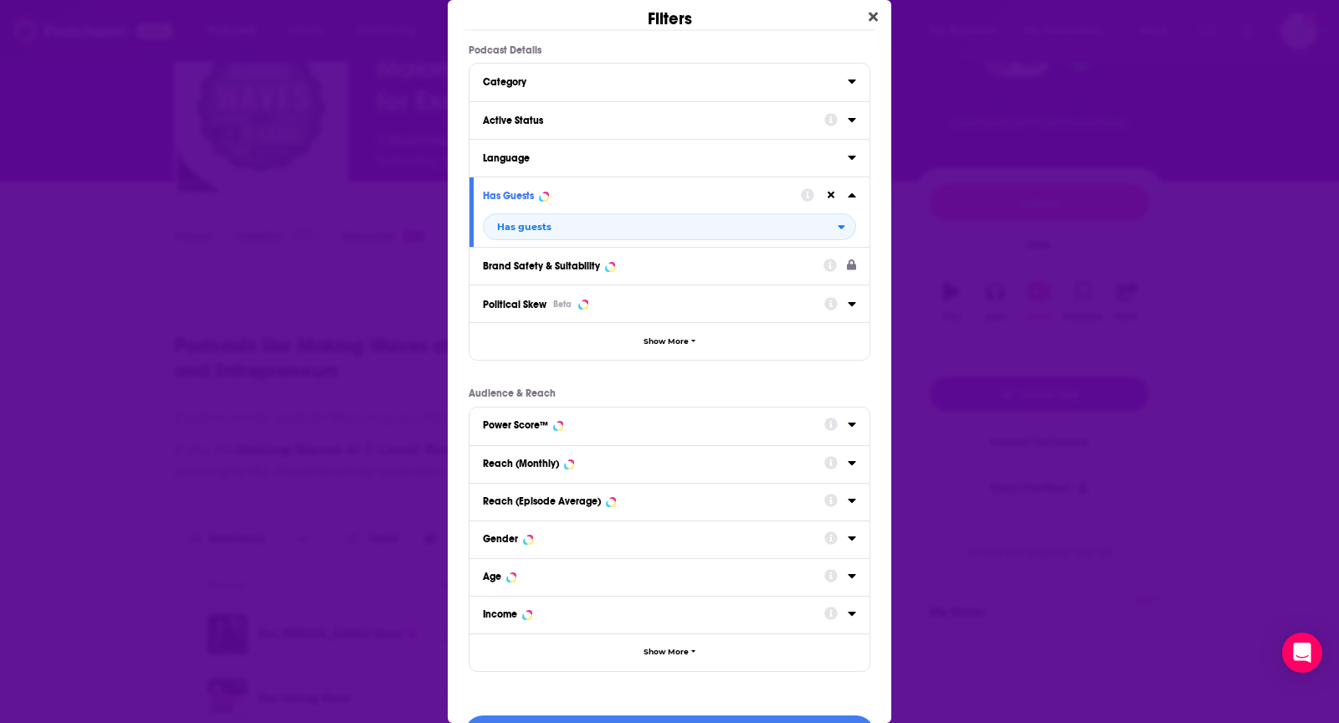
click at [615, 130] on div "Active Status" at bounding box center [669, 120] width 400 height 38
click at [613, 123] on div "Active Status" at bounding box center [648, 121] width 331 height 12
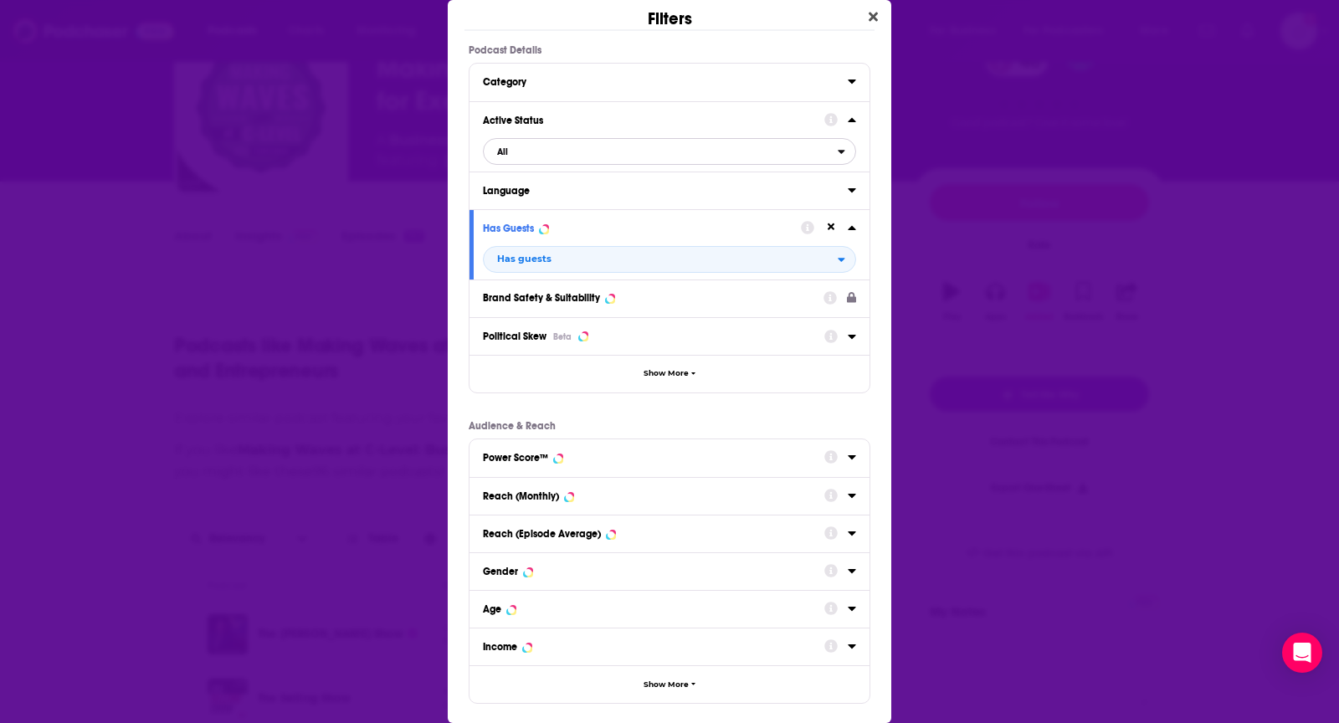
click at [597, 149] on span "All" at bounding box center [661, 152] width 354 height 22
click at [558, 211] on div "Active 46" at bounding box center [669, 206] width 373 height 28
click at [545, 453] on div "Power Score™" at bounding box center [515, 458] width 65 height 12
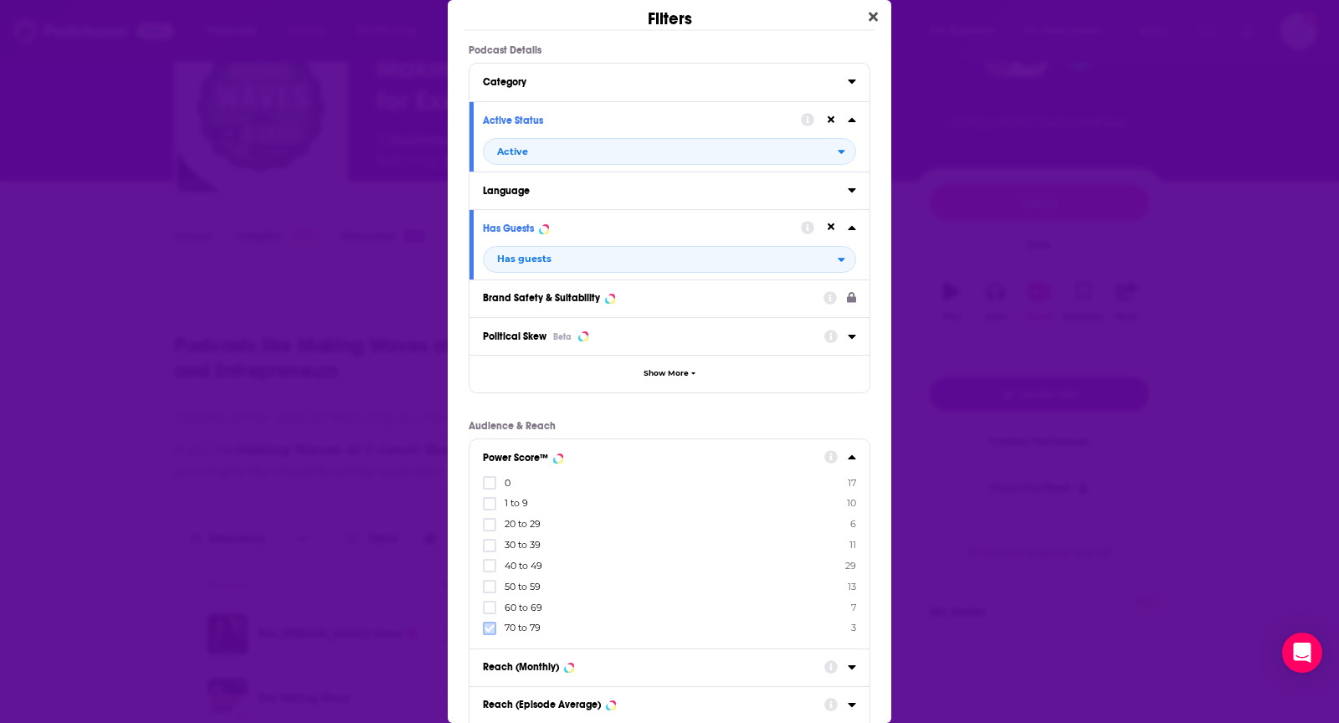
click at [489, 624] on icon "Dialog" at bounding box center [490, 628] width 10 height 8
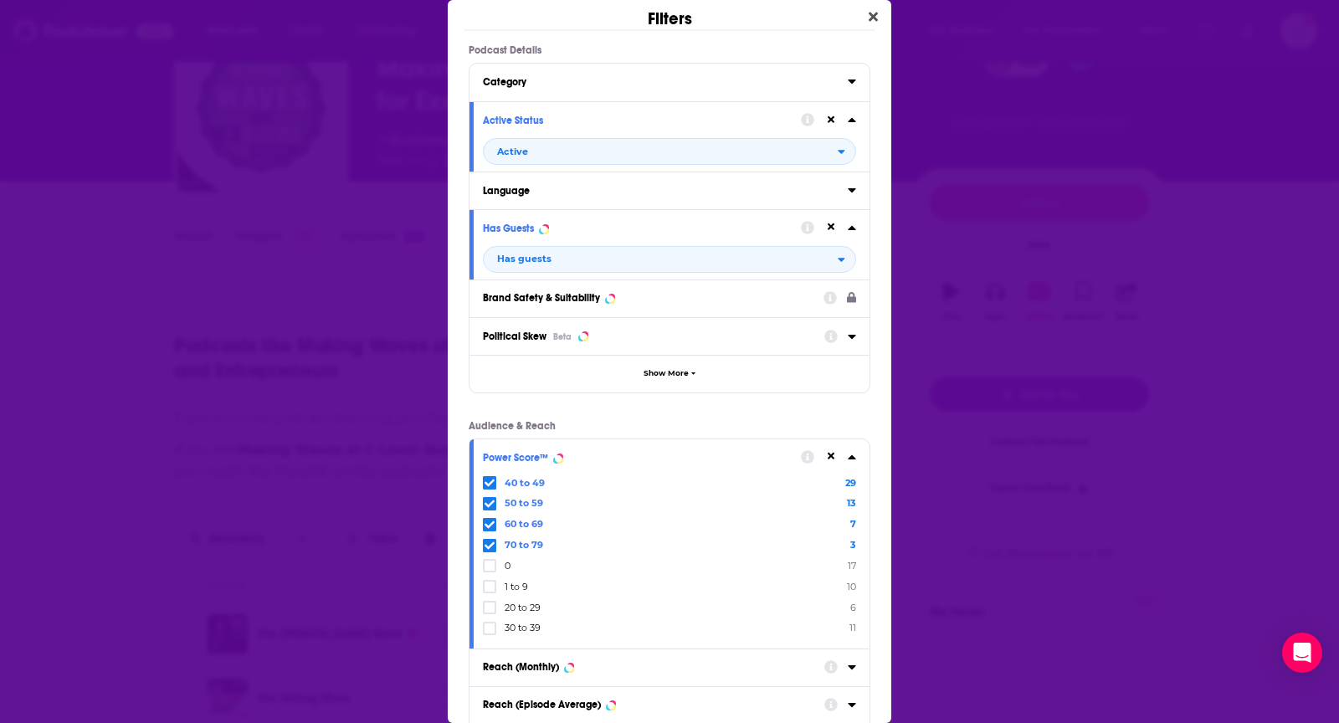
click at [489, 624] on icon "Dialog" at bounding box center [490, 628] width 10 height 8
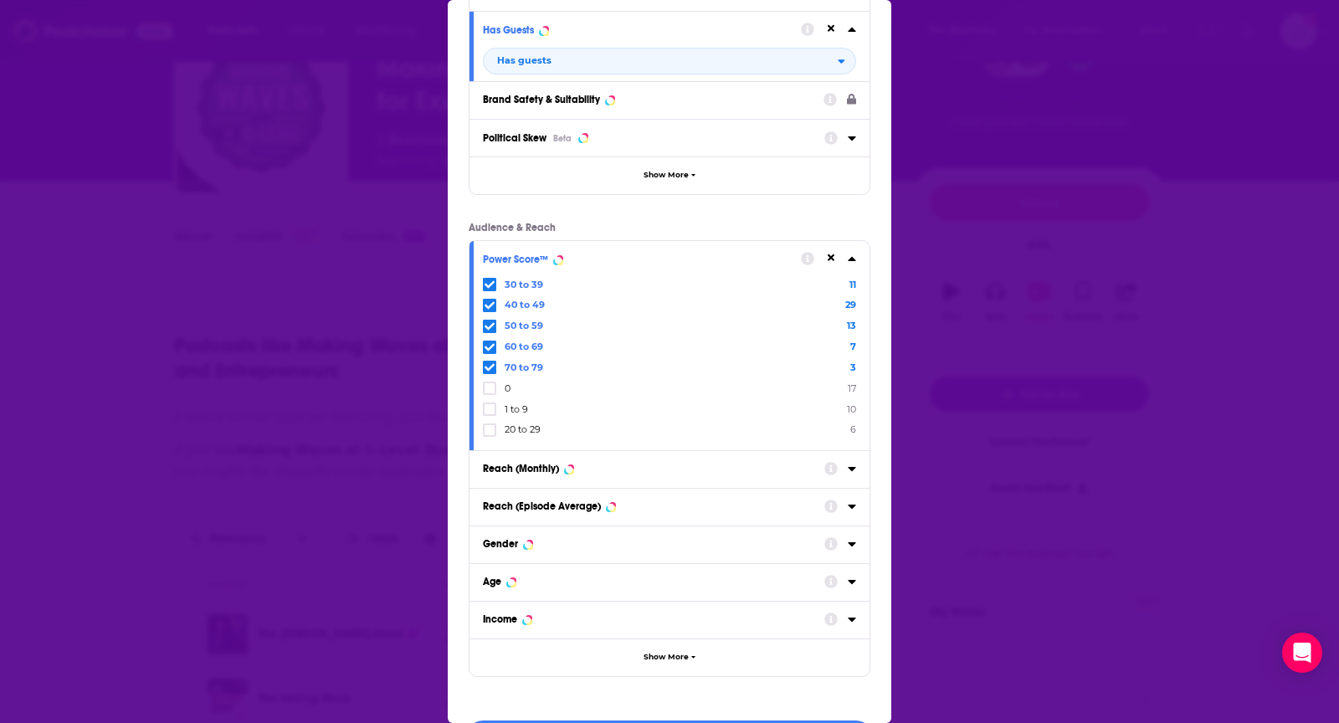
scroll to position [245, 0]
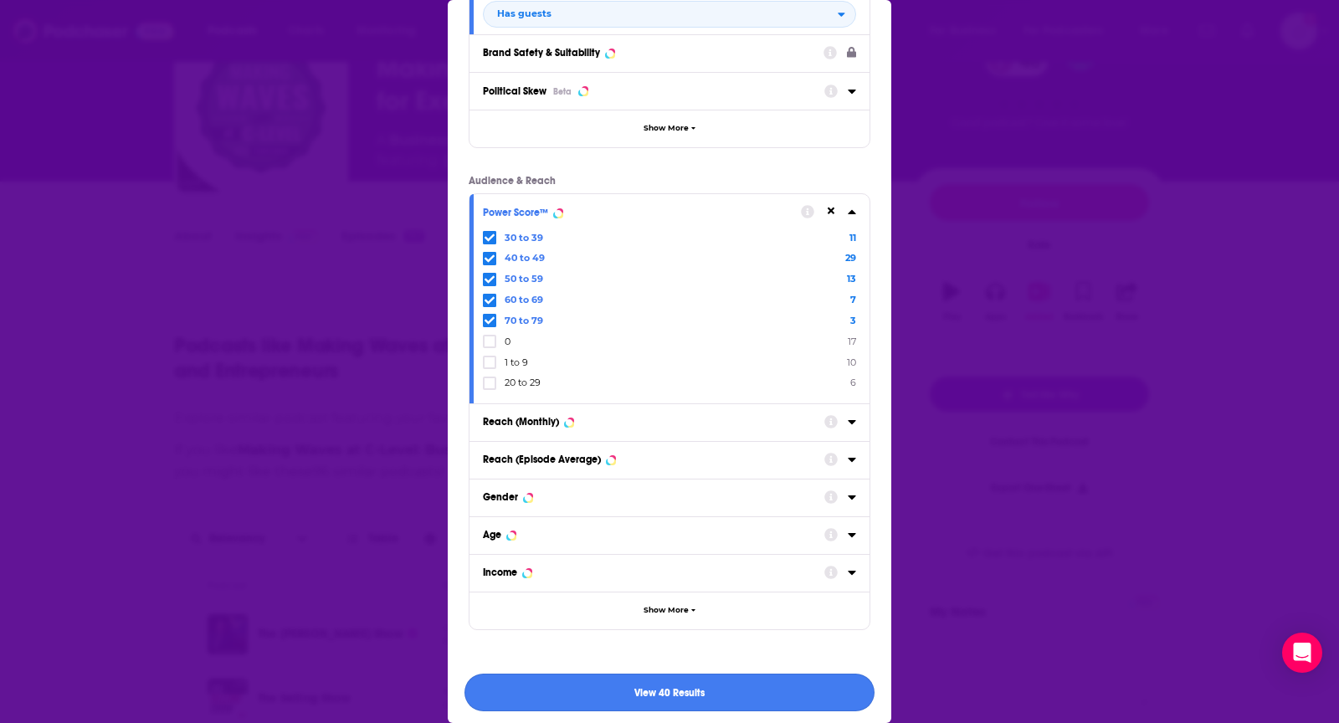
click at [545, 682] on button "View 40 Results" at bounding box center [669, 693] width 410 height 38
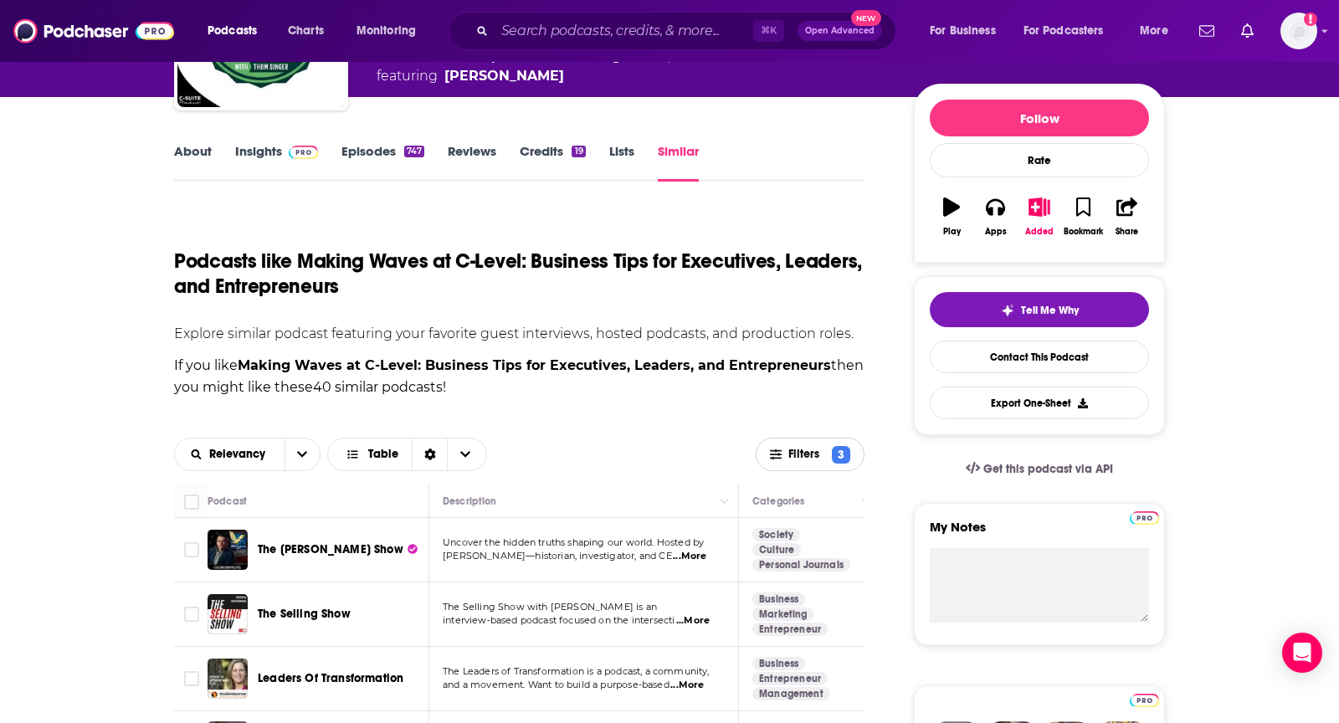
scroll to position [178, 0]
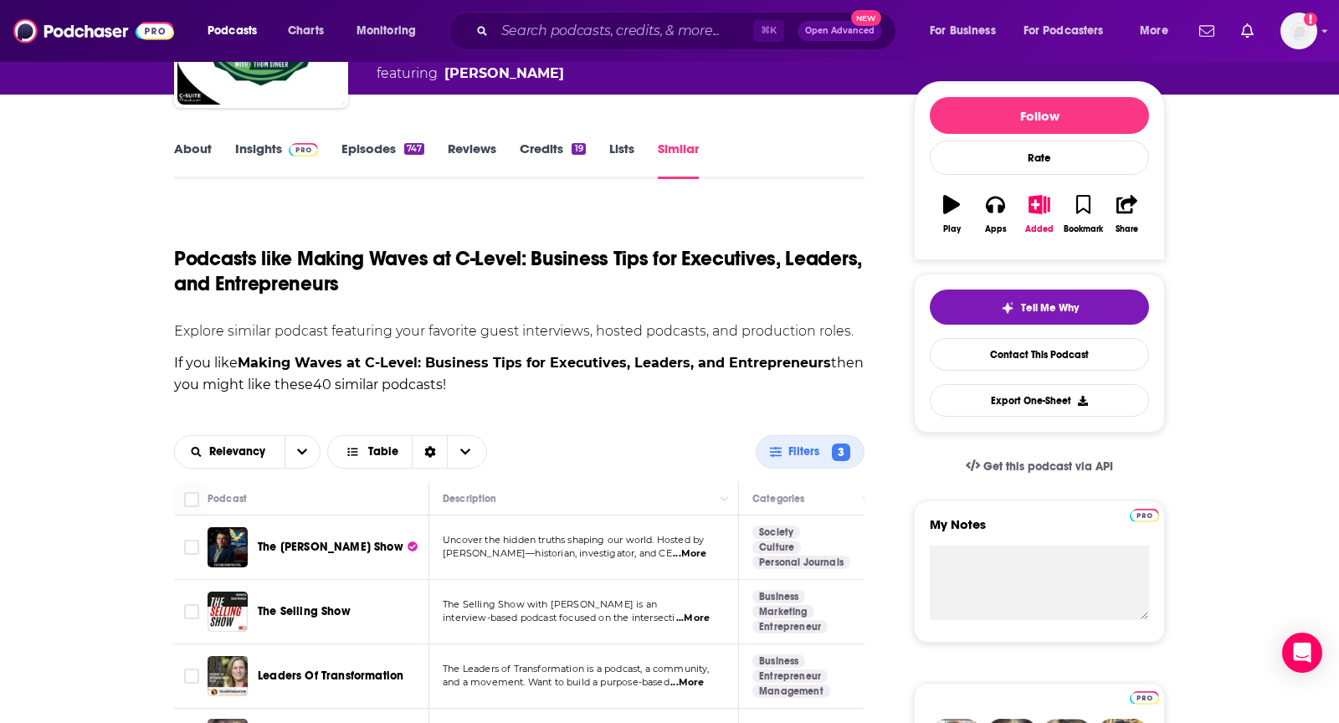
click at [706, 557] on span "...More" at bounding box center [689, 553] width 33 height 13
click at [690, 429] on div "Relevancy Table Filters 3" at bounding box center [519, 452] width 690 height 60
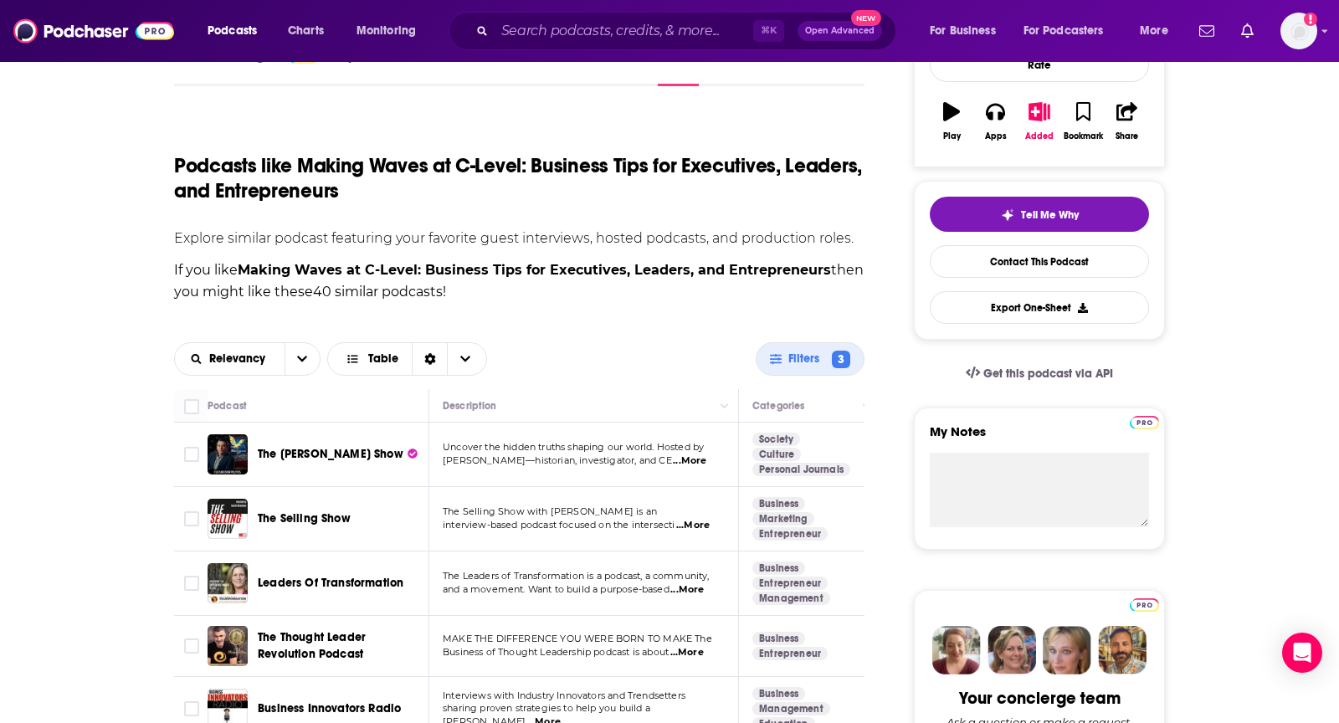
scroll to position [275, 0]
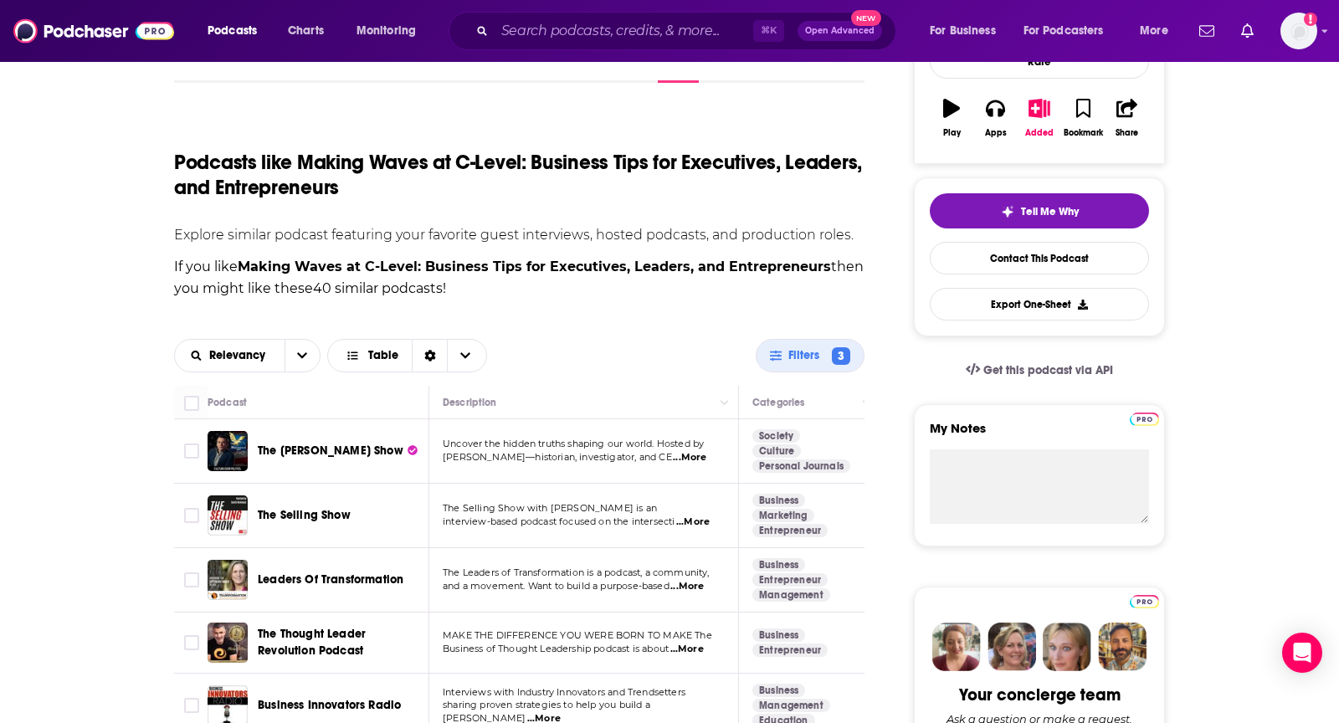
click at [700, 517] on span "...More" at bounding box center [692, 522] width 33 height 13
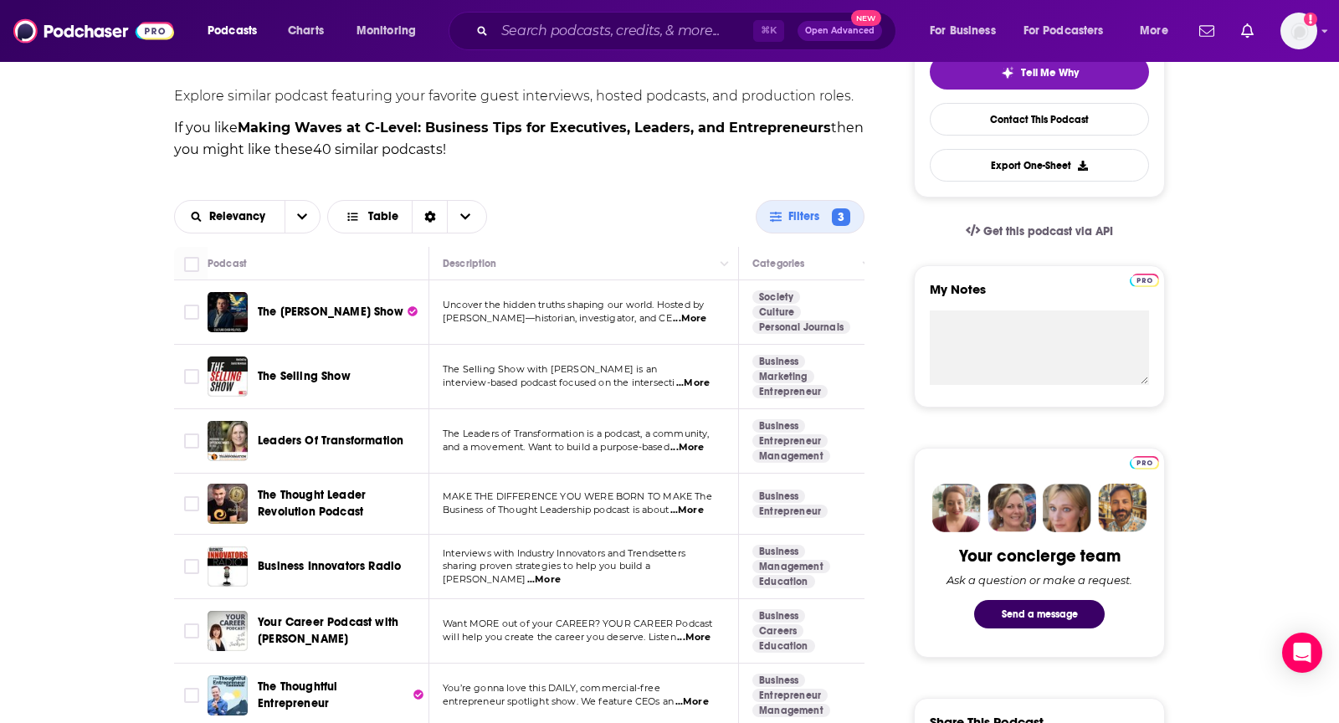
scroll to position [416, 0]
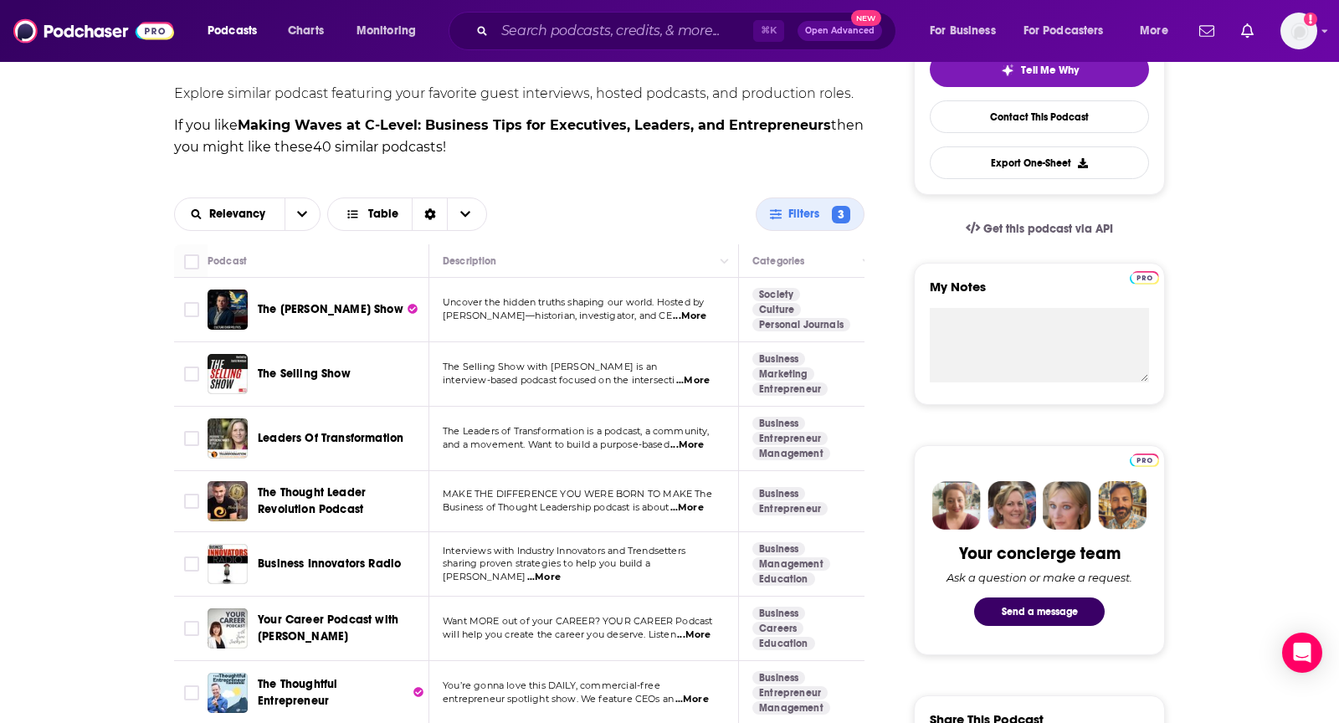
click at [704, 506] on span "...More" at bounding box center [686, 507] width 33 height 13
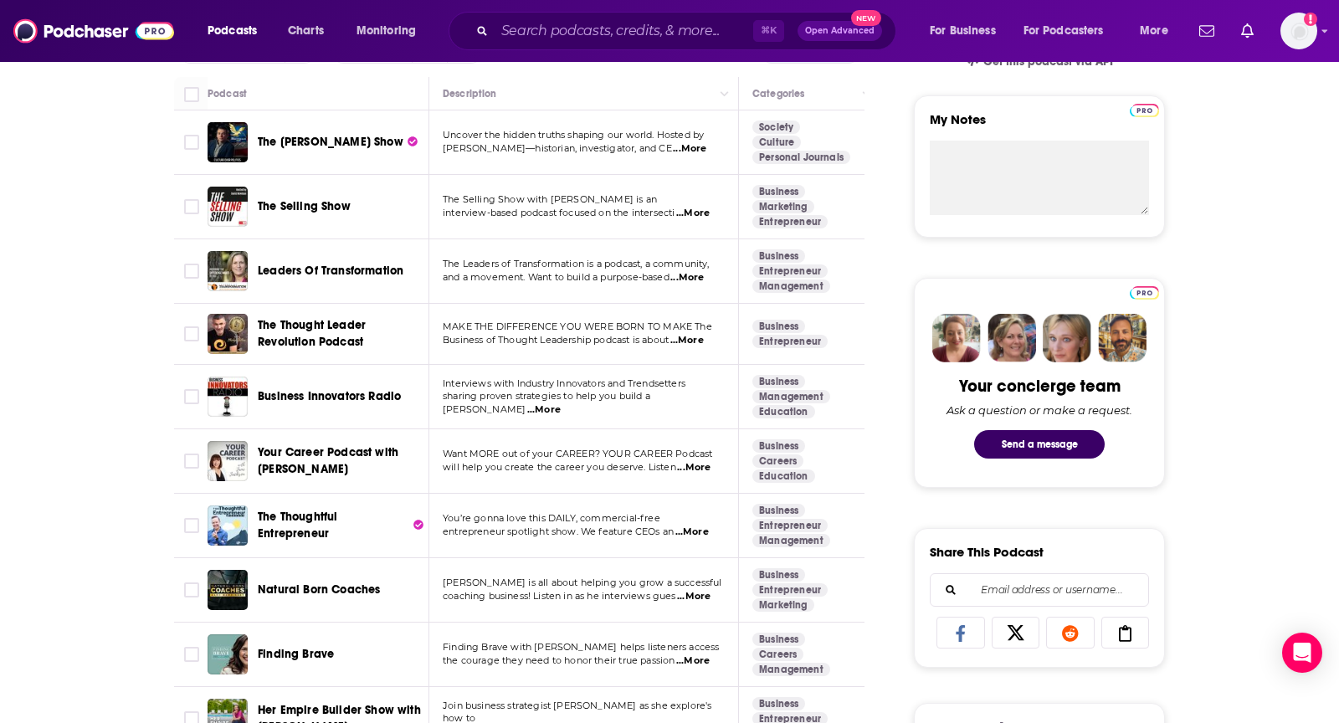
scroll to position [586, 0]
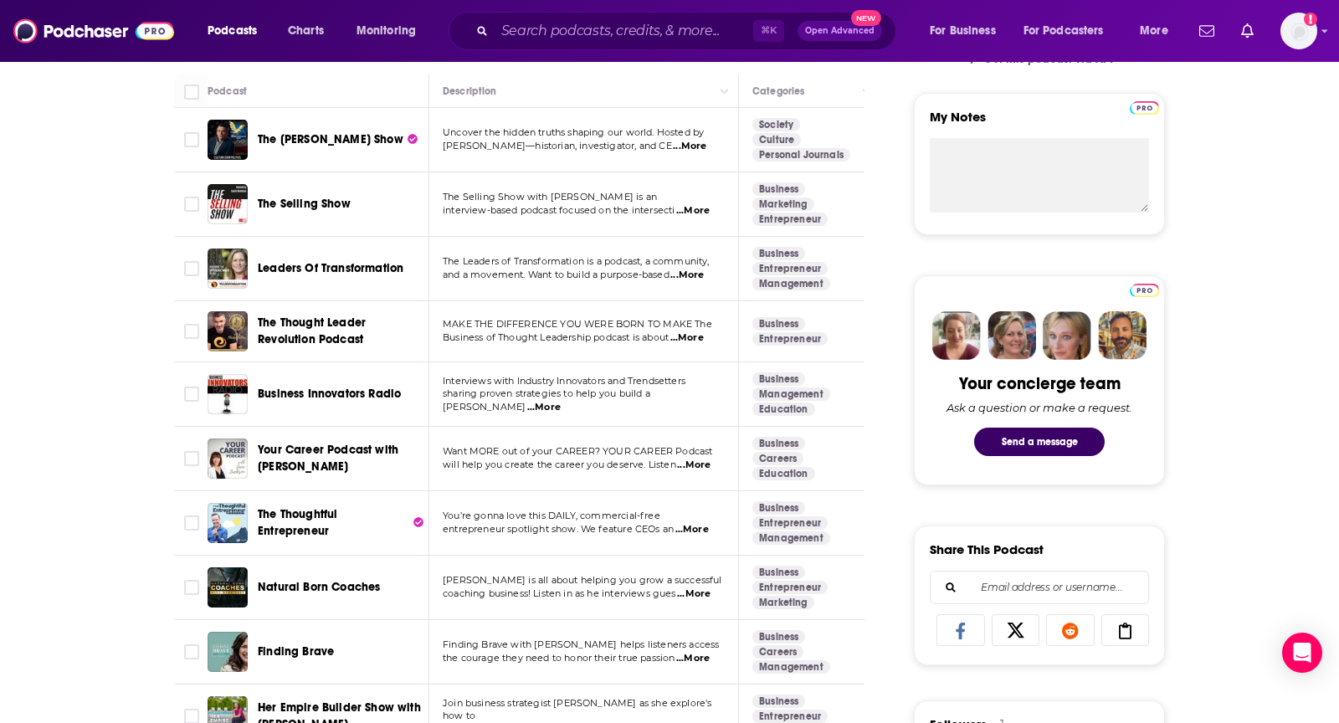
click at [702, 523] on span "...More" at bounding box center [691, 529] width 33 height 13
click at [193, 518] on input "Toggle select row" at bounding box center [191, 523] width 15 height 15
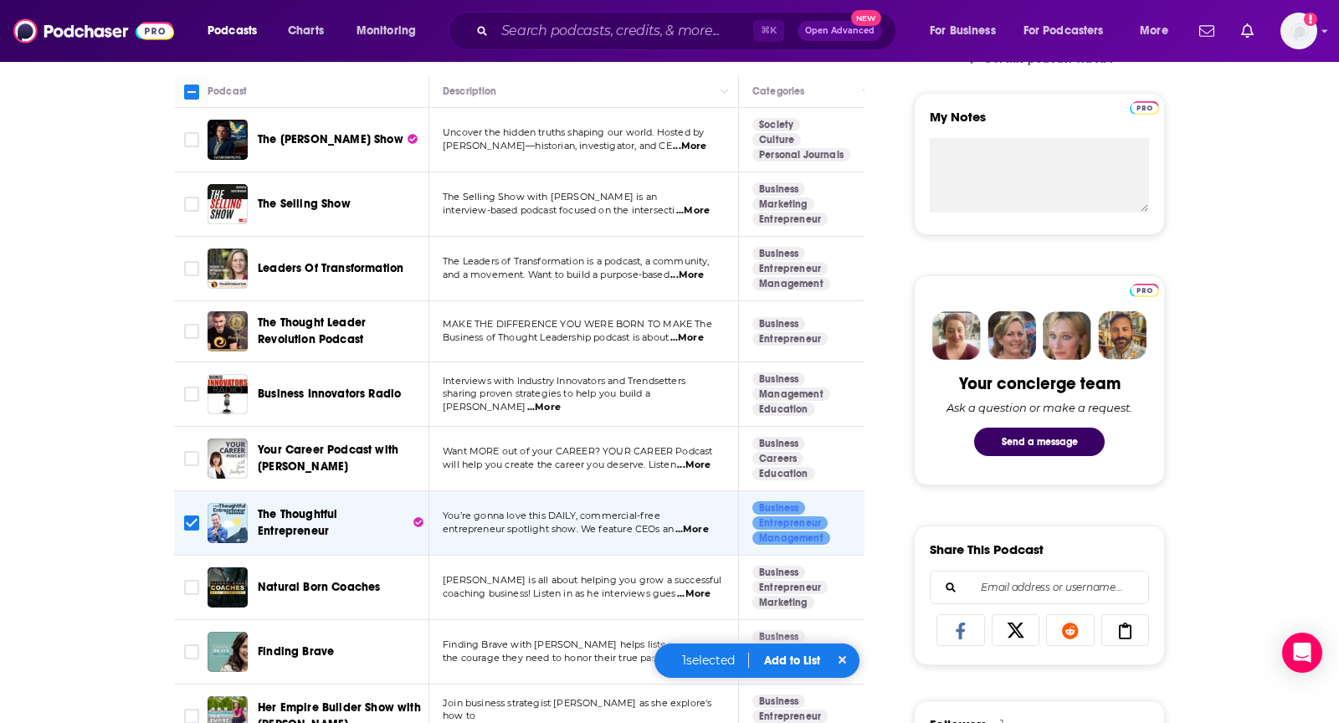
click at [780, 655] on button "Add to List" at bounding box center [792, 661] width 83 height 14
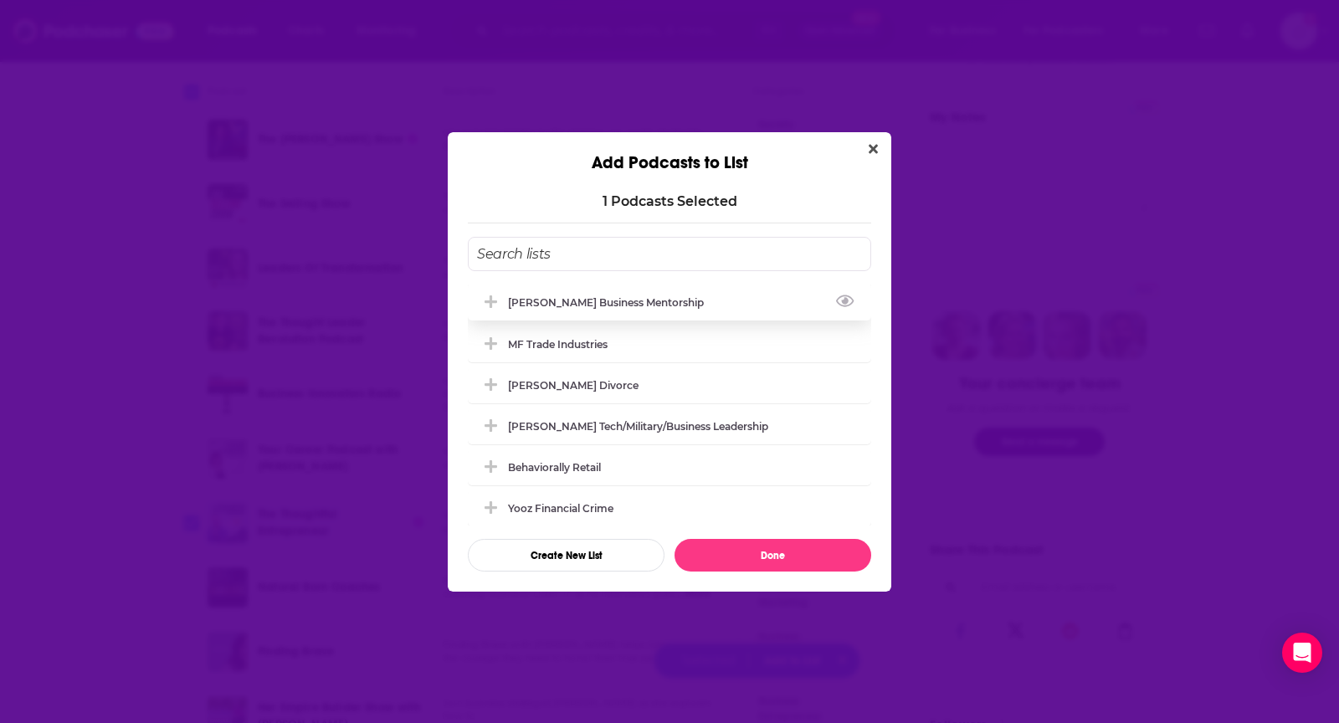
click at [585, 309] on div "[PERSON_NAME] Business Mentorship" at bounding box center [669, 302] width 403 height 37
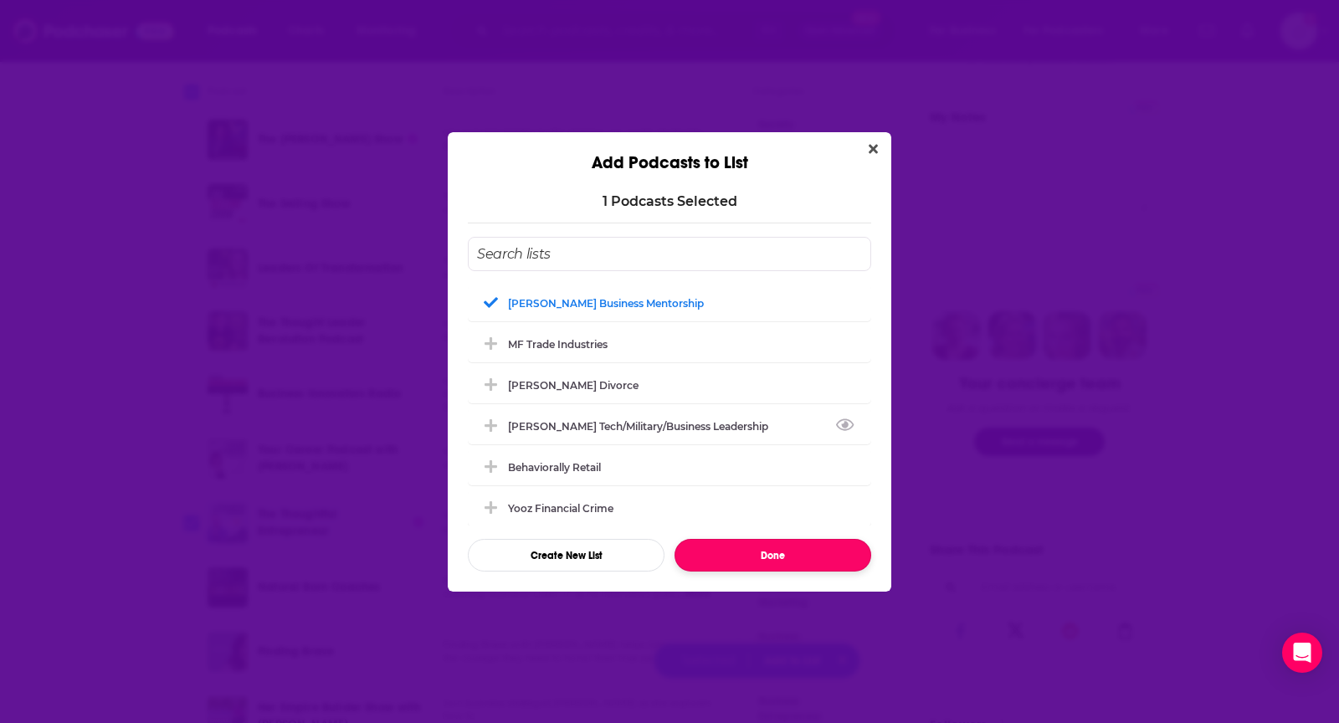
click at [700, 556] on button "Done" at bounding box center [773, 555] width 197 height 33
checkbox input "false"
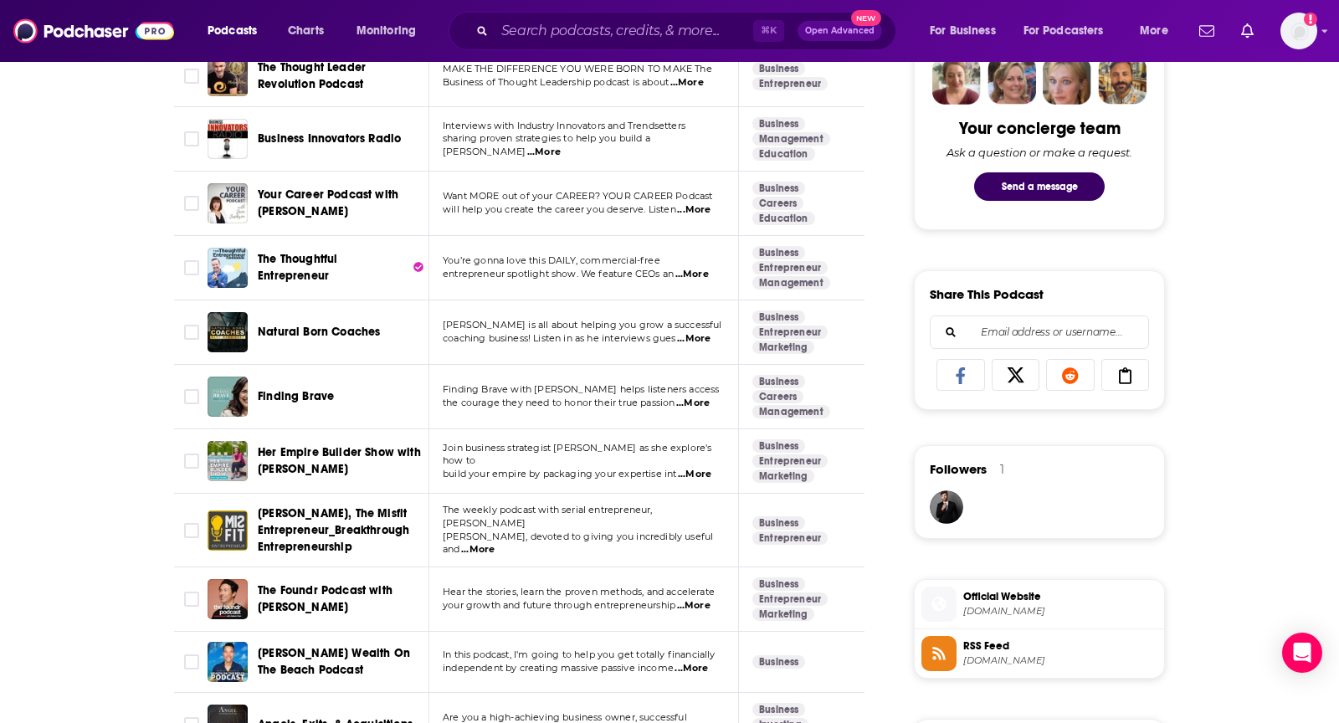
scroll to position [842, 0]
click at [190, 526] on input "Toggle select row" at bounding box center [191, 529] width 15 height 15
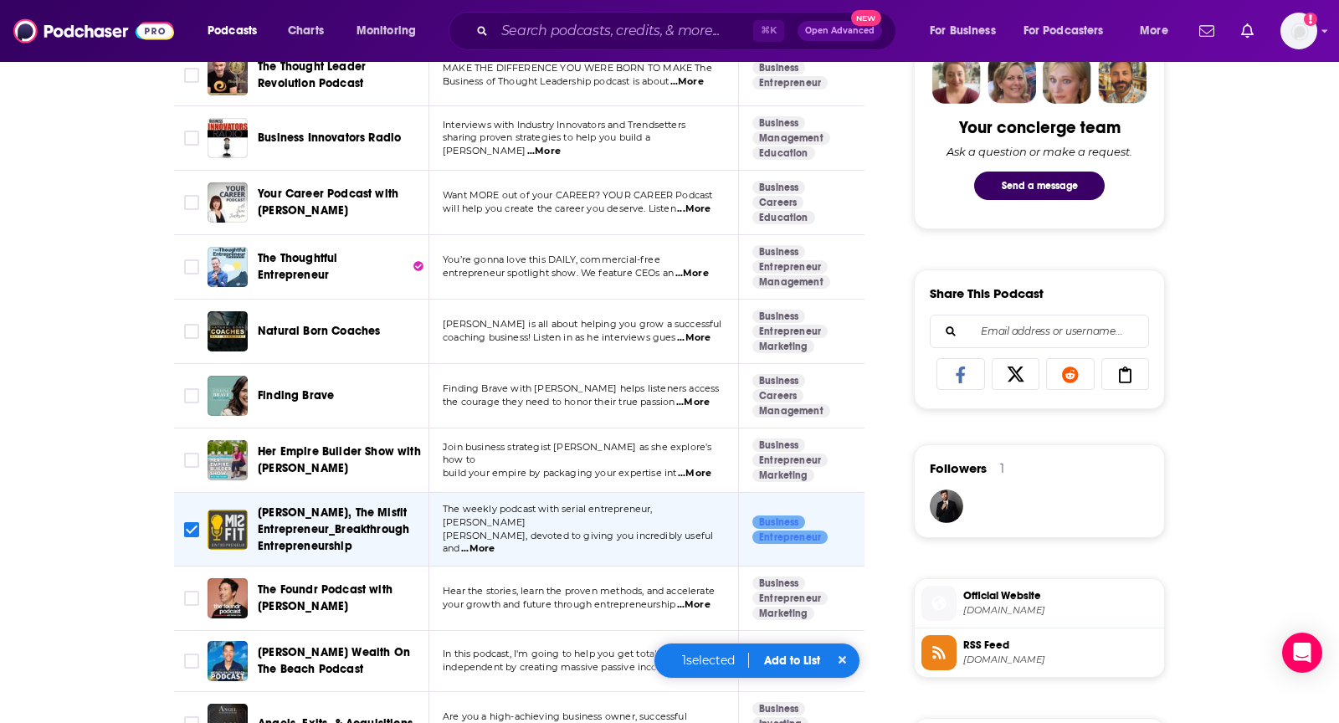
click at [777, 655] on button "Add to List" at bounding box center [792, 661] width 83 height 14
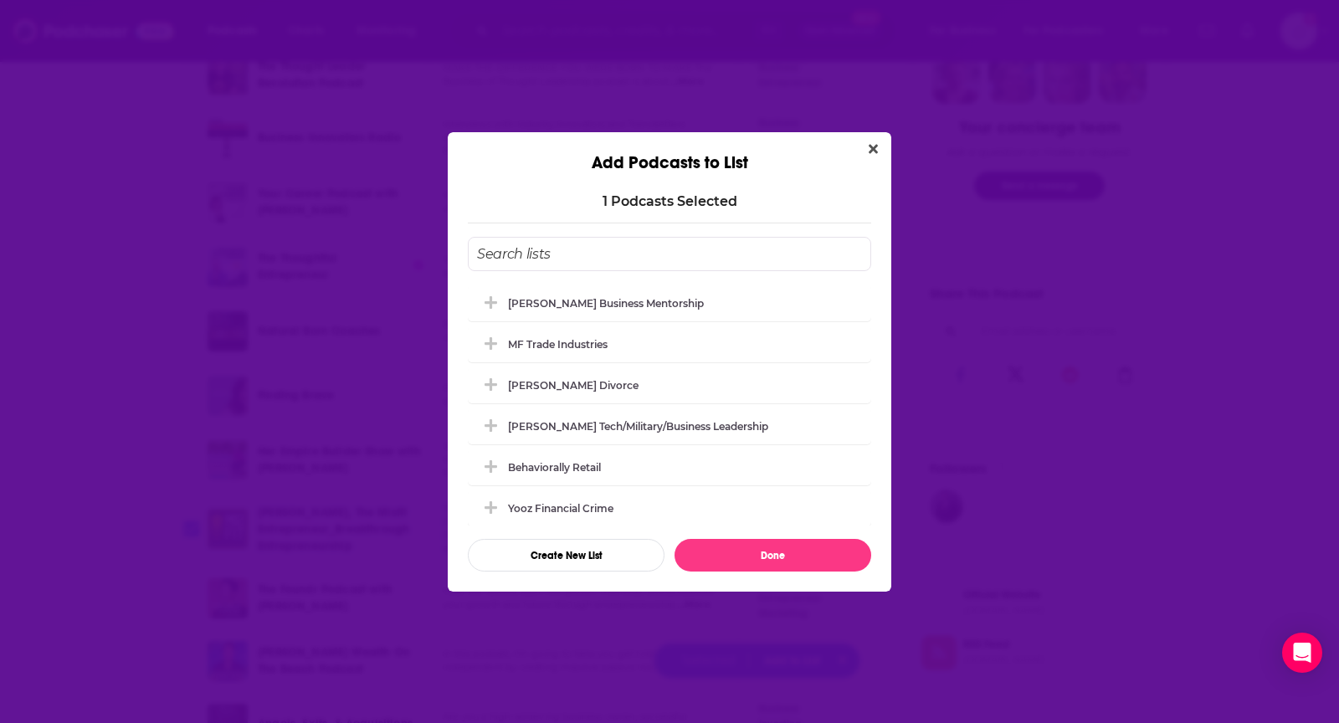
scroll to position [0, 0]
click at [646, 302] on div "[PERSON_NAME] Business Mentorship" at bounding box center [611, 302] width 206 height 13
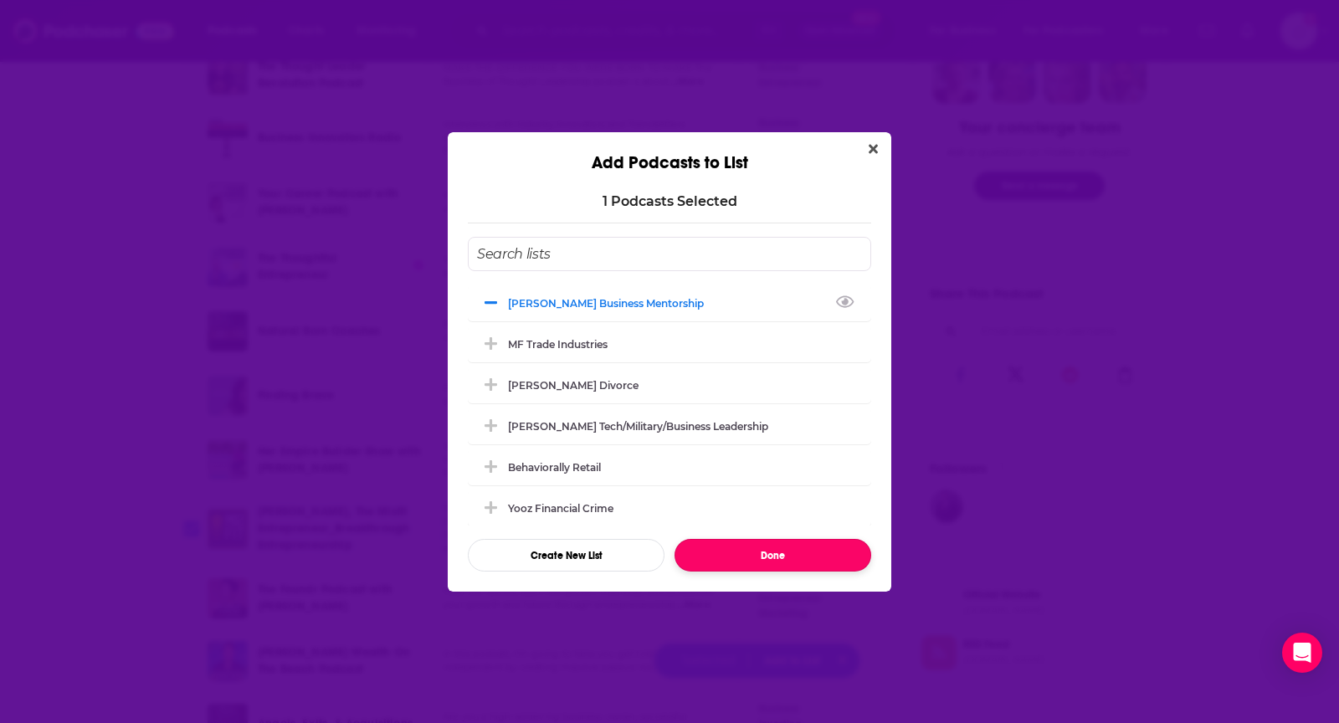
click at [702, 557] on button "Done" at bounding box center [773, 555] width 197 height 33
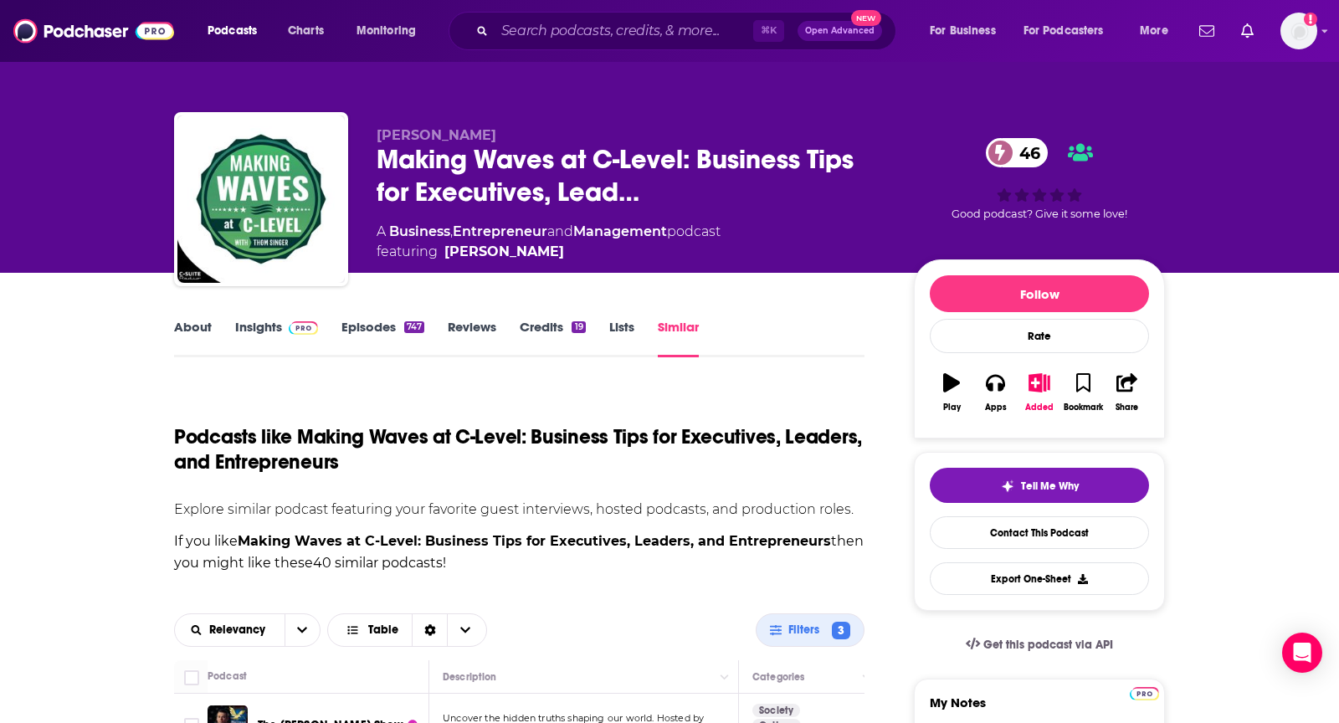
checkbox input "false"
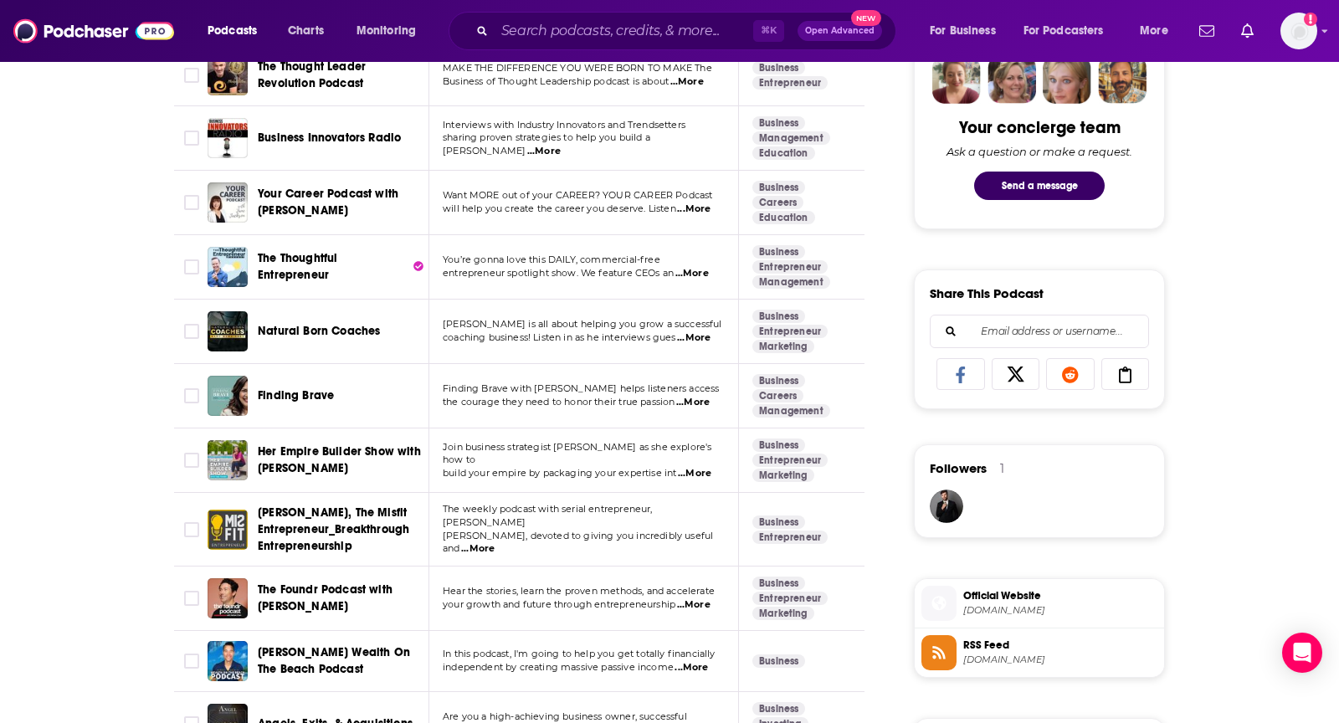
click at [710, 332] on span "...More" at bounding box center [693, 337] width 33 height 13
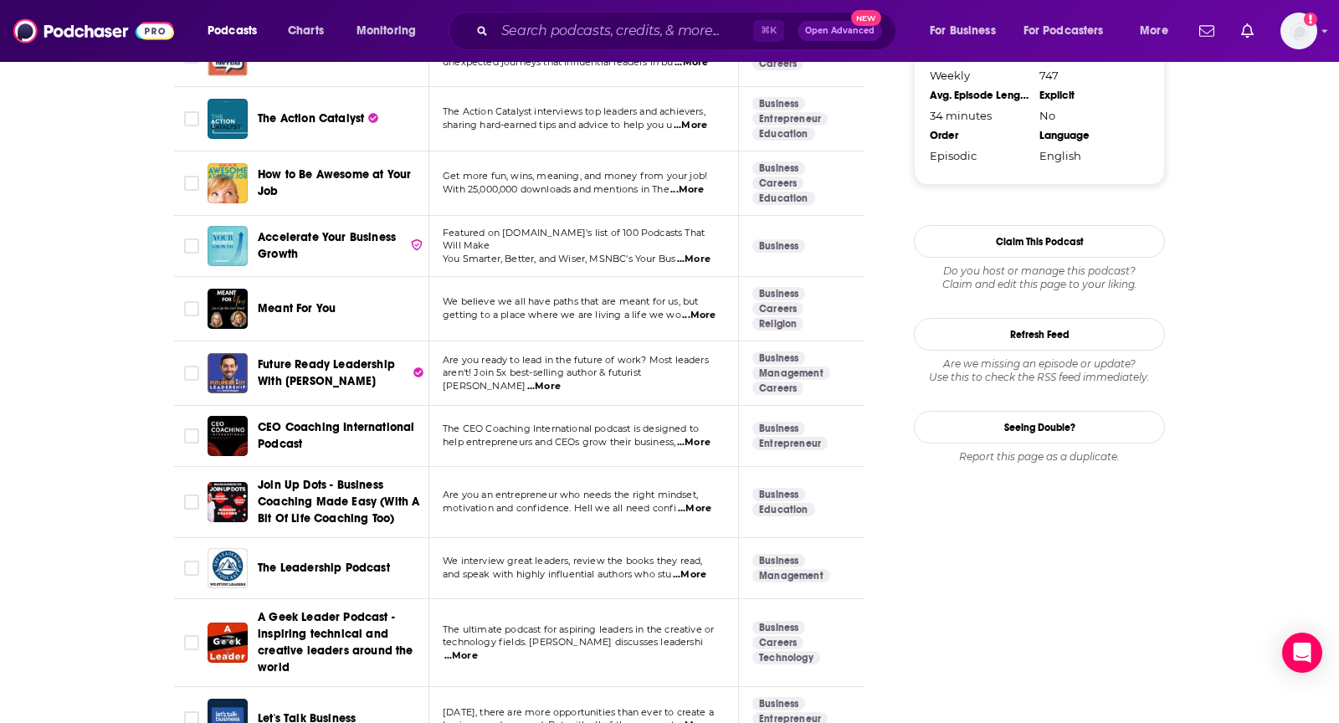
scroll to position [0, 0]
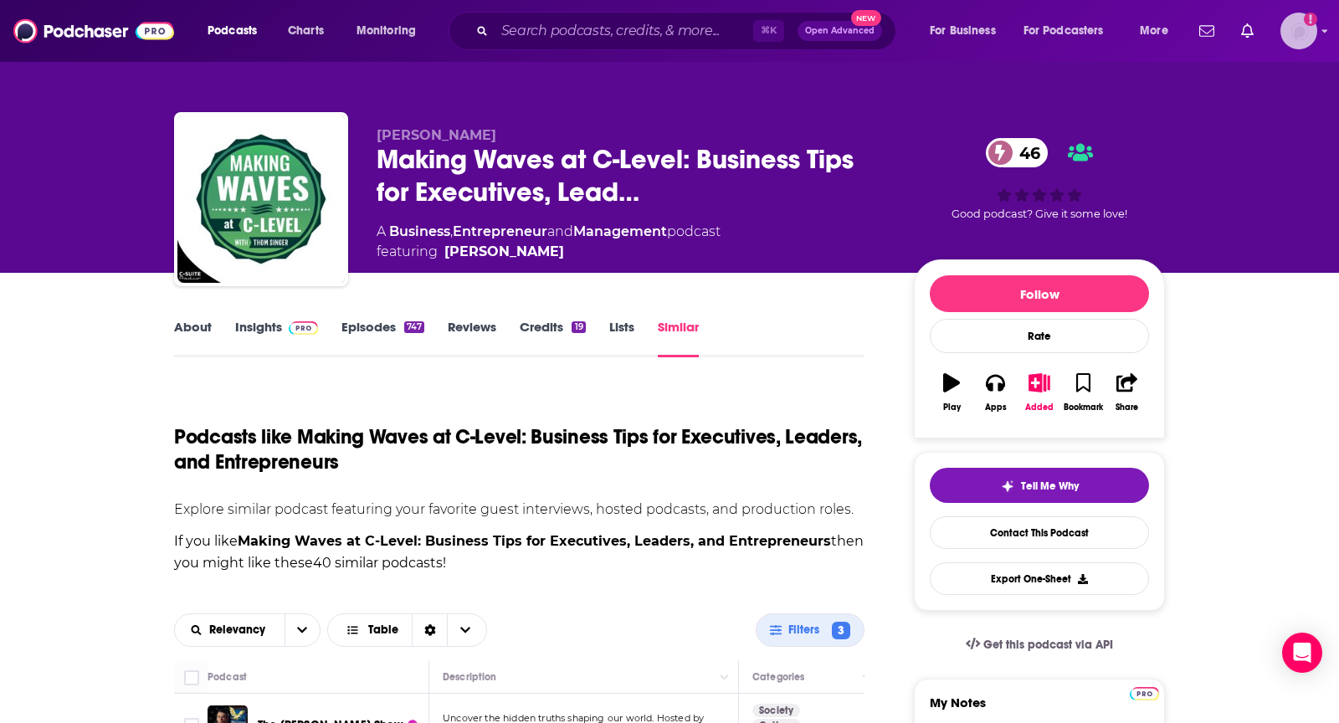
click at [1286, 33] on img "Logged in as TeemsPR" at bounding box center [1298, 31] width 37 height 37
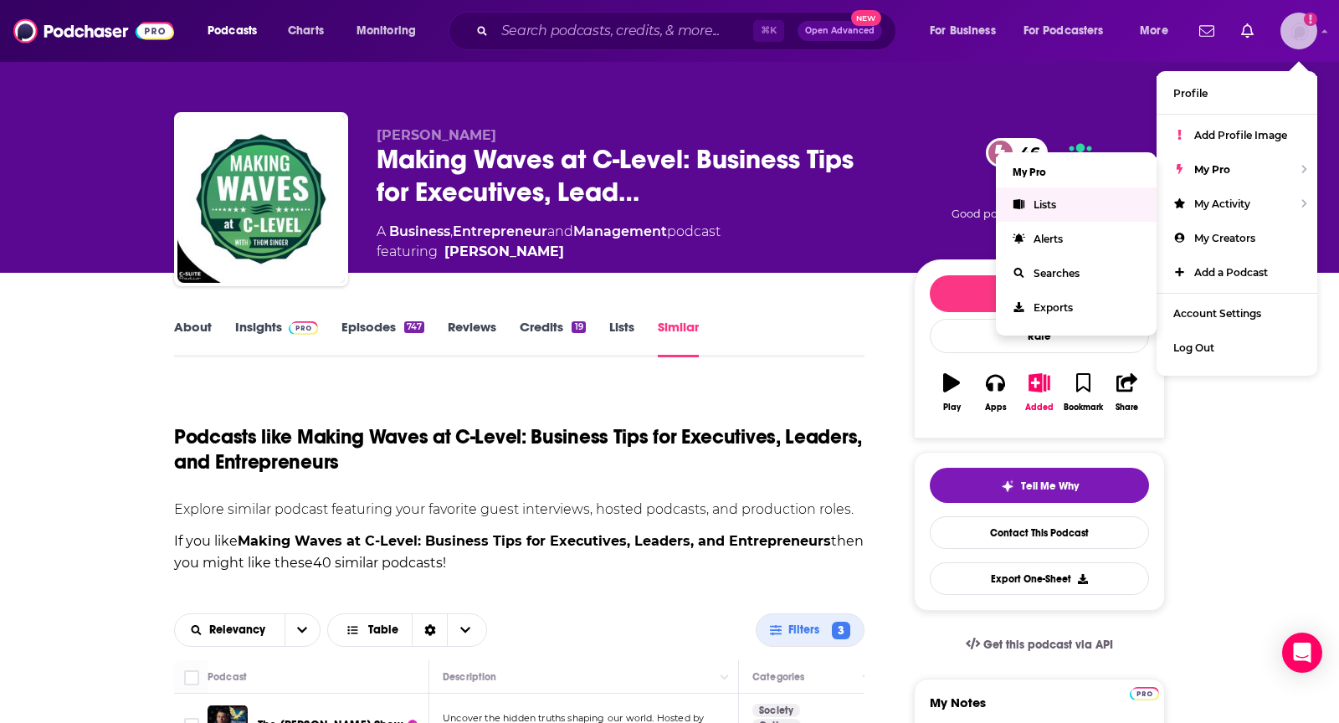
click at [1050, 203] on span "Lists" at bounding box center [1045, 204] width 23 height 13
